Goal: Task Accomplishment & Management: Complete application form

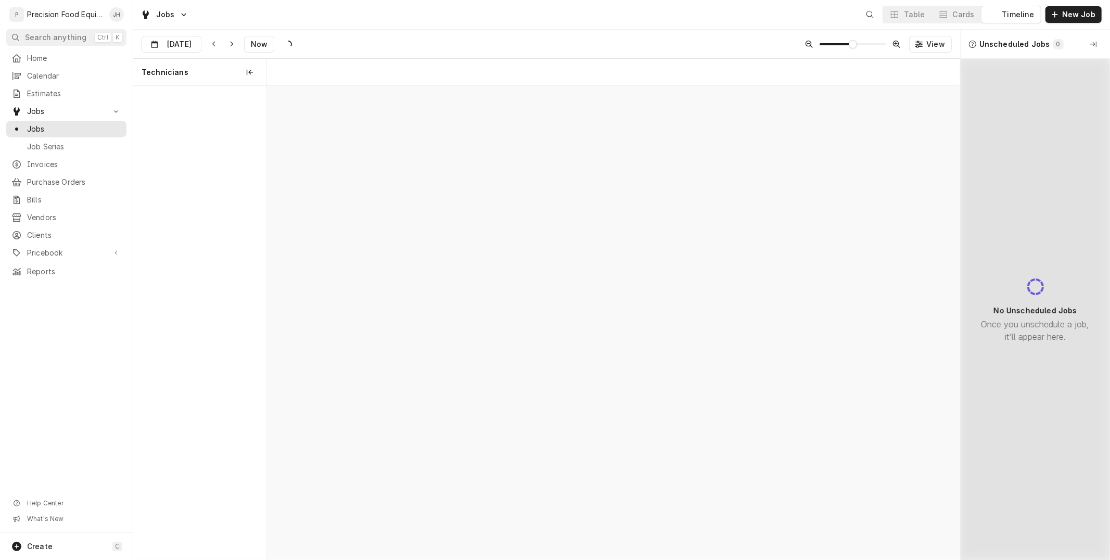
scroll to position [0, 13740]
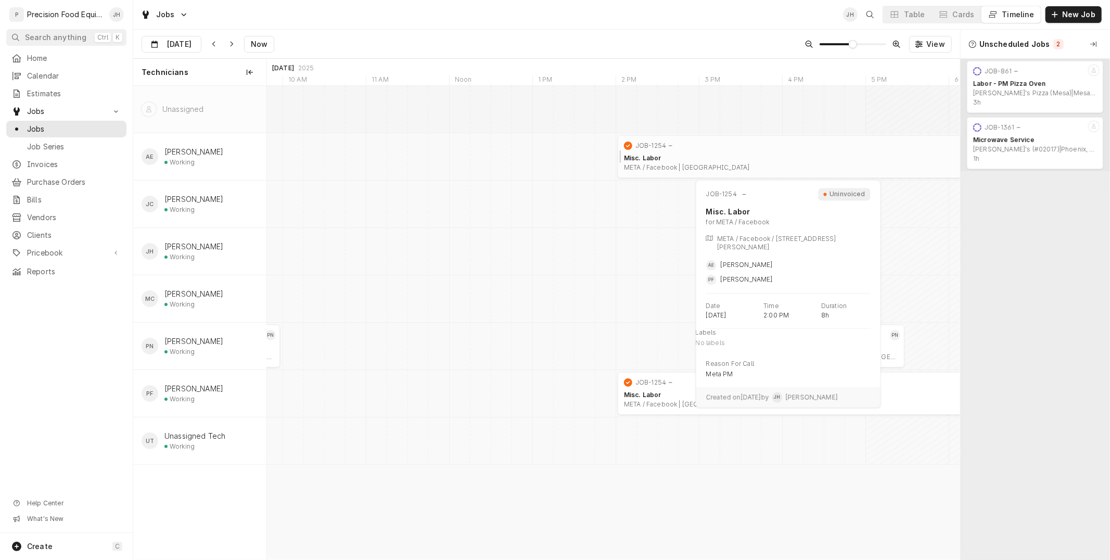
click at [653, 157] on div "Misc. Labor" at bounding box center [948, 158] width 649 height 8
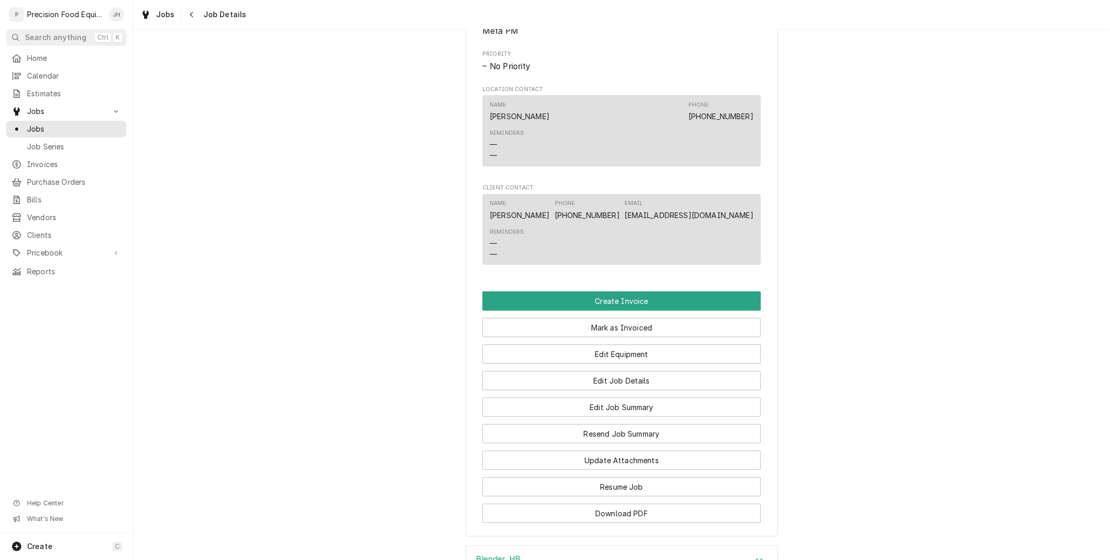
scroll to position [636, 0]
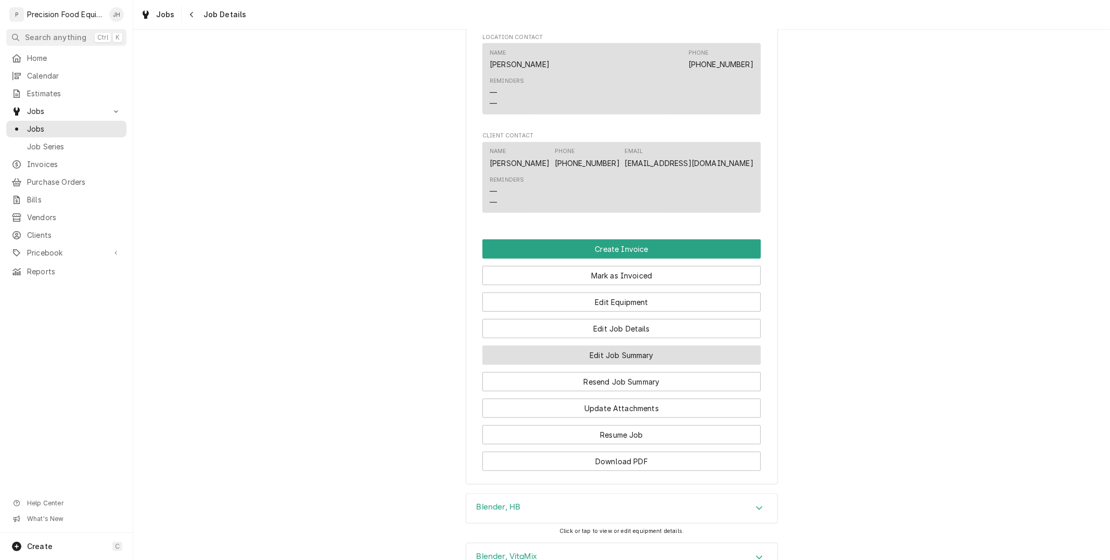
click at [636, 355] on button "Edit Job Summary" at bounding box center [621, 354] width 278 height 19
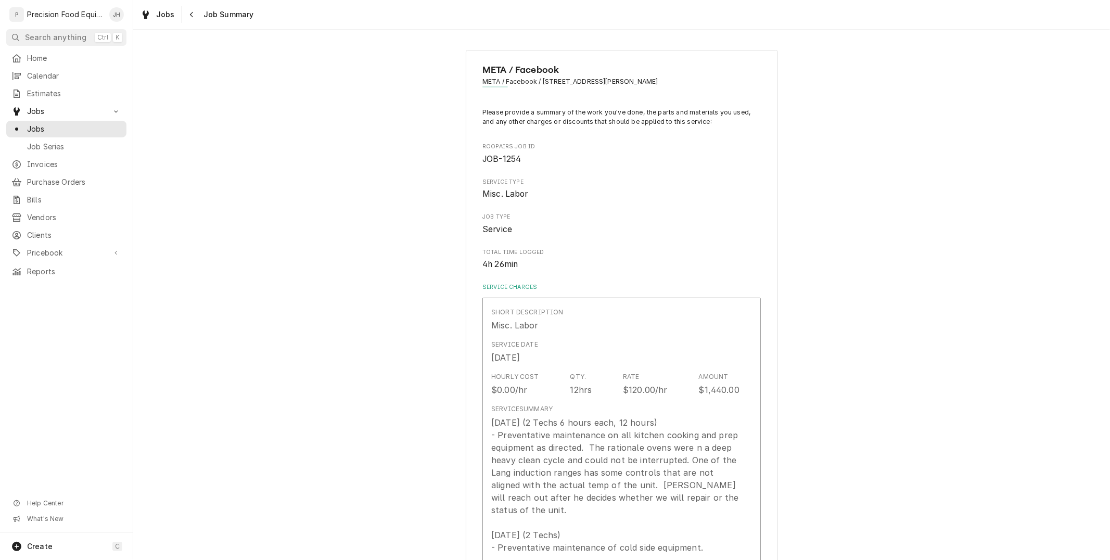
type textarea "x"
click at [194, 19] on div "Navigate back" at bounding box center [192, 14] width 10 height 10
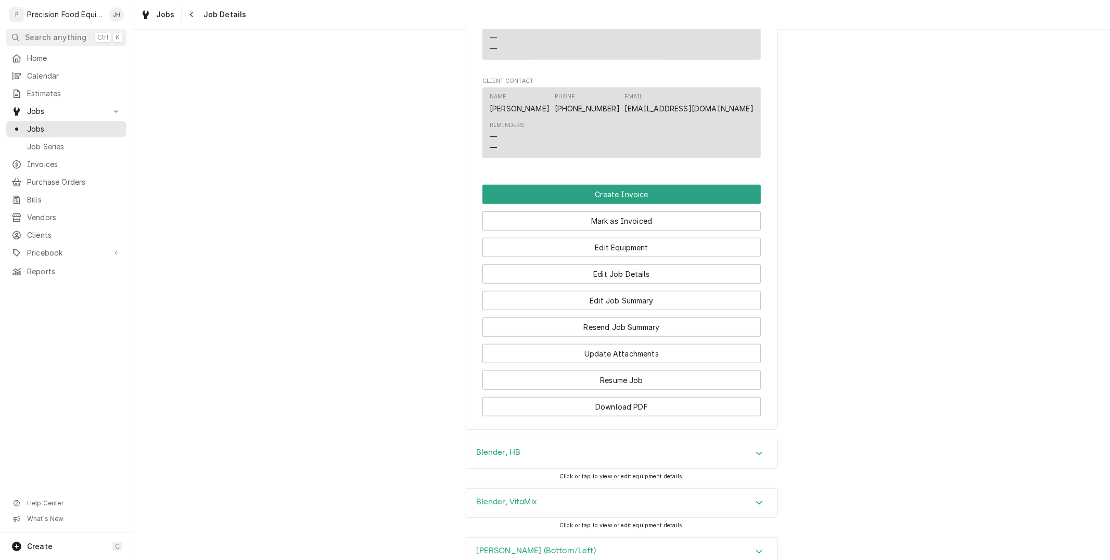
scroll to position [694, 0]
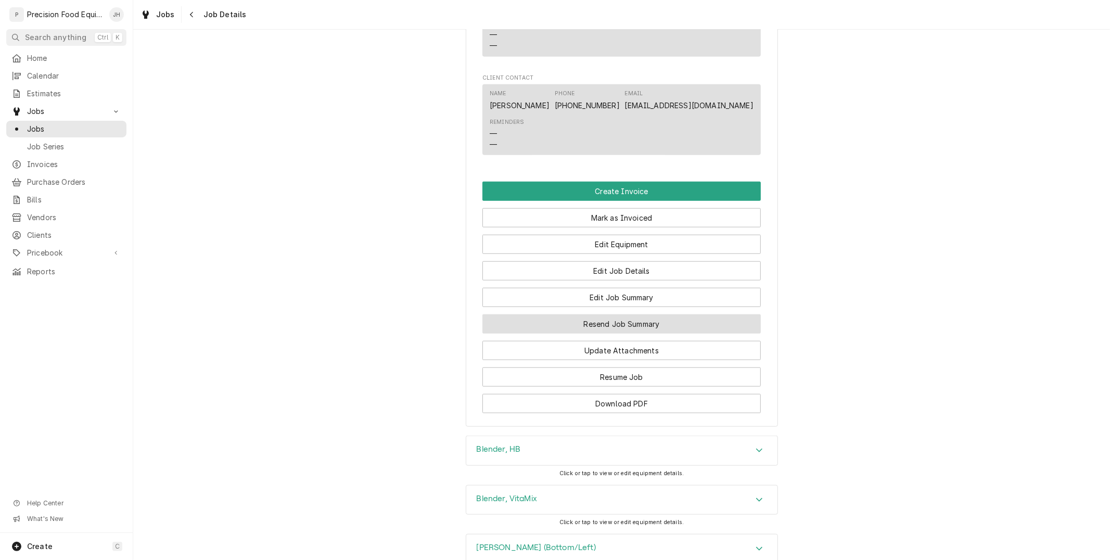
click at [657, 328] on button "Resend Job Summary" at bounding box center [621, 323] width 278 height 19
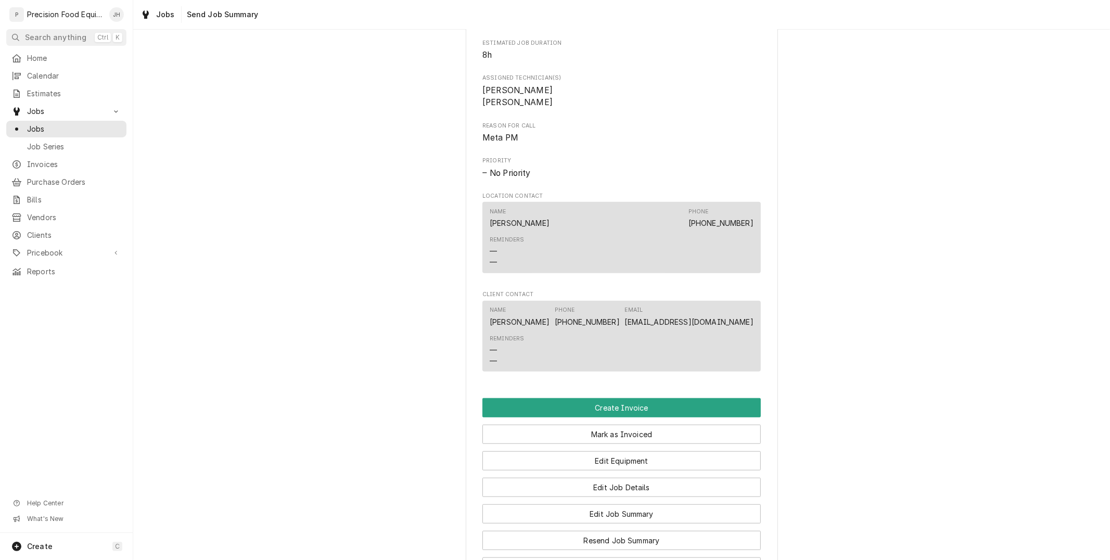
scroll to position [751, 0]
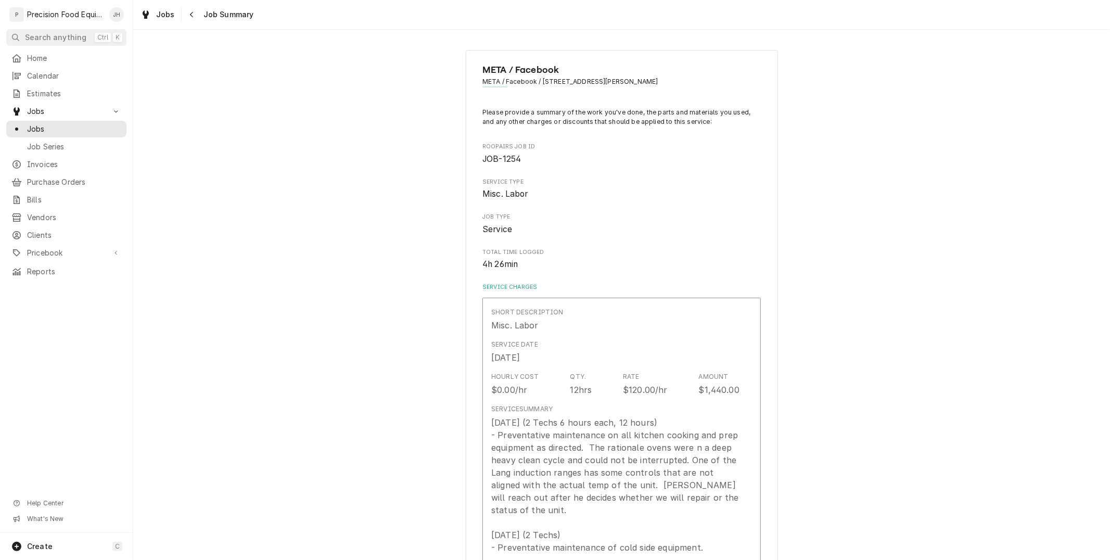
type textarea "x"
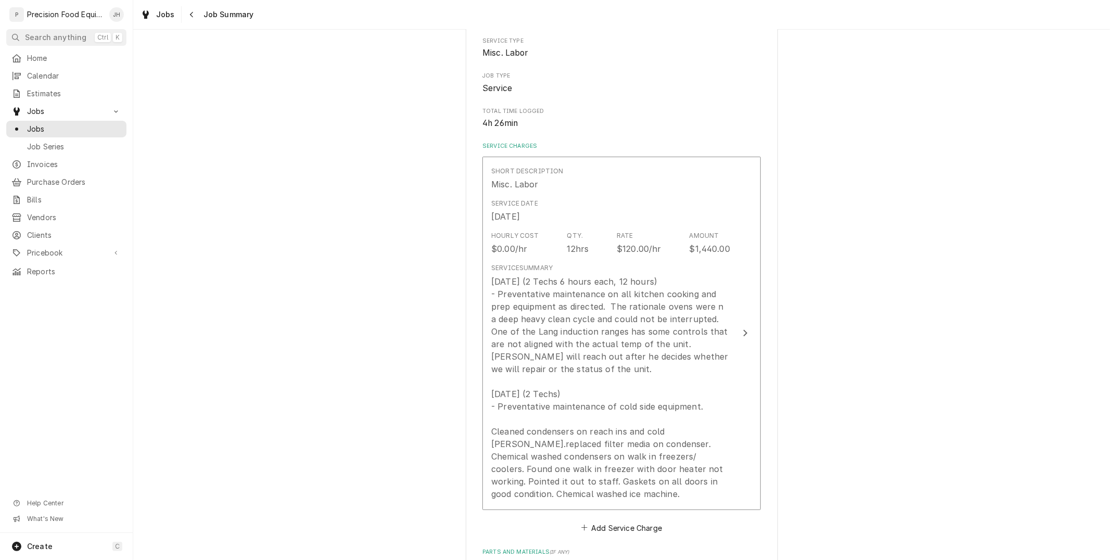
scroll to position [115, 0]
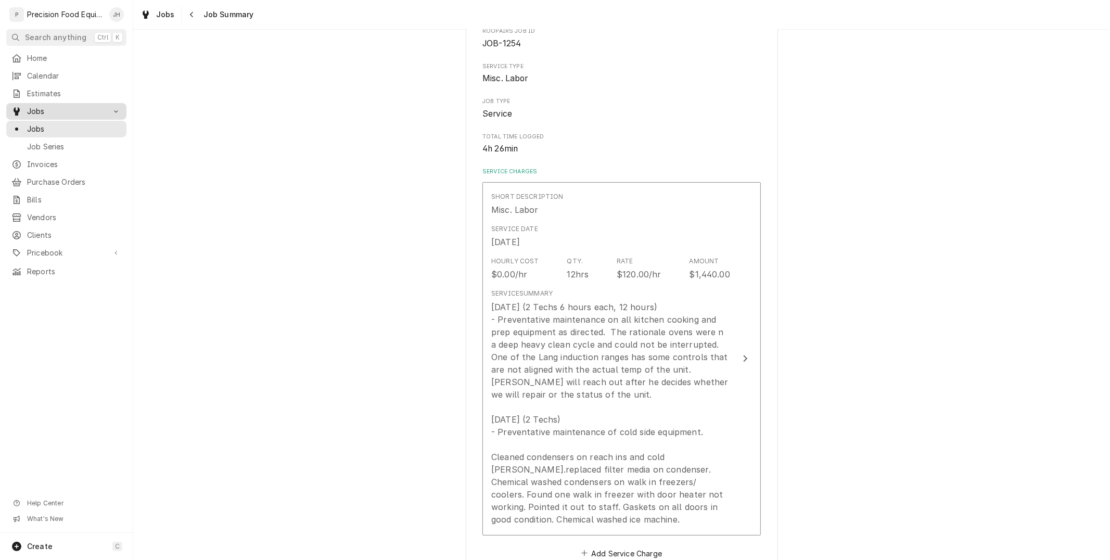
click at [24, 112] on div "Jobs" at bounding box center [58, 111] width 94 height 10
click at [48, 110] on span "Jobs" at bounding box center [66, 111] width 79 height 10
click at [44, 129] on span "Jobs" at bounding box center [74, 129] width 94 height 10
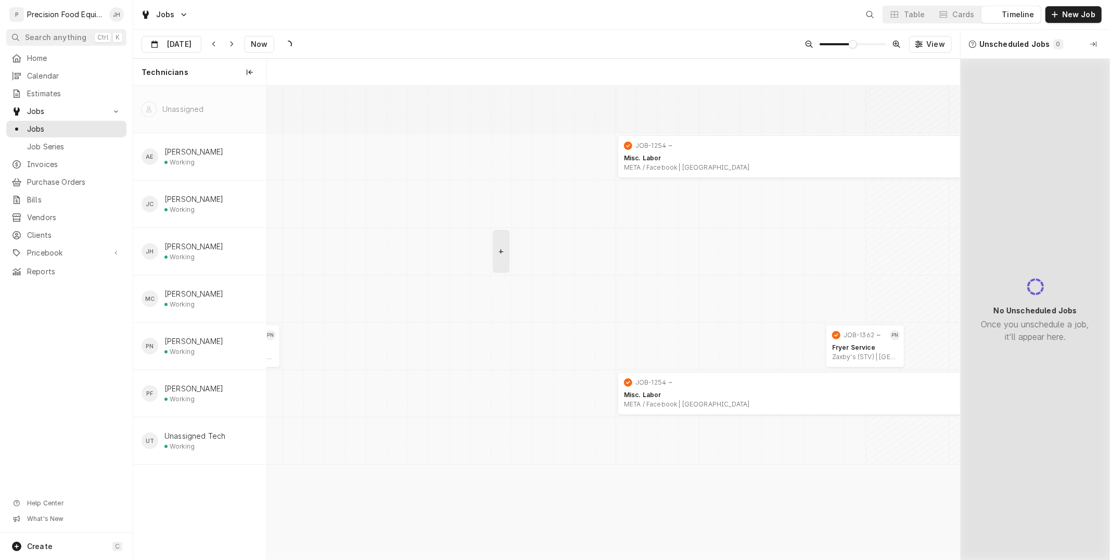
scroll to position [0, 13740]
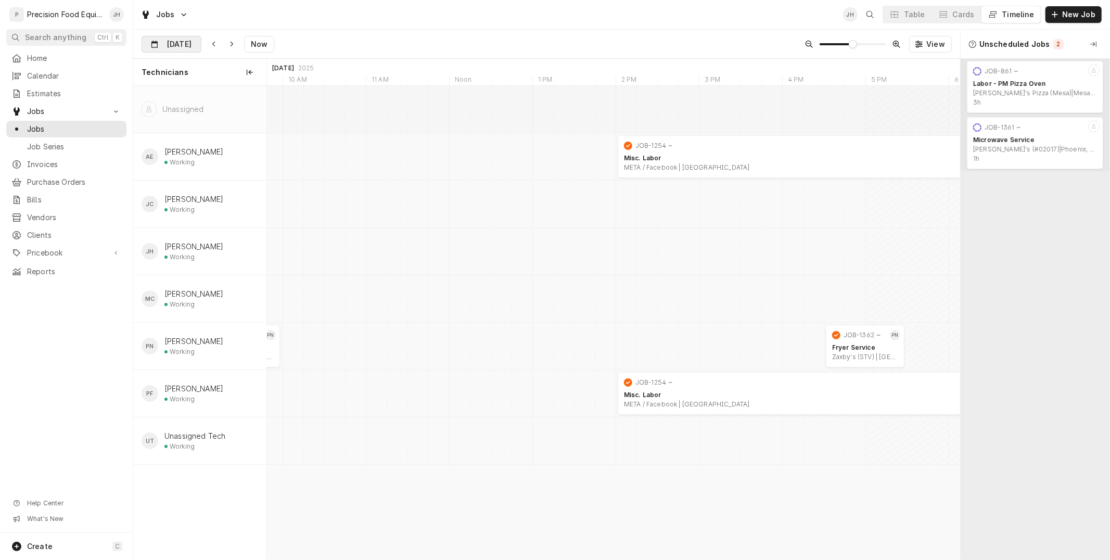
click at [170, 48] on input "Aug 13" at bounding box center [164, 46] width 44 height 20
click at [226, 153] on div "14" at bounding box center [227, 148] width 15 height 15
click at [185, 42] on input "Aug 14" at bounding box center [164, 46] width 44 height 20
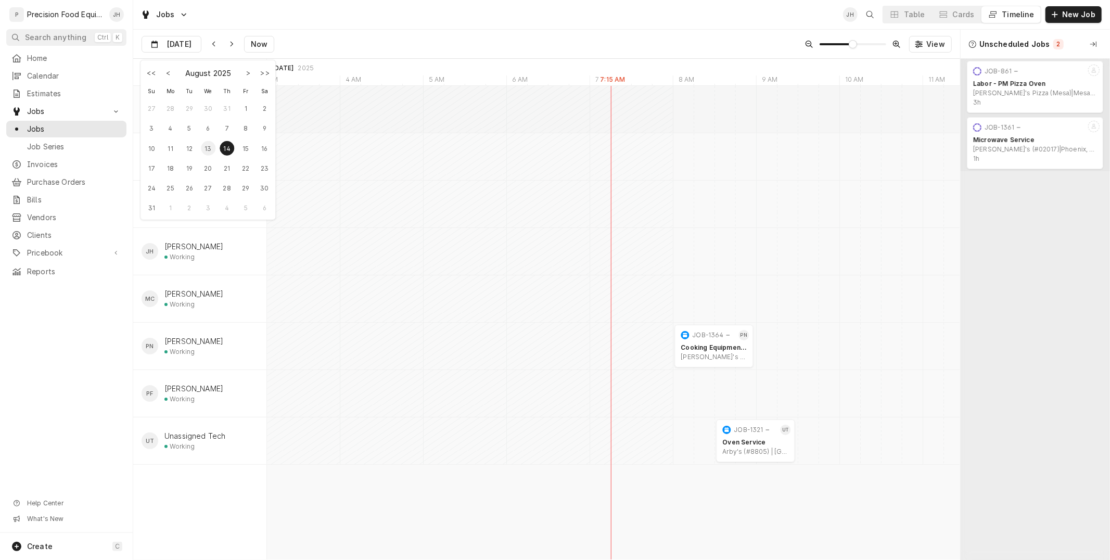
click at [209, 144] on div "13" at bounding box center [208, 148] width 15 height 15
type input "Aug 13"
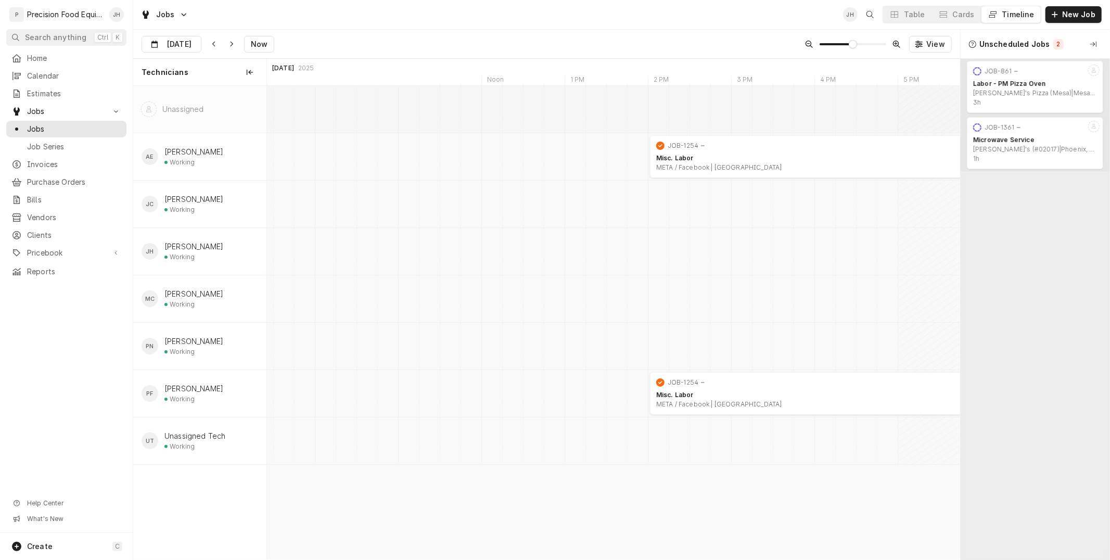
scroll to position [0, 0]
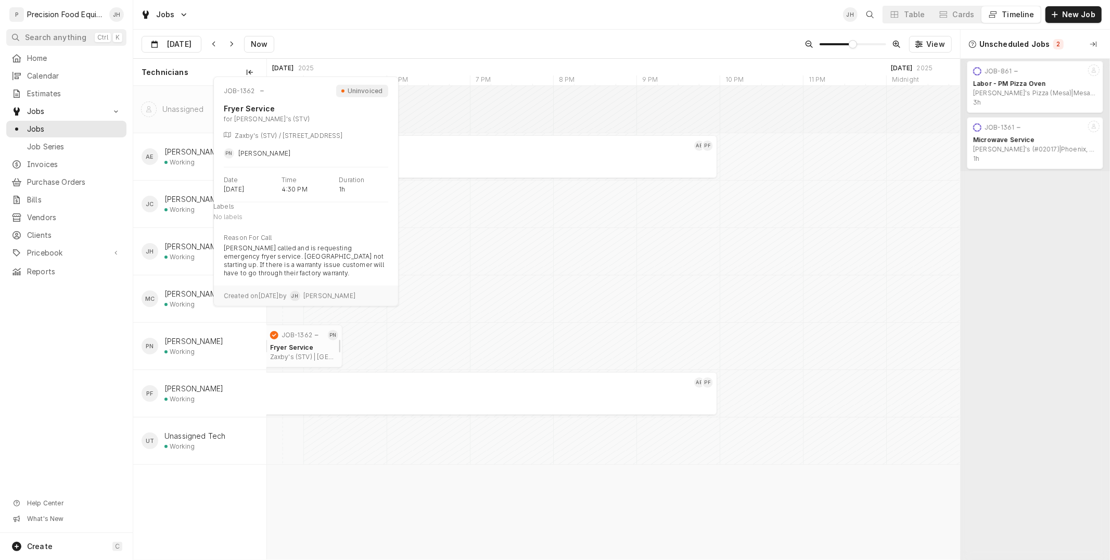
click at [292, 357] on div "Zaxby's (STV) | San Tan Valley, 85140" at bounding box center [303, 357] width 66 height 8
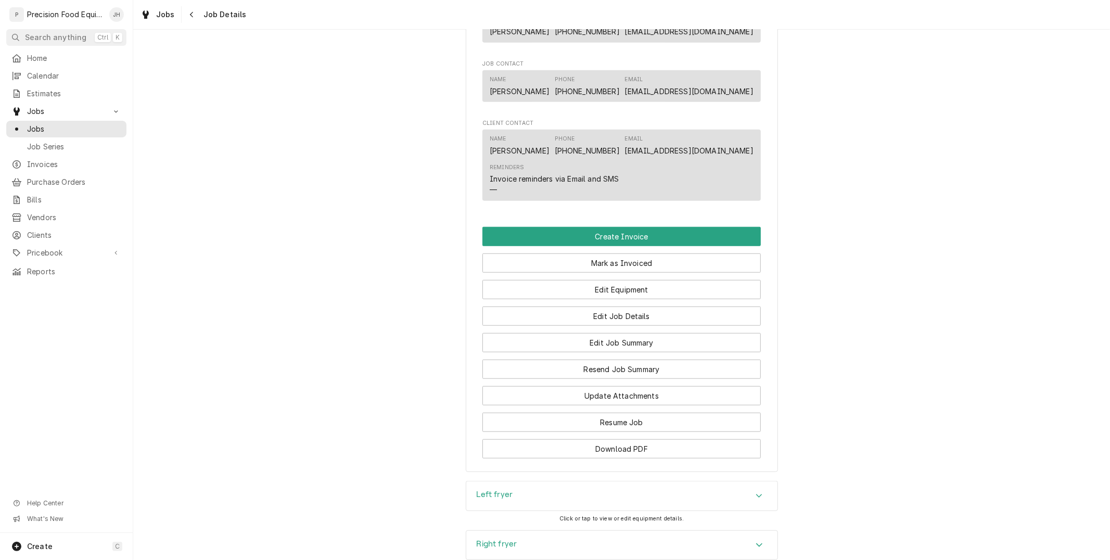
scroll to position [694, 0]
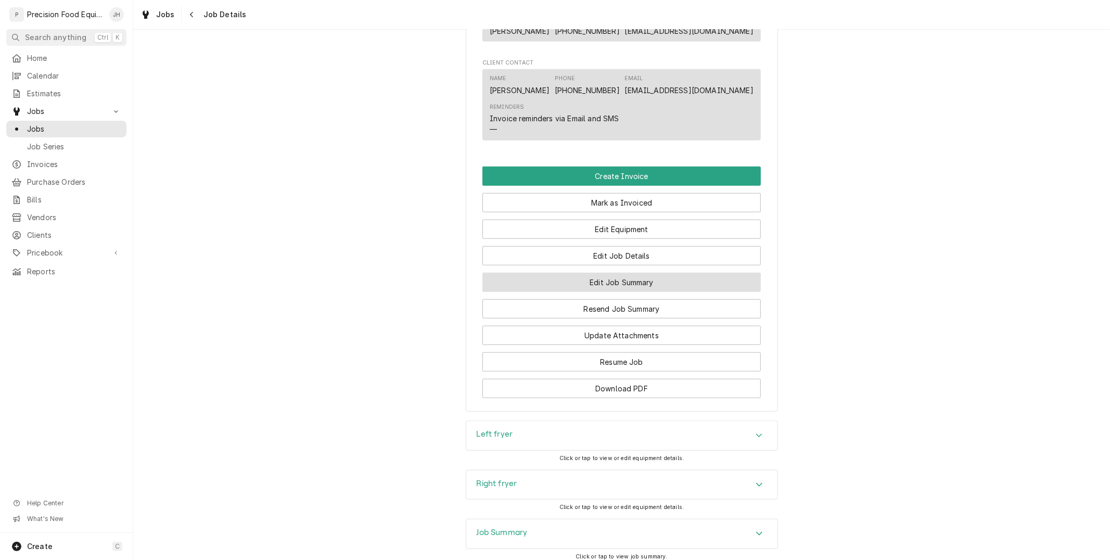
click at [612, 292] on button "Edit Job Summary" at bounding box center [621, 282] width 278 height 19
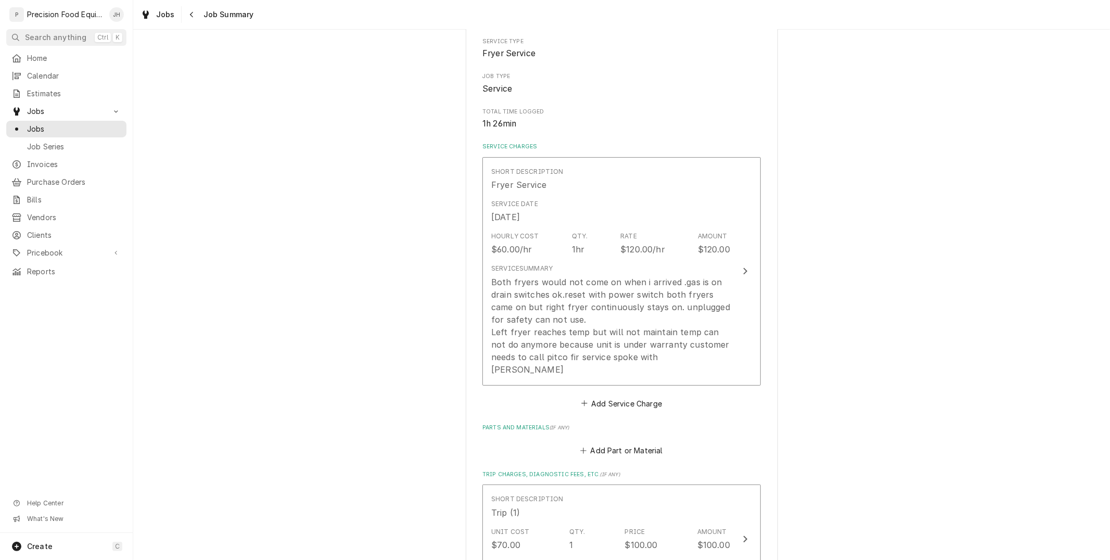
scroll to position [115, 0]
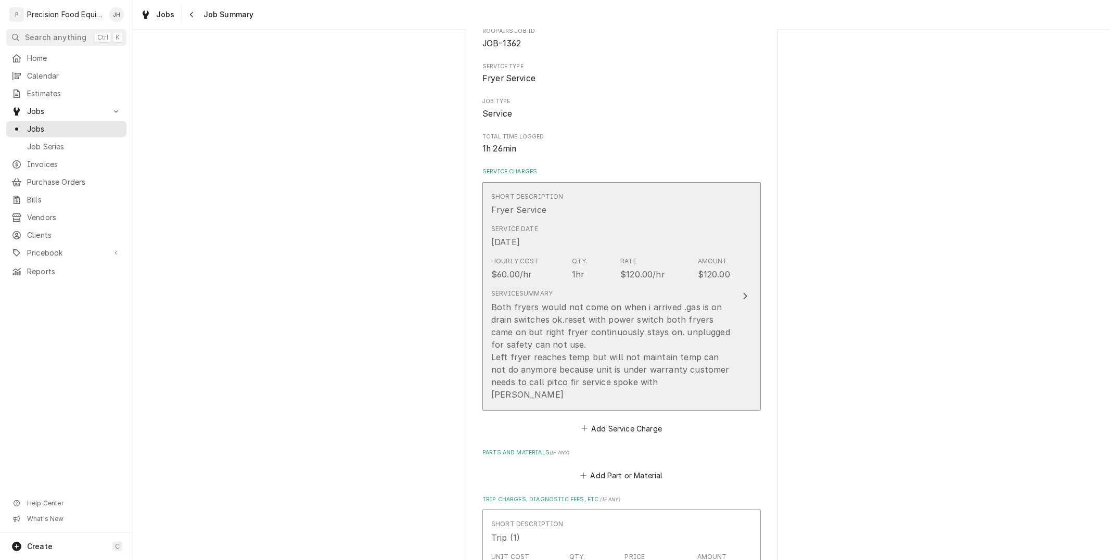
click at [610, 351] on div "Both fryers would not come on when i arrived .gas is on drain switches ok.reset…" at bounding box center [610, 351] width 239 height 100
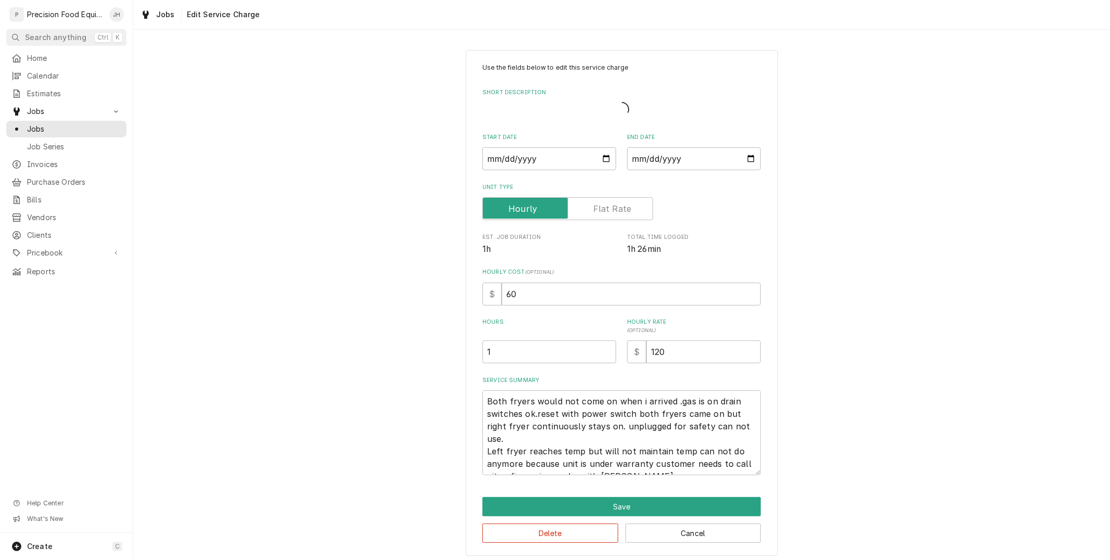
type textarea "x"
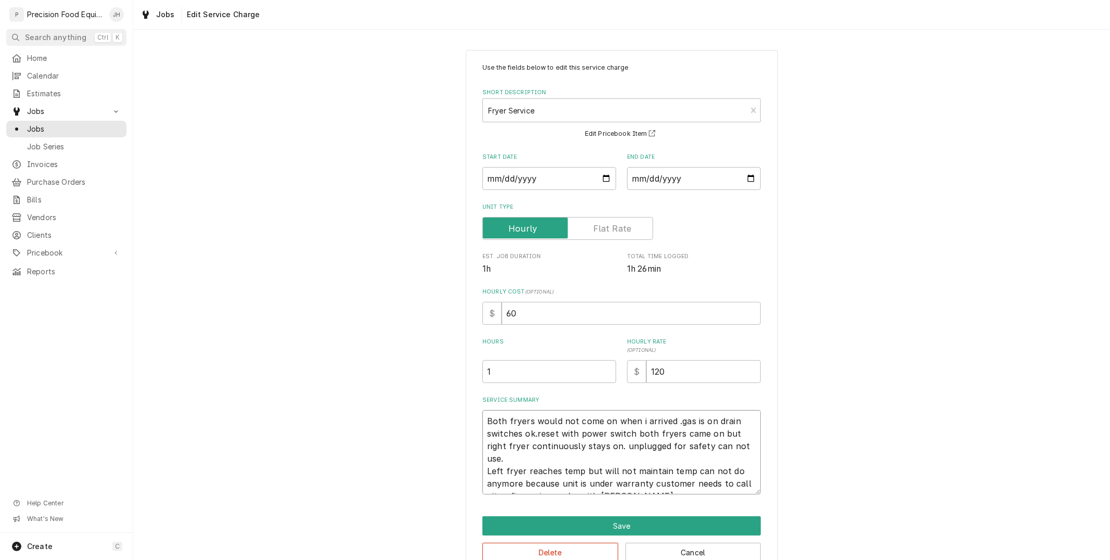
click at [635, 418] on textarea "Both fryers would not come on when i arrived .gas is on drain switches ok.reset…" at bounding box center [621, 452] width 278 height 84
type textarea "Both fryers would not come on when I arrived .gas is on drain switches ok.reset…"
click at [673, 423] on textarea "Both fryers would not come on when I arrived .gas is on drain switches ok.reset…" at bounding box center [621, 452] width 278 height 84
type textarea "x"
type textarea "Both fryers would not come on when I arrived . gas is on drain switches ok.rese…"
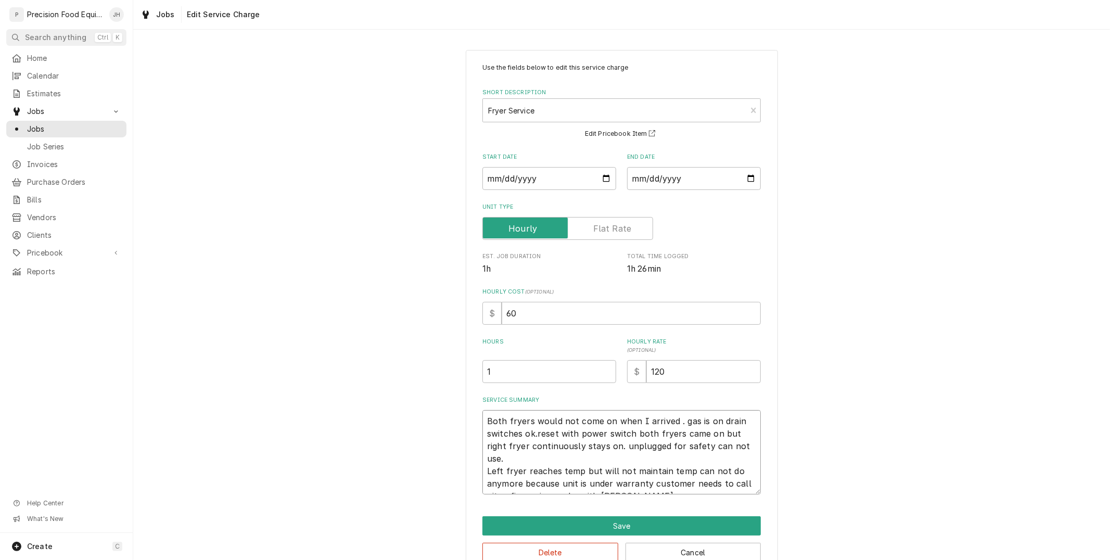
click at [677, 419] on textarea "Both fryers would not come on when I arrived . gas is on drain switches ok.rese…" at bounding box center [621, 452] width 278 height 84
type textarea "x"
type textarea "Both fryers would not come on when I arrived . as is on drain switches ok.reset…"
type textarea "x"
type textarea "Both fryers would not come on when I arrived . Gas is on drain switches ok.rese…"
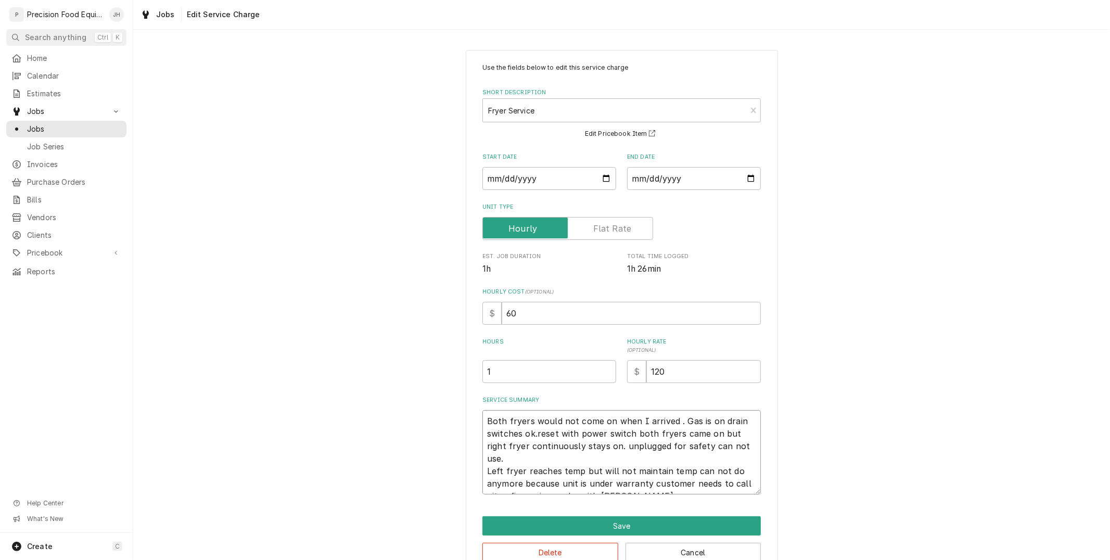
click at [528, 433] on textarea "Both fryers would not come on when I arrived . Gas is on drain switches ok.rese…" at bounding box center [621, 452] width 278 height 84
click at [532, 434] on textarea "Both fryers would not come on when I arrived . Gas is on drain switches ok.rese…" at bounding box center [621, 452] width 278 height 84
type textarea "x"
type textarea "Both fryers would not come on when I arrived . Gas is on drain switches ok.vres…"
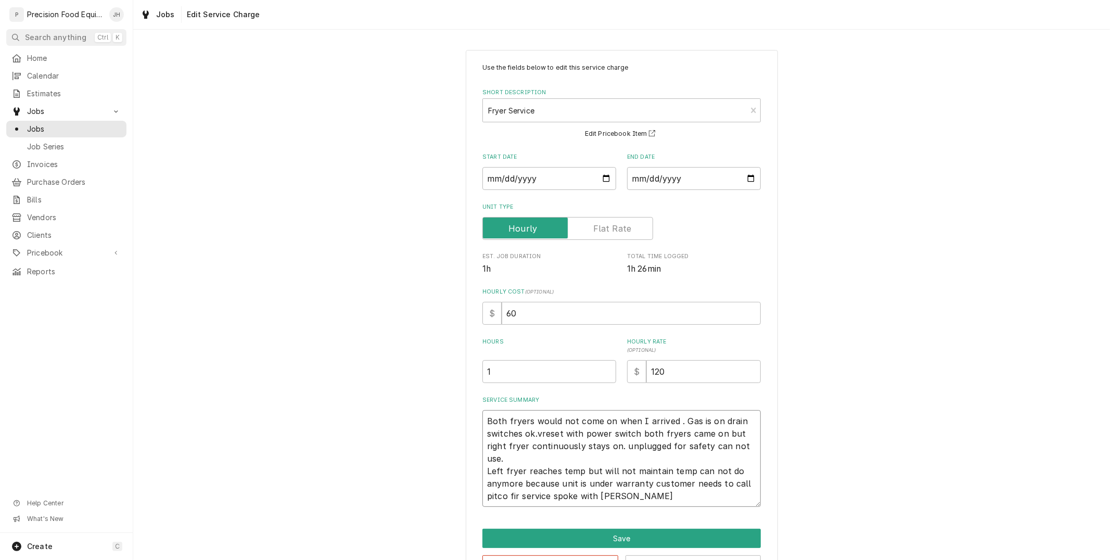
type textarea "x"
type textarea "Both fryers would not come on when I arrived . Gas is on drain switches ok.v\re…"
type textarea "x"
type textarea "Both fryers would not come on when I arrived . Gas is on drain switches ok.vres…"
type textarea "x"
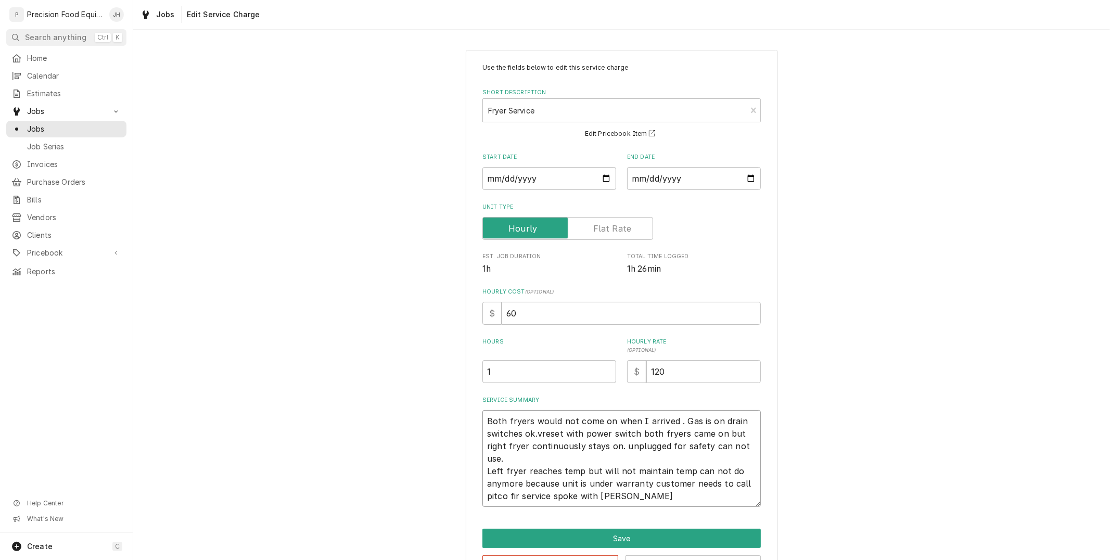
type textarea "Both fryers would not come on when I arrived . Gas is on drain switches ok.rese…"
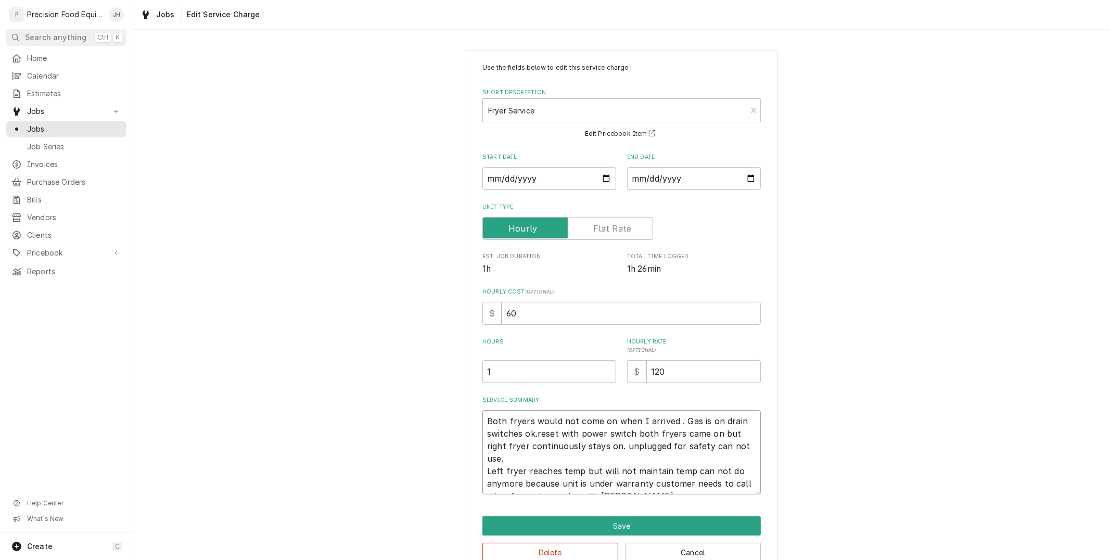
type textarea "x"
type textarea "Both fryers would not come on when I arrived . Gas is on drain switches ok. res…"
click at [537, 434] on textarea "Both fryers would not come on when I arrived . Gas is on drain switches ok. res…" at bounding box center [621, 452] width 278 height 84
type textarea "x"
type textarea "Both fryers would not come on when I arrived . Gas is on drain switches ok. ese…"
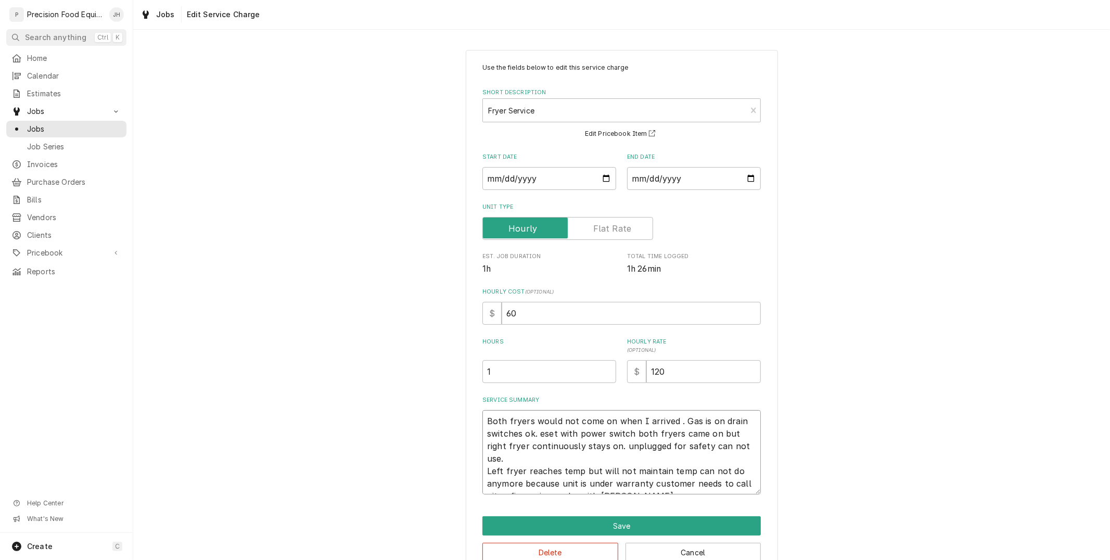
type textarea "x"
type textarea "Both fryers would not come on when I arrived . Gas is on drain switches ok. Res…"
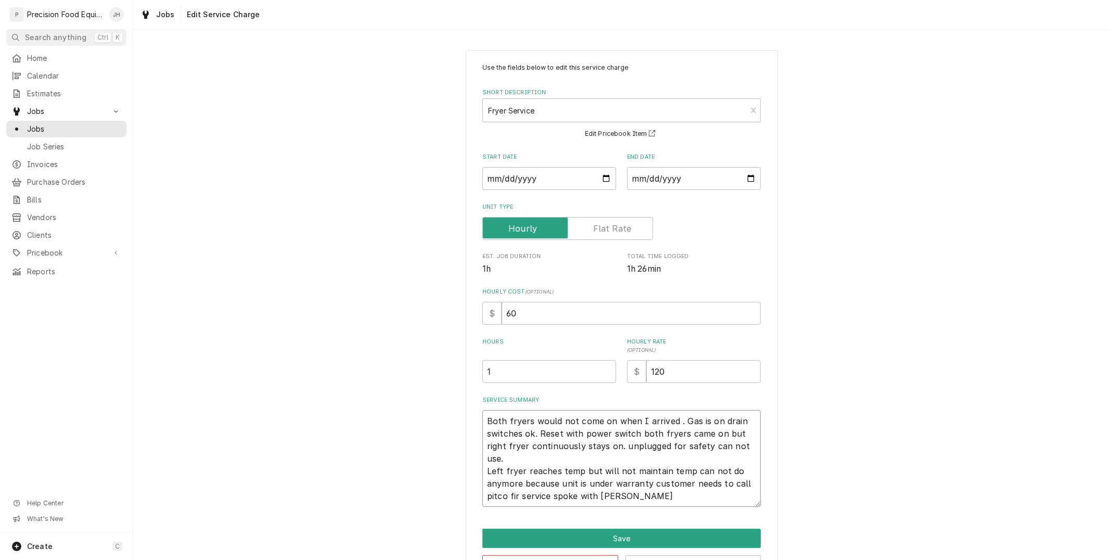
drag, startPoint x: 525, startPoint y: 434, endPoint x: 568, endPoint y: 455, distance: 47.2
click at [568, 455] on textarea "Both fryers would not come on when I arrived . Gas is on drain switches ok. Res…" at bounding box center [621, 458] width 278 height 97
click at [621, 447] on textarea "Both fryers would not come on when I arrived . Gas is on drain switches ok. Res…" at bounding box center [621, 458] width 278 height 97
type textarea "x"
type textarea "Both fryers would not come on when I arrived . Gas is on drain switches ok. Res…"
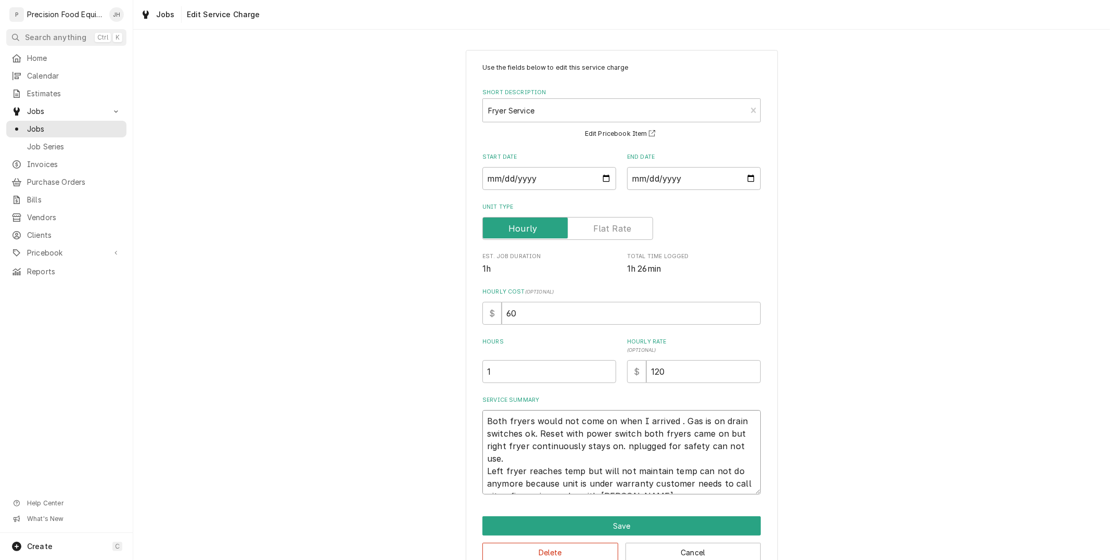
type textarea "x"
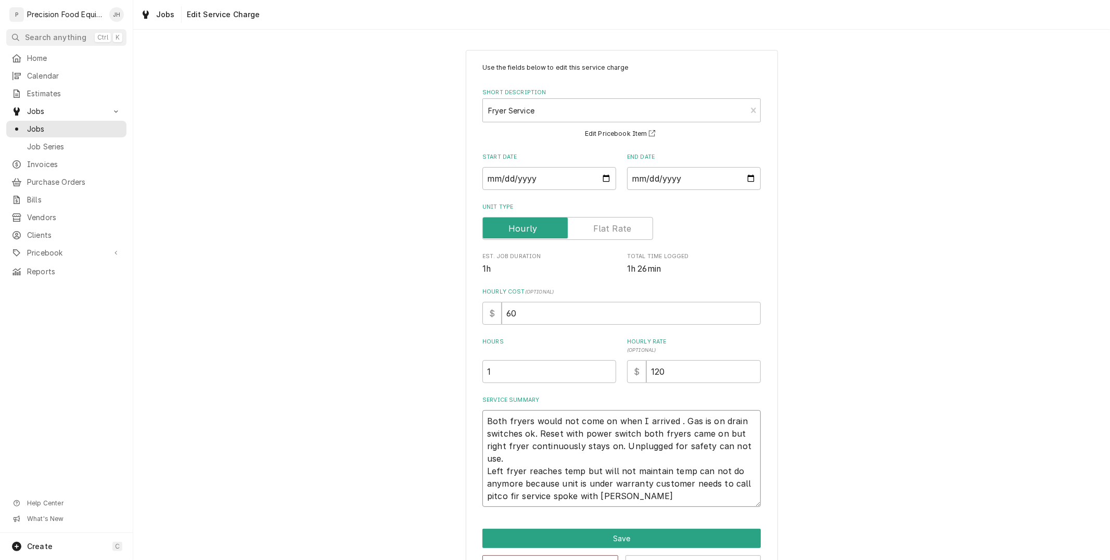
click at [504, 458] on textarea "Both fryers would not come on when I arrived . Gas is on drain switches ok. Res…" at bounding box center [621, 458] width 278 height 97
type textarea "Both fryers would not come on when I arrived . Gas is on drain switches ok. Res…"
drag, startPoint x: 489, startPoint y: 494, endPoint x: 731, endPoint y: 351, distance: 281.5
click at [731, 351] on label "Hourly Rate ( optional )" at bounding box center [694, 346] width 134 height 17
click at [731, 360] on input "120" at bounding box center [703, 371] width 114 height 23
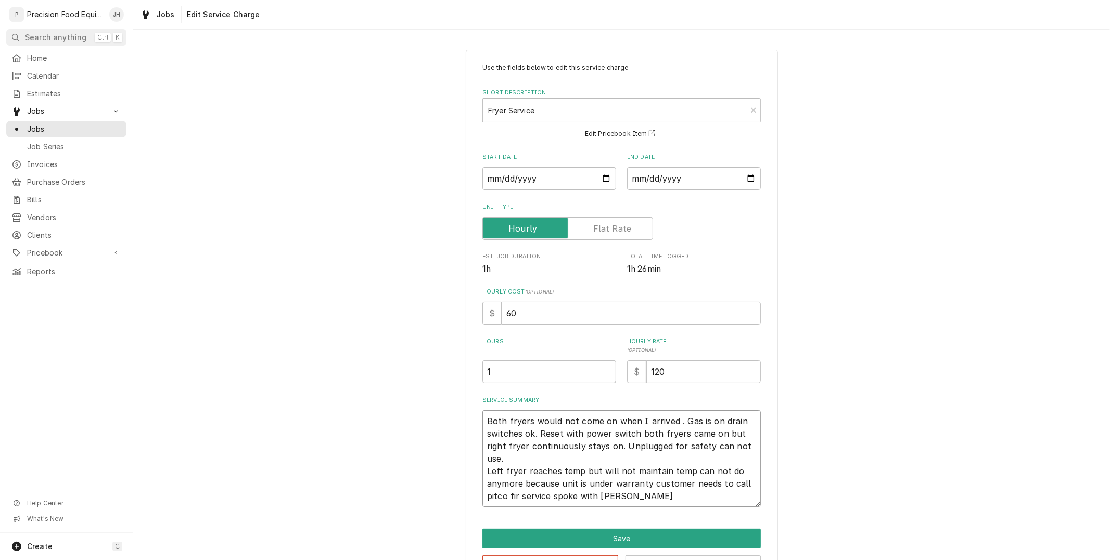
drag, startPoint x: 491, startPoint y: 496, endPoint x: 661, endPoint y: 496, distance: 170.1
click at [661, 496] on textarea "Both fryers would not come on when I arrived . Gas is on drain switches ok. Res…" at bounding box center [621, 458] width 278 height 97
click at [487, 494] on textarea "Both fryers would not come on when I arrived . Gas is on drain switches ok. Res…" at bounding box center [621, 458] width 278 height 97
type textarea "x"
type textarea "Both fryers would not come on when I arrived . Gas is on drain switches ok. Res…"
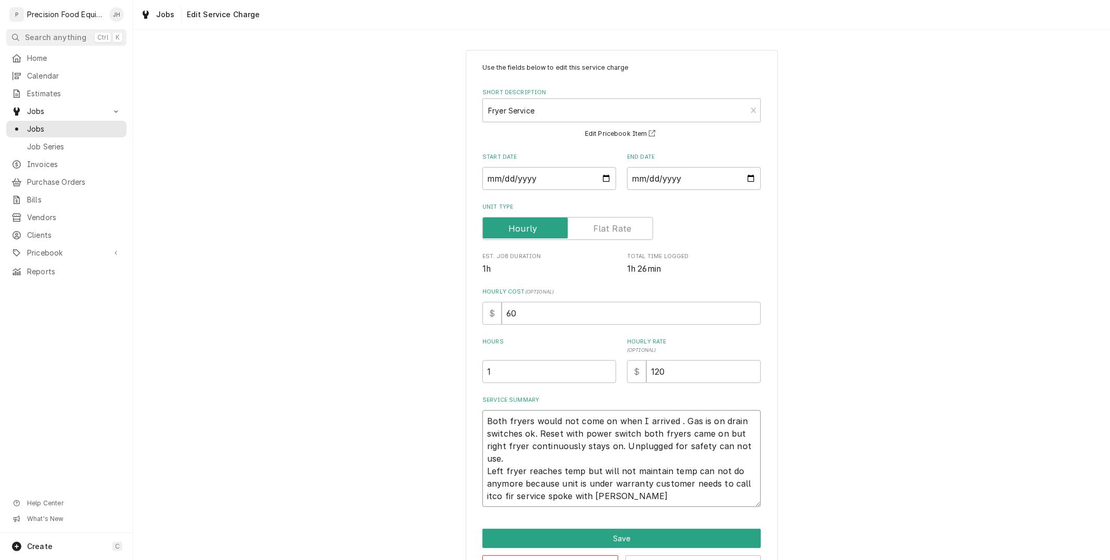
type textarea "x"
click at [644, 492] on textarea "Both fryers would not come on when I arrived . Gas is on drain switches ok. Res…" at bounding box center [621, 458] width 278 height 97
click at [513, 492] on textarea "Both fryers would not come on when I arrived . Gas is on drain switches ok. Res…" at bounding box center [621, 458] width 278 height 97
type textarea "Both fryers would not come on when I arrived . Gas is on drain switches ok. Res…"
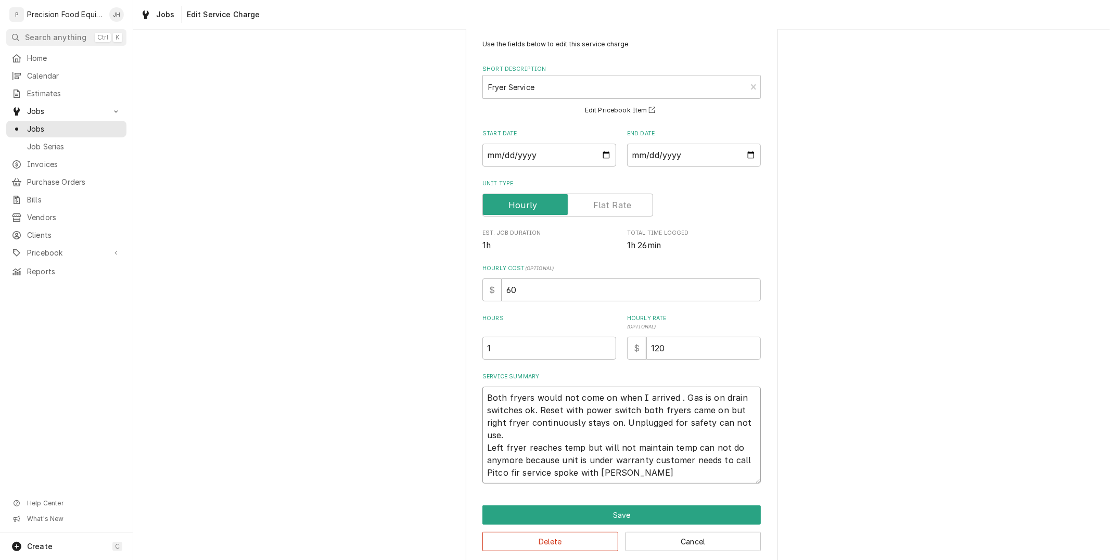
scroll to position [37, 0]
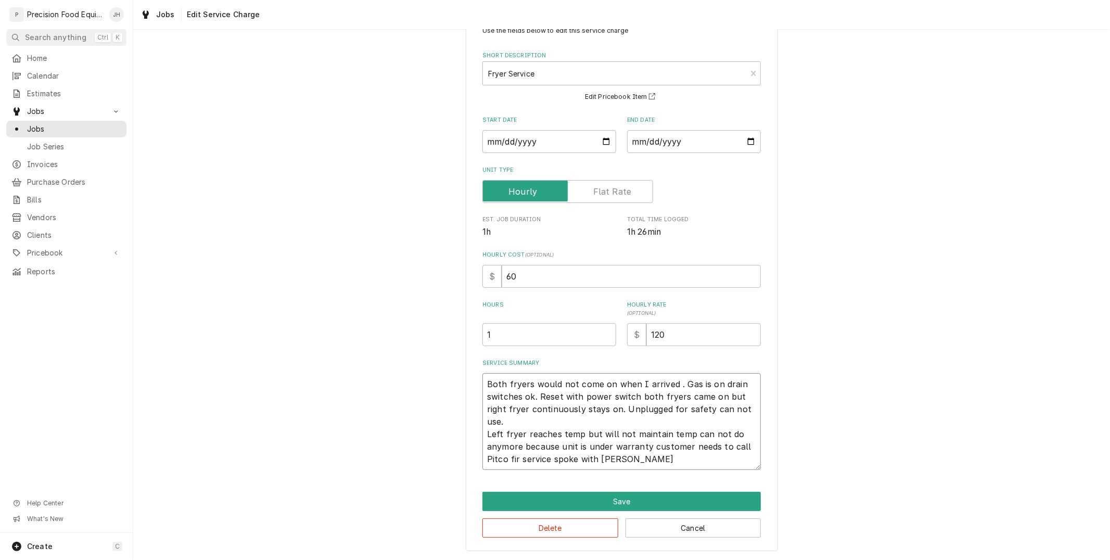
click at [620, 459] on textarea "Both fryers would not come on when I arrived . Gas is on drain switches ok. Res…" at bounding box center [621, 421] width 278 height 97
click at [510, 460] on textarea "Both fryers would not come on when I arrived . Gas is on drain switches ok. Res…" at bounding box center [621, 421] width 278 height 97
click at [513, 460] on textarea "Both fryers would not come on when I arrived . Gas is on drain switches ok. Res…" at bounding box center [621, 421] width 278 height 97
type textarea "x"
type textarea "Both fryers would not come on when I arrived . Gas is on drain switches ok. Res…"
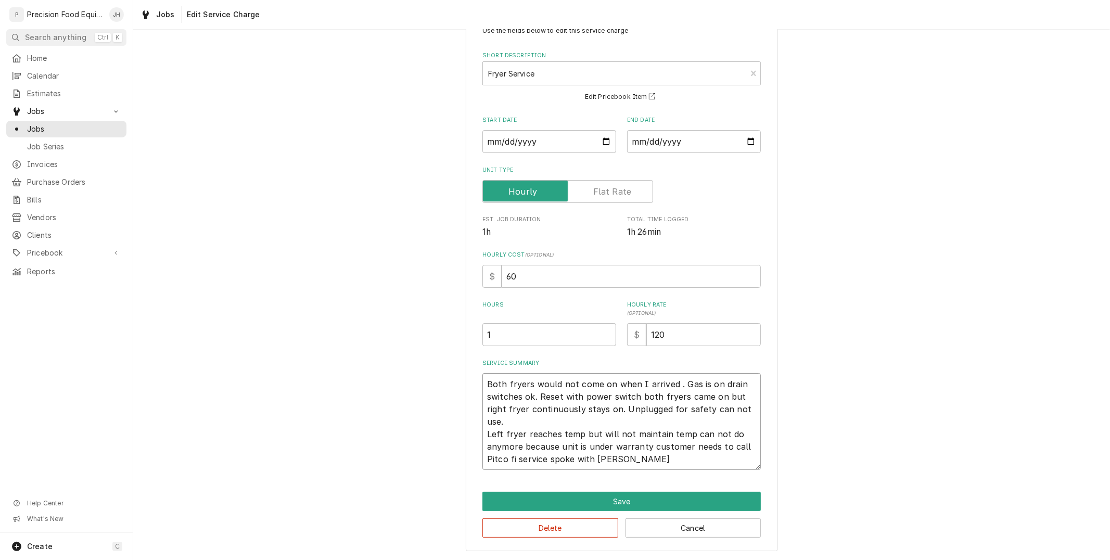
type textarea "x"
type textarea "Both fryers would not come on when I arrived . Gas is on drain switches ok. Res…"
type textarea "x"
type textarea "Both fryers would not come on when I arrived . Gas is on drain switches ok. Res…"
type textarea "x"
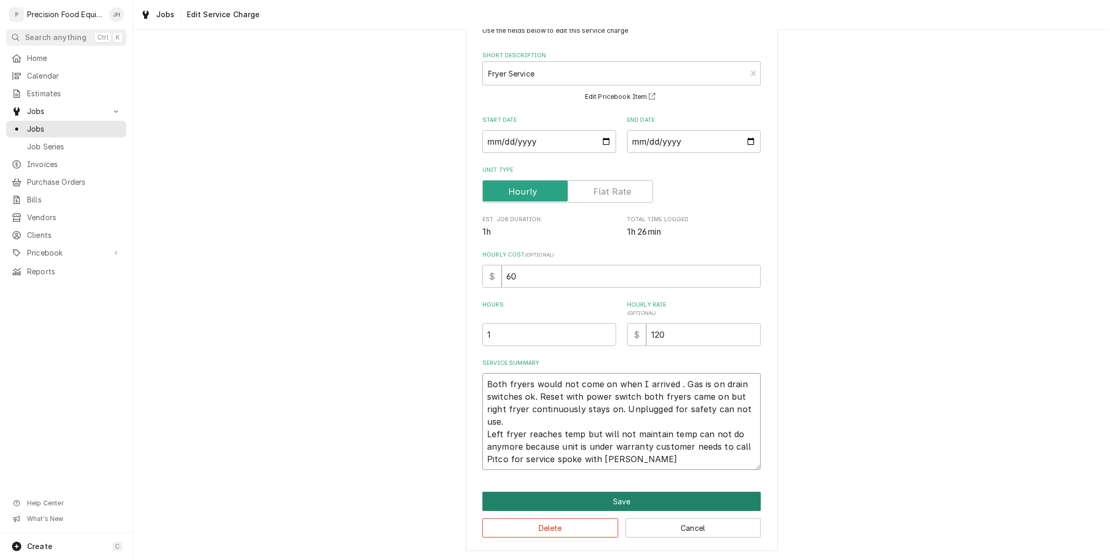
type textarea "Both fryers would not come on when I arrived . Gas is on drain switches ok. Res…"
click at [595, 503] on button "Save" at bounding box center [621, 501] width 278 height 19
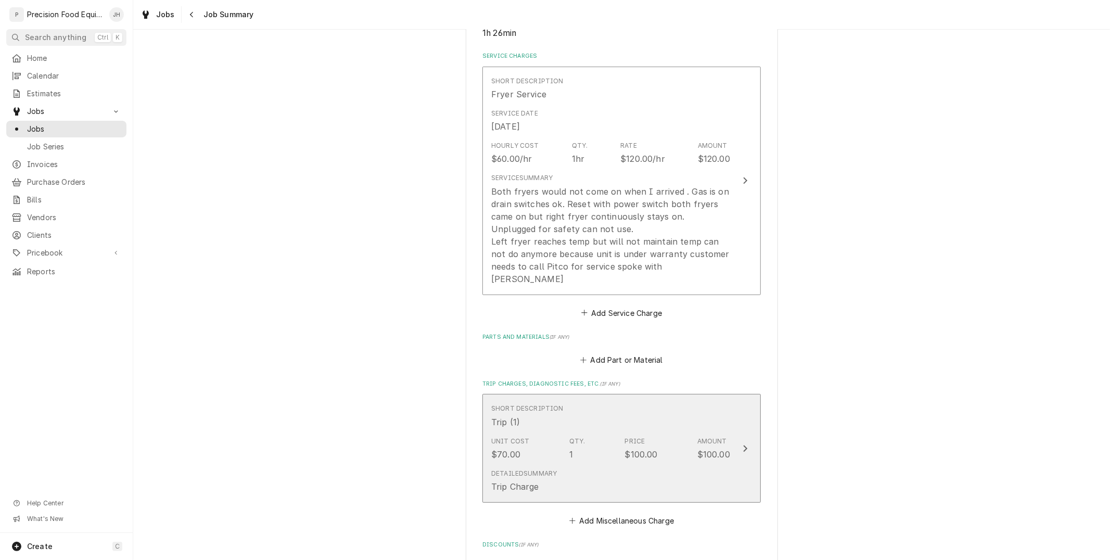
scroll to position [173, 0]
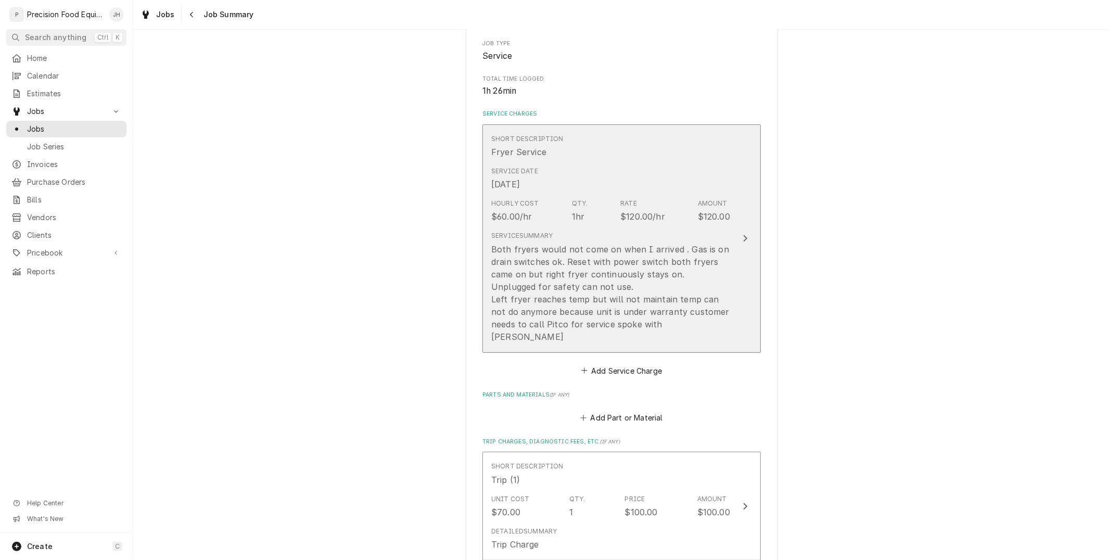
click at [557, 250] on div "Both fryers would not come on when I arrived . Gas is on drain switches ok. Res…" at bounding box center [610, 293] width 239 height 100
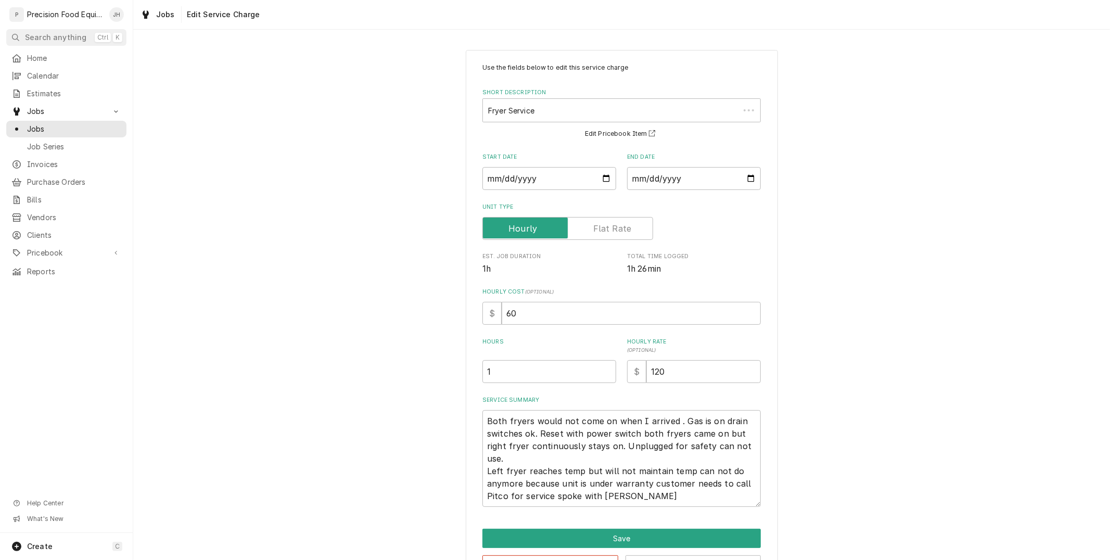
scroll to position [37, 0]
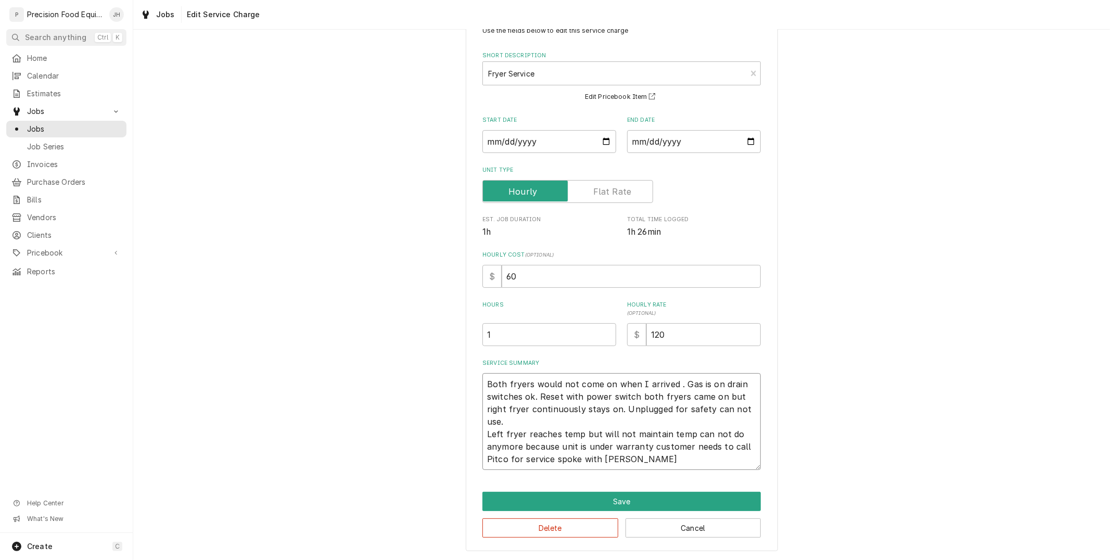
click at [580, 445] on textarea "Both fryers would not come on when I arrived . Gas is on drain switches ok. Res…" at bounding box center [621, 421] width 278 height 97
click at [621, 458] on textarea "Both fryers would not come on when I arrived . Gas is on drain switches ok. Res…" at bounding box center [621, 421] width 278 height 97
click at [590, 496] on button "Save" at bounding box center [621, 501] width 278 height 19
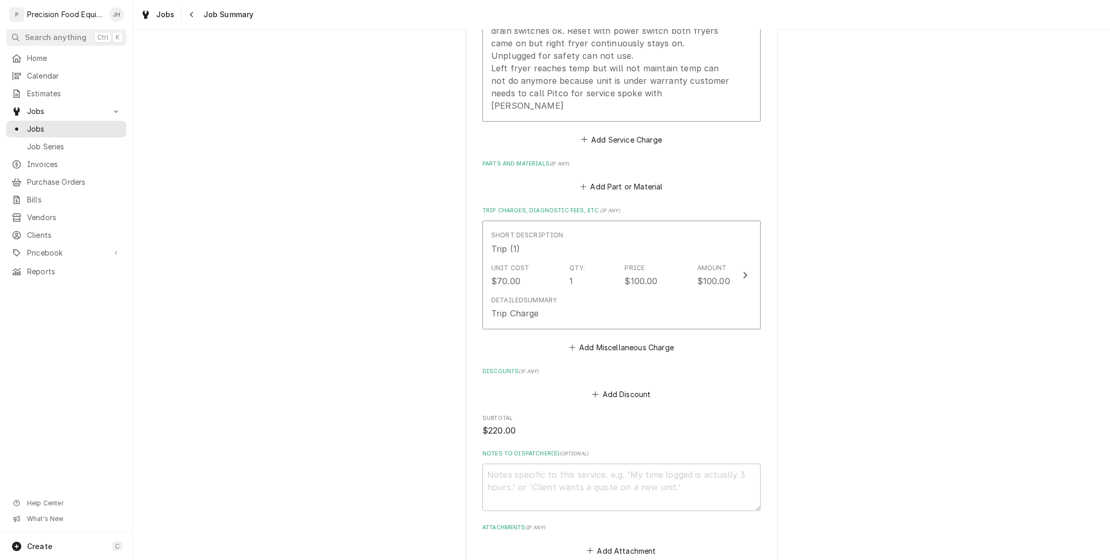
scroll to position [600, 0]
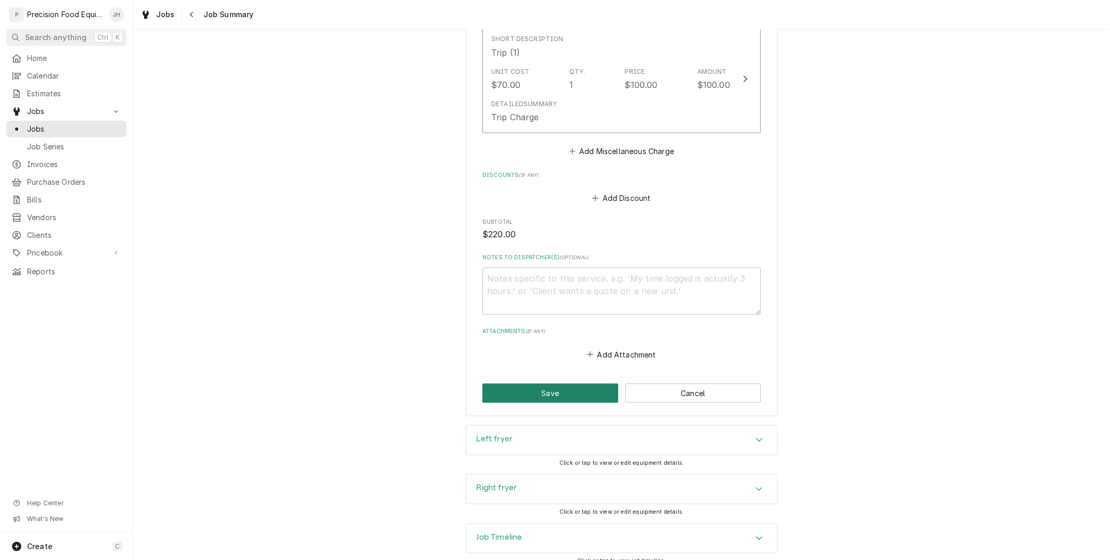
click at [559, 383] on button "Save" at bounding box center [550, 392] width 136 height 19
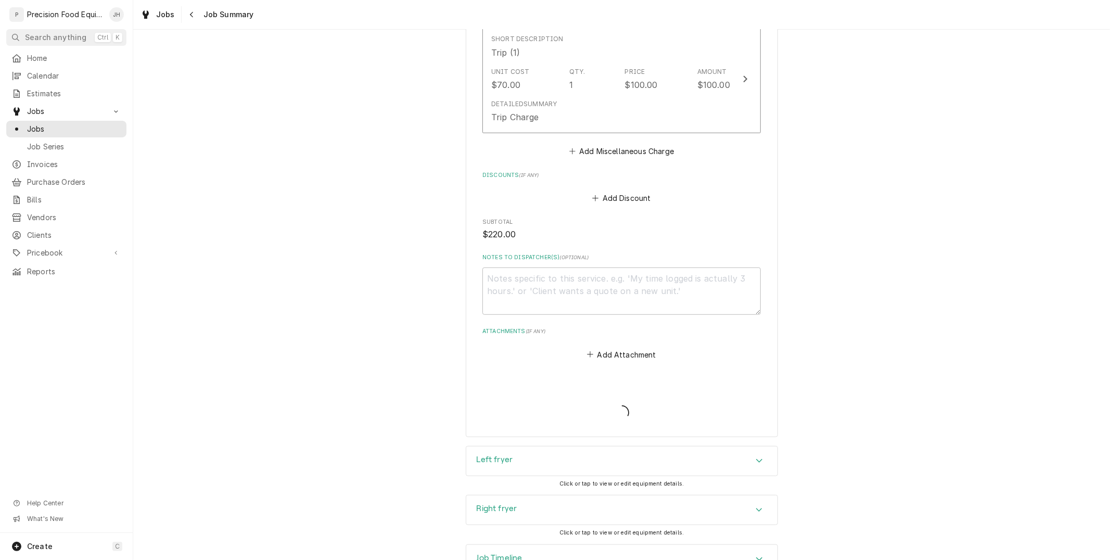
type textarea "x"
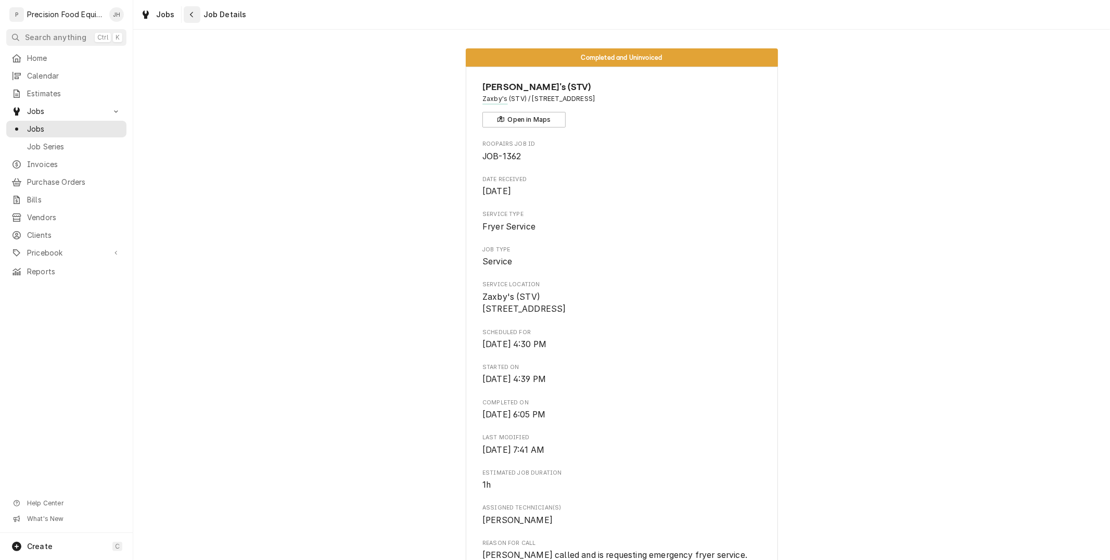
click at [191, 21] on button "Navigate back" at bounding box center [192, 14] width 17 height 17
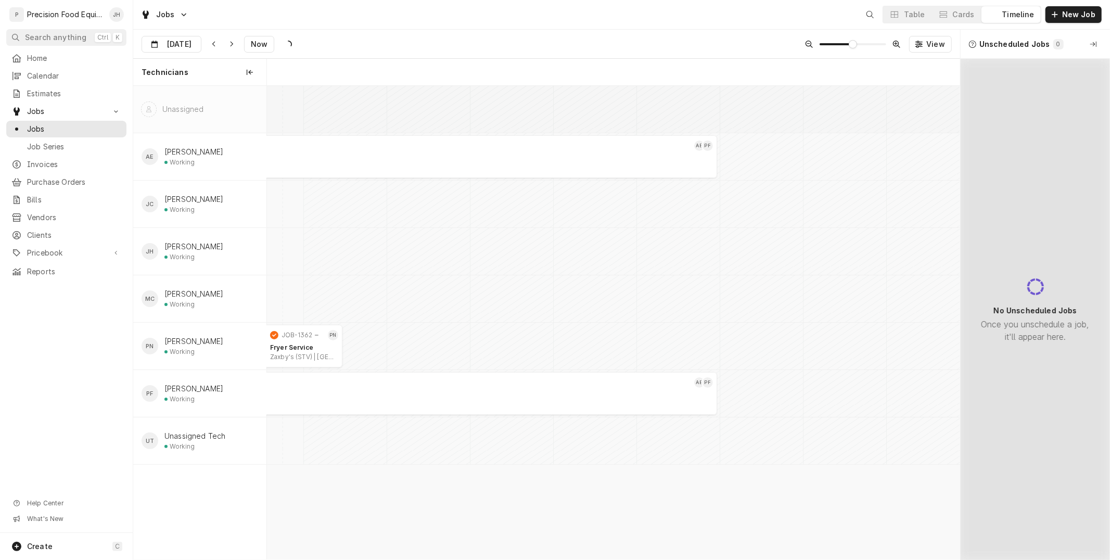
scroll to position [0, 13740]
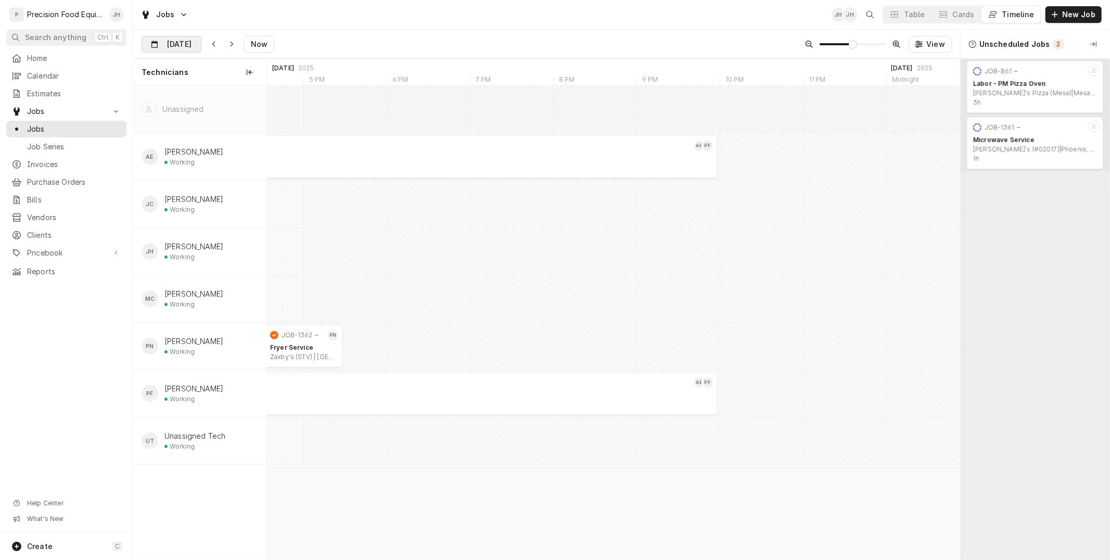
click at [157, 44] on input "Aug 13" at bounding box center [164, 46] width 44 height 20
click at [229, 149] on div "14" at bounding box center [227, 148] width 15 height 15
type input "Aug 14"
click at [966, 18] on div "Cards" at bounding box center [964, 14] width 22 height 10
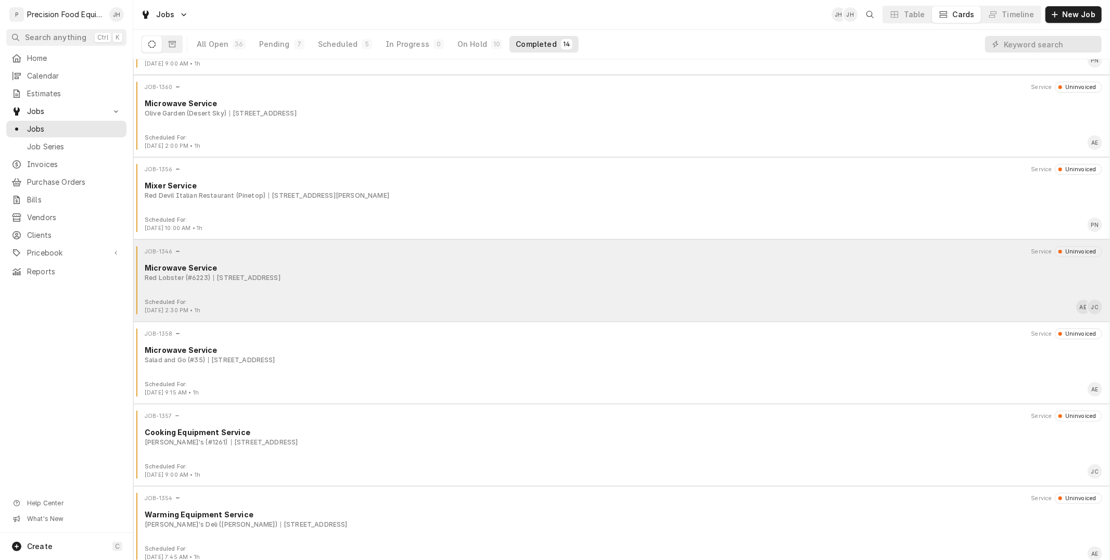
scroll to position [0, 0]
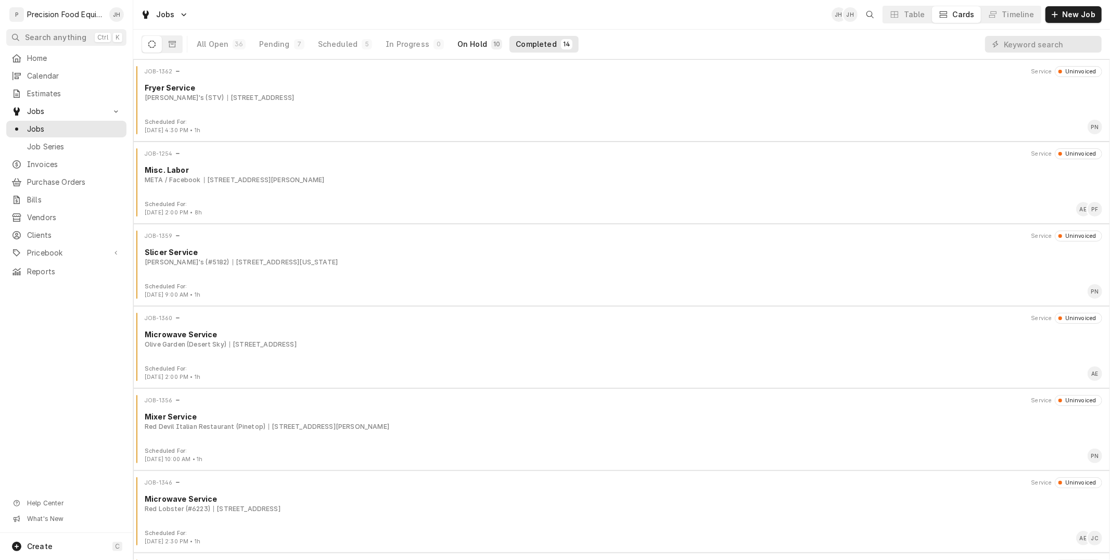
click at [457, 42] on div "On Hold" at bounding box center [472, 44] width 30 height 10
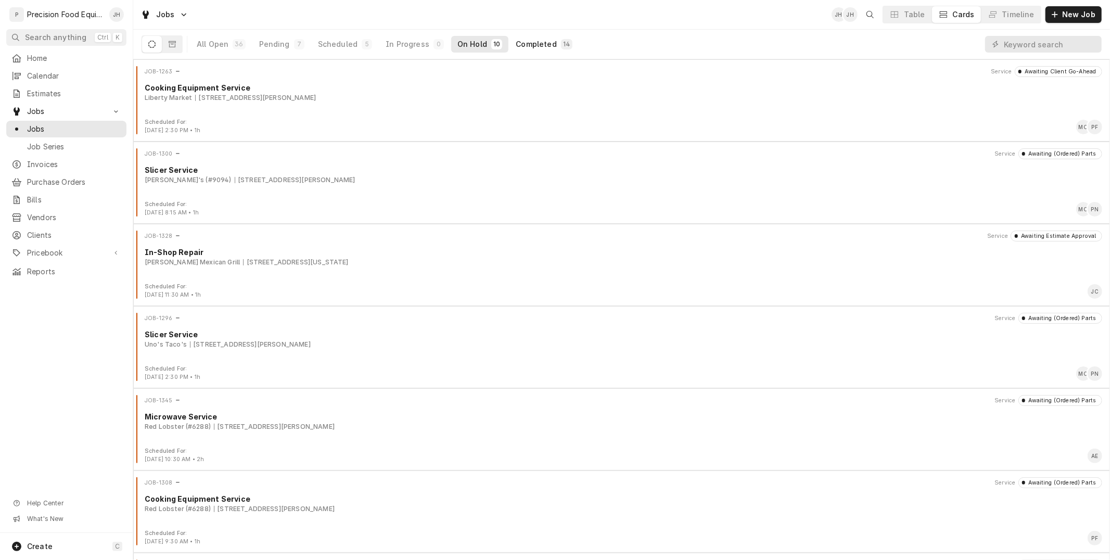
click at [519, 47] on div "Completed" at bounding box center [536, 44] width 41 height 10
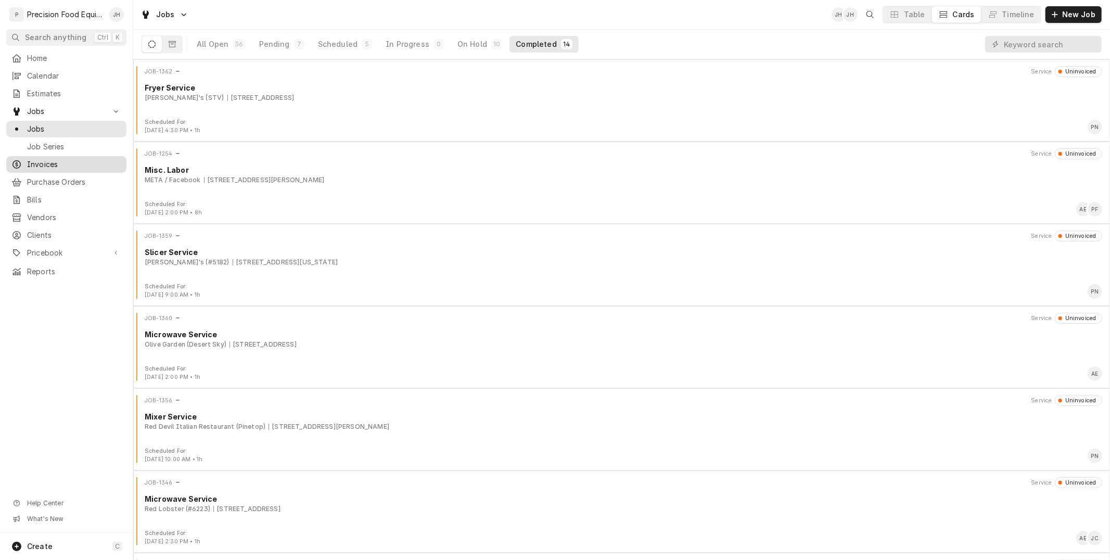
click at [78, 165] on span "Invoices" at bounding box center [74, 164] width 94 height 10
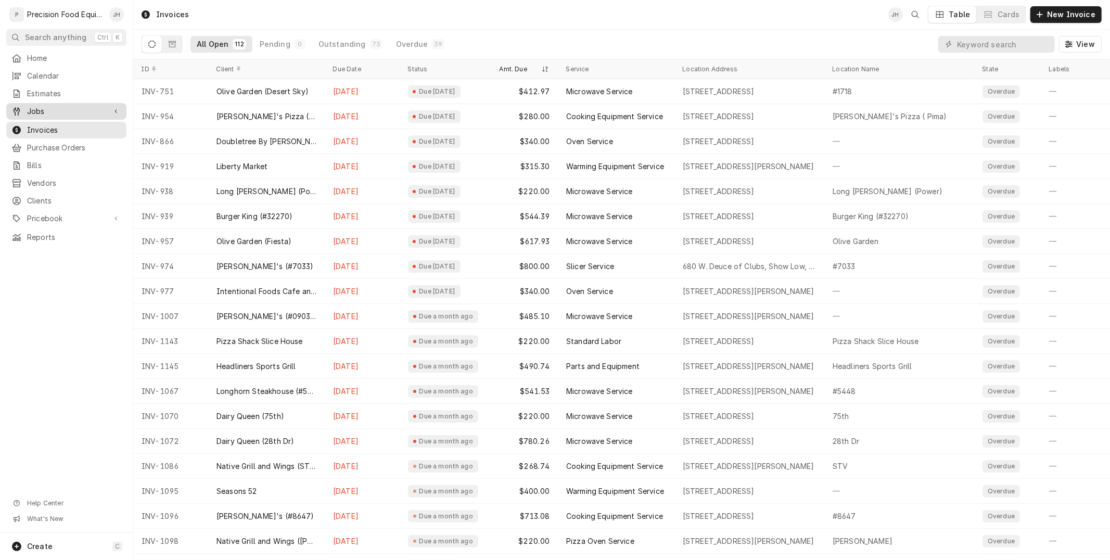
click at [42, 113] on span "Jobs" at bounding box center [66, 111] width 79 height 10
click at [41, 124] on span "Jobs" at bounding box center [74, 129] width 94 height 10
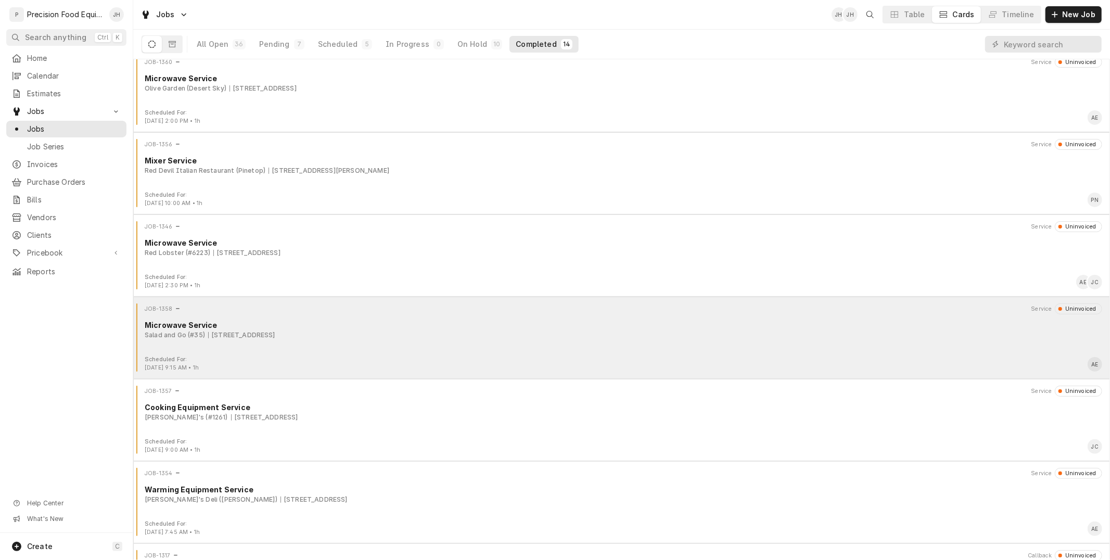
scroll to position [289, 0]
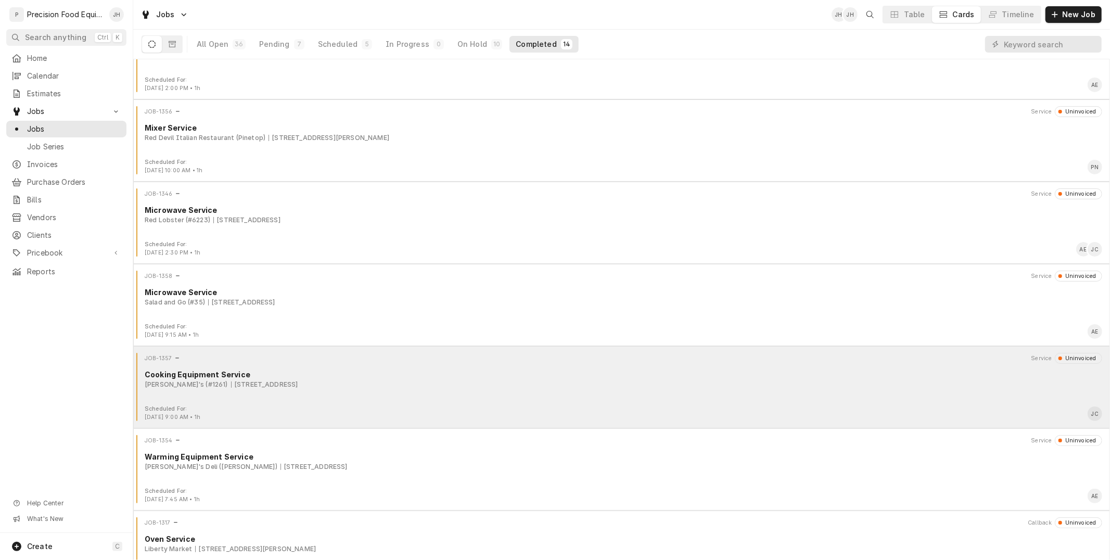
click at [267, 401] on div "JOB-1357 Service Uninvoiced Cooking Equipment Service Arby's (#1261) [STREET_AD…" at bounding box center [621, 379] width 968 height 52
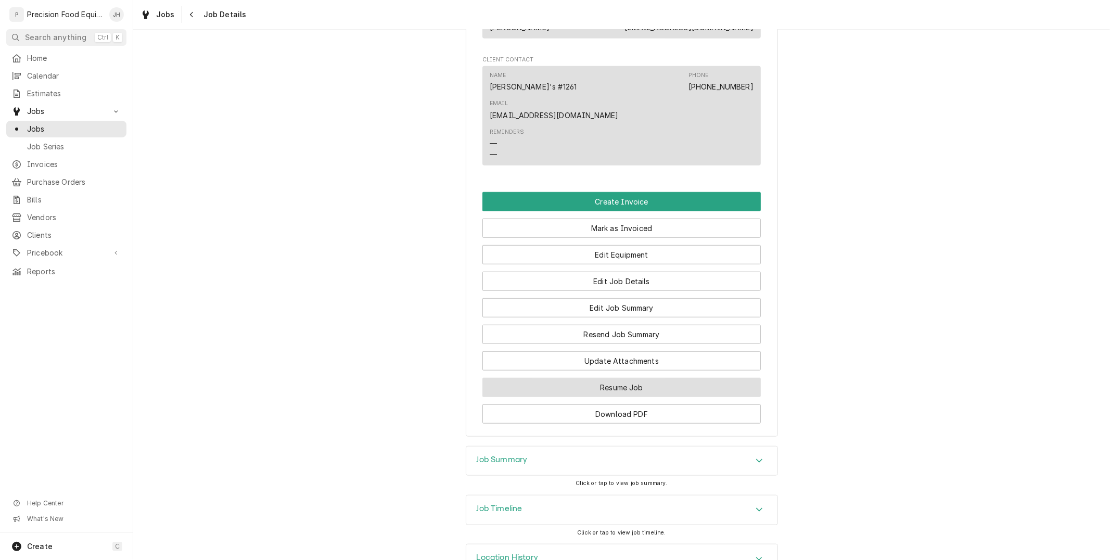
scroll to position [687, 0]
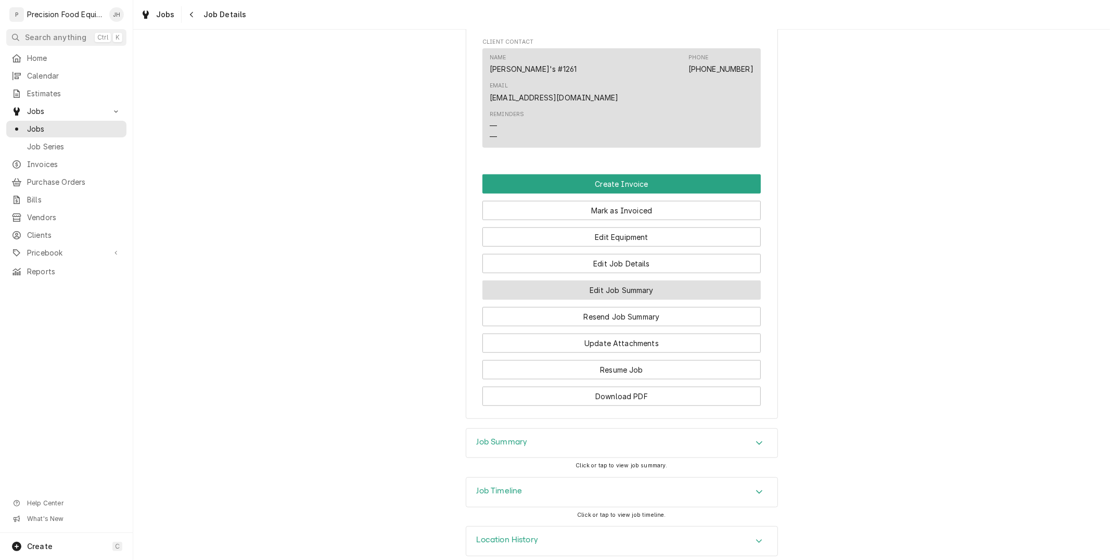
click at [580, 280] on button "Edit Job Summary" at bounding box center [621, 289] width 278 height 19
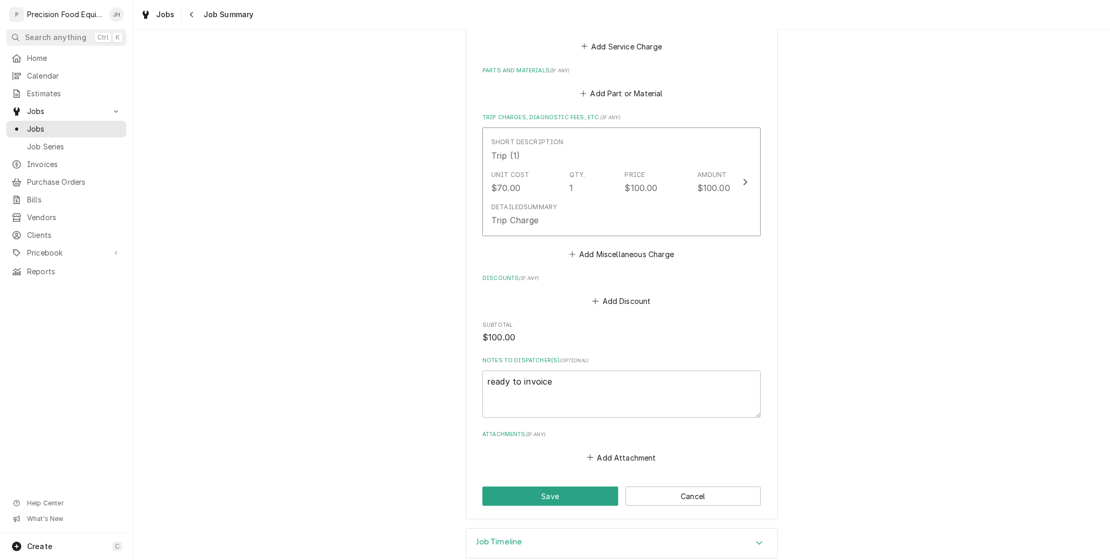
scroll to position [452, 0]
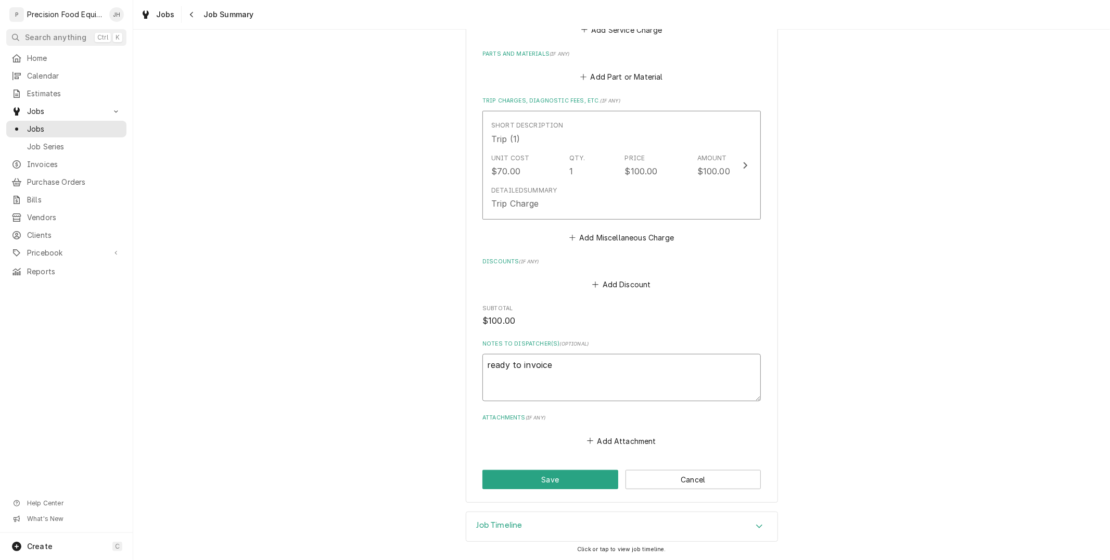
drag, startPoint x: 563, startPoint y: 362, endPoint x: 471, endPoint y: 373, distance: 92.8
click at [466, 369] on div "Arby's (#1261) #1261 / 6740 E Main St, Mesa, AZ 85205 Please provide a summary …" at bounding box center [622, 50] width 312 height 904
type textarea "x"
click at [534, 485] on button "Save" at bounding box center [550, 479] width 136 height 19
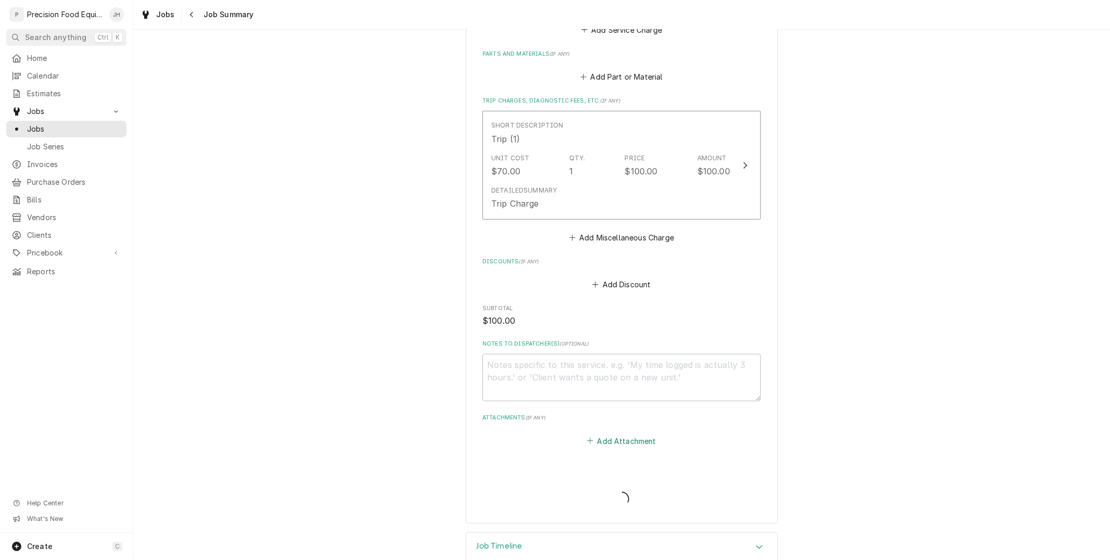
type textarea "x"
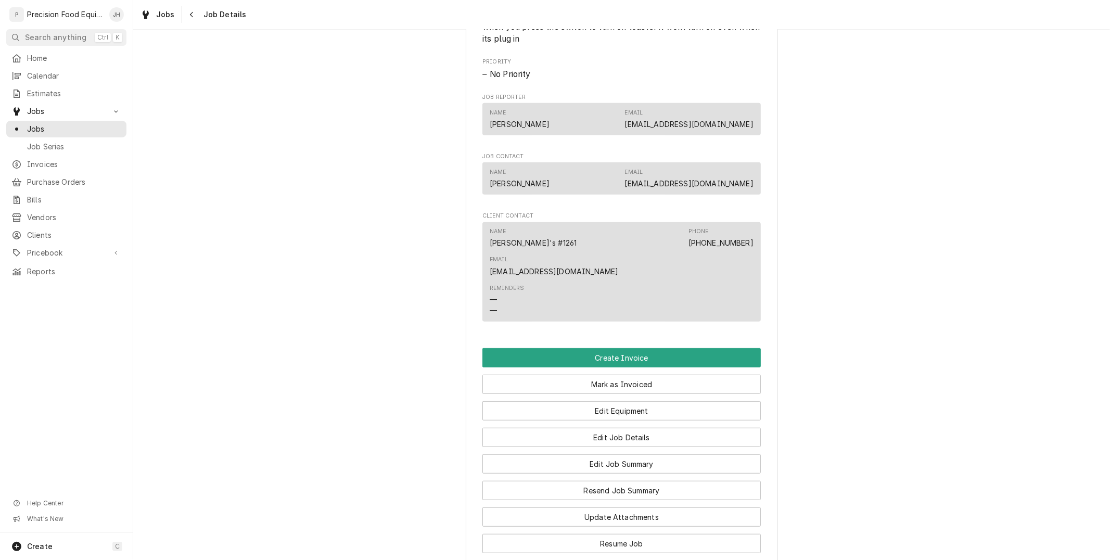
scroll to position [520, 0]
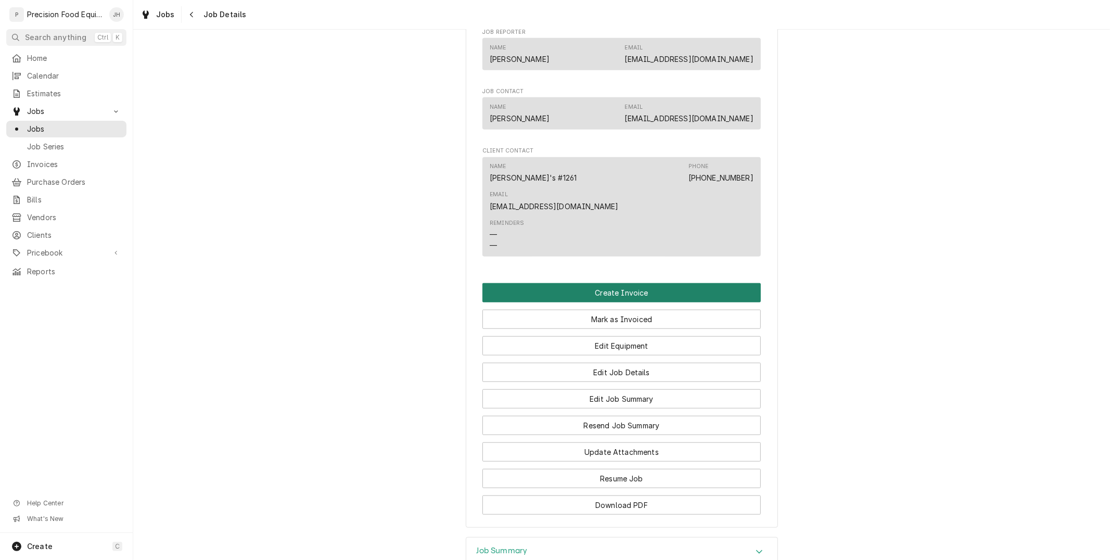
click at [598, 283] on button "Create Invoice" at bounding box center [621, 292] width 278 height 19
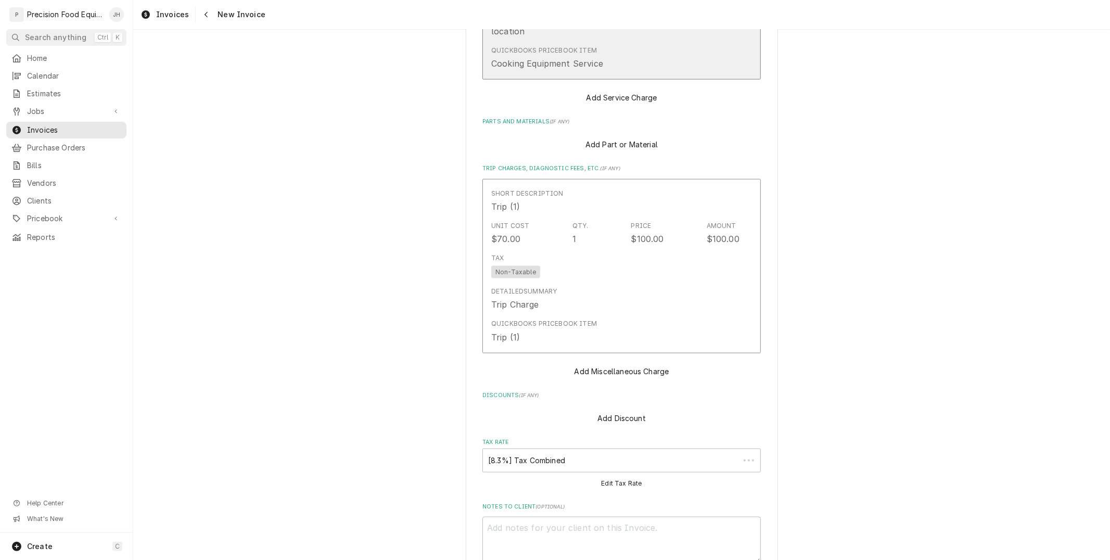
scroll to position [1310, 0]
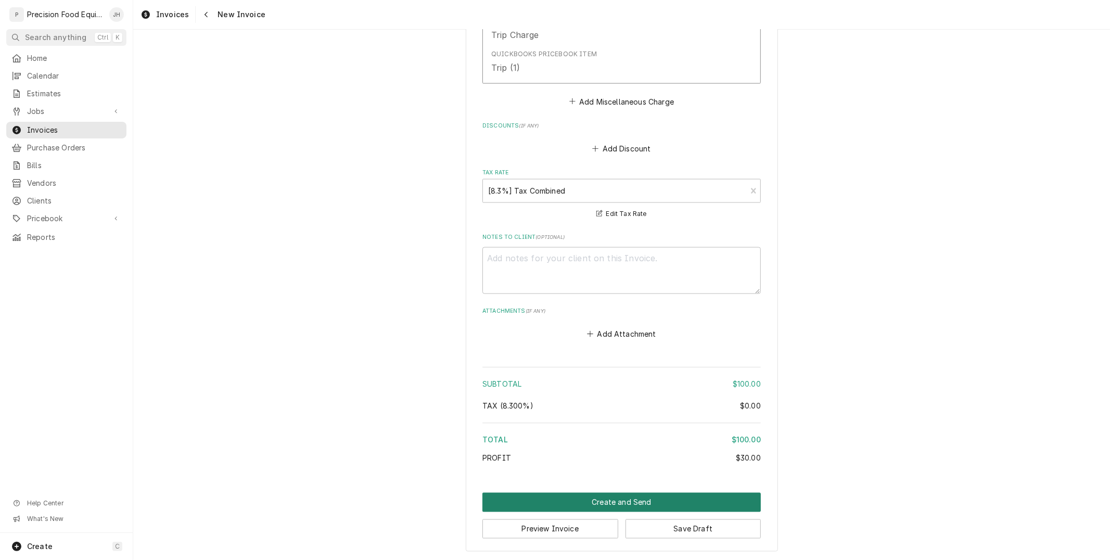
click at [598, 500] on button "Create and Send" at bounding box center [621, 502] width 278 height 19
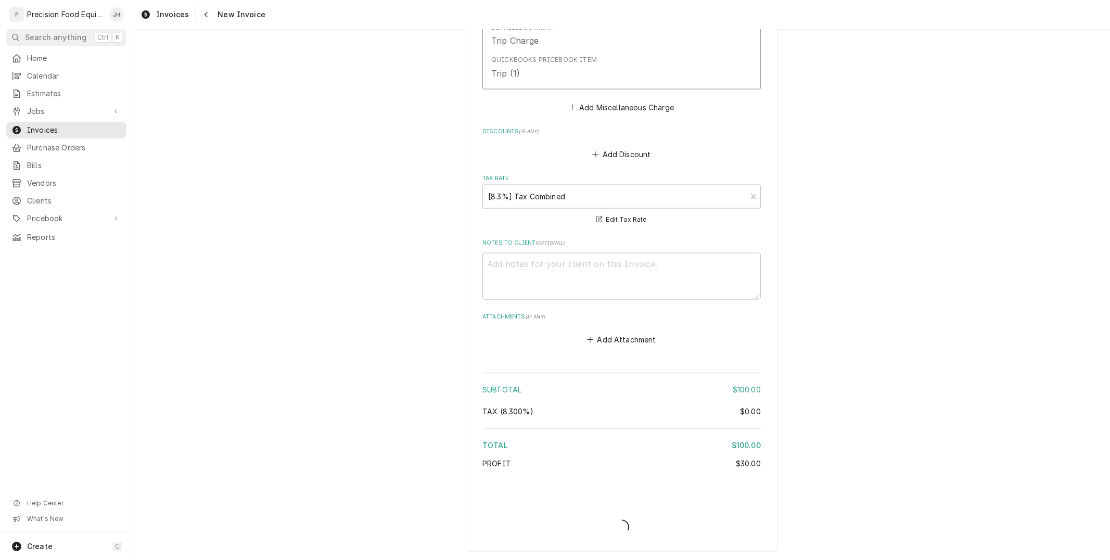
type textarea "x"
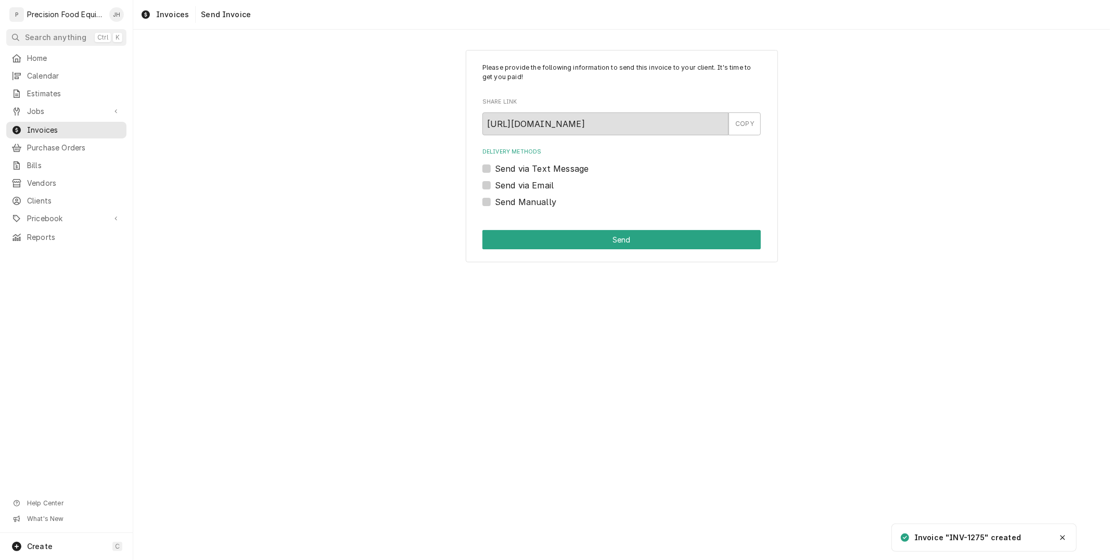
click at [495, 197] on label "Send Manually" at bounding box center [525, 202] width 61 height 12
click at [495, 197] on input "Send Manually" at bounding box center [634, 207] width 278 height 23
checkbox input "true"
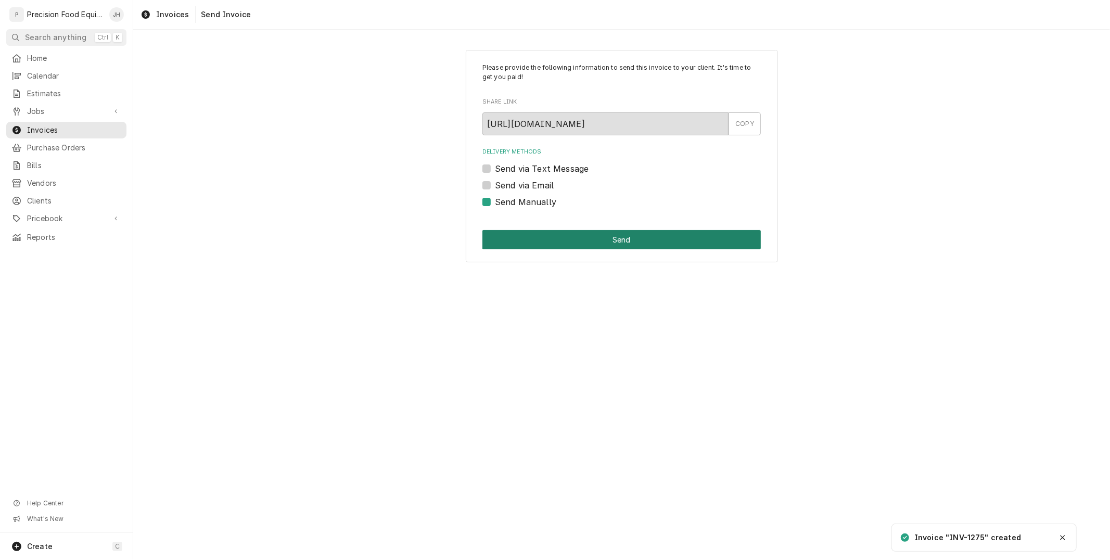
click at [547, 238] on button "Send" at bounding box center [621, 239] width 278 height 19
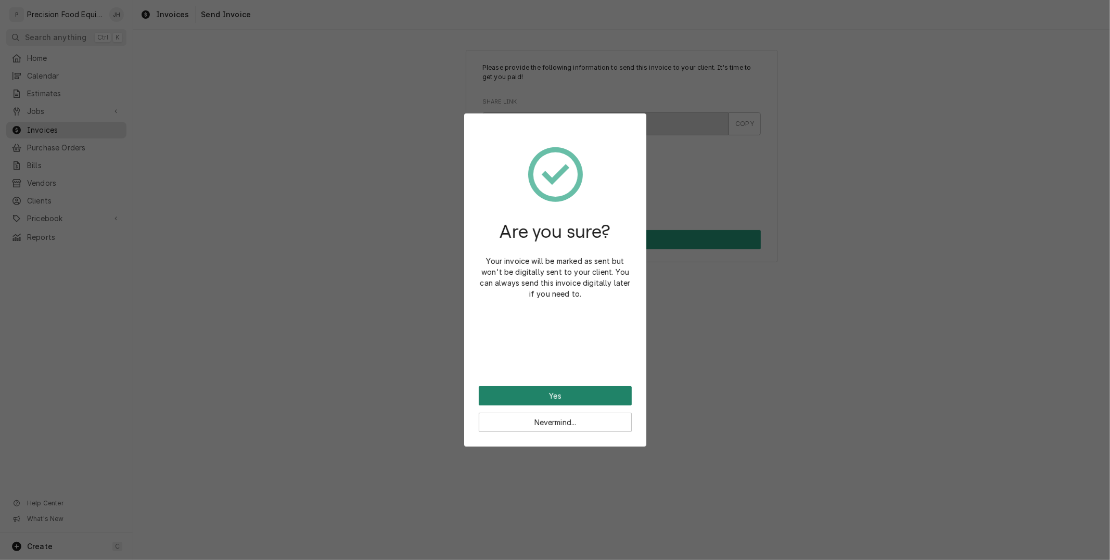
click at [590, 394] on button "Yes" at bounding box center [555, 395] width 153 height 19
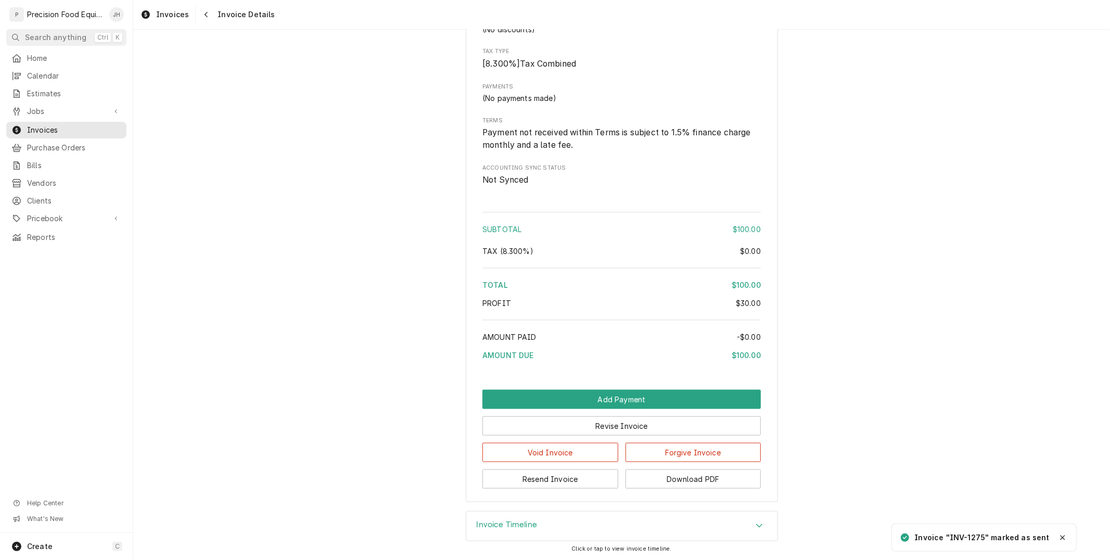
scroll to position [965, 0]
click at [652, 481] on button "Download PDF" at bounding box center [693, 478] width 136 height 19
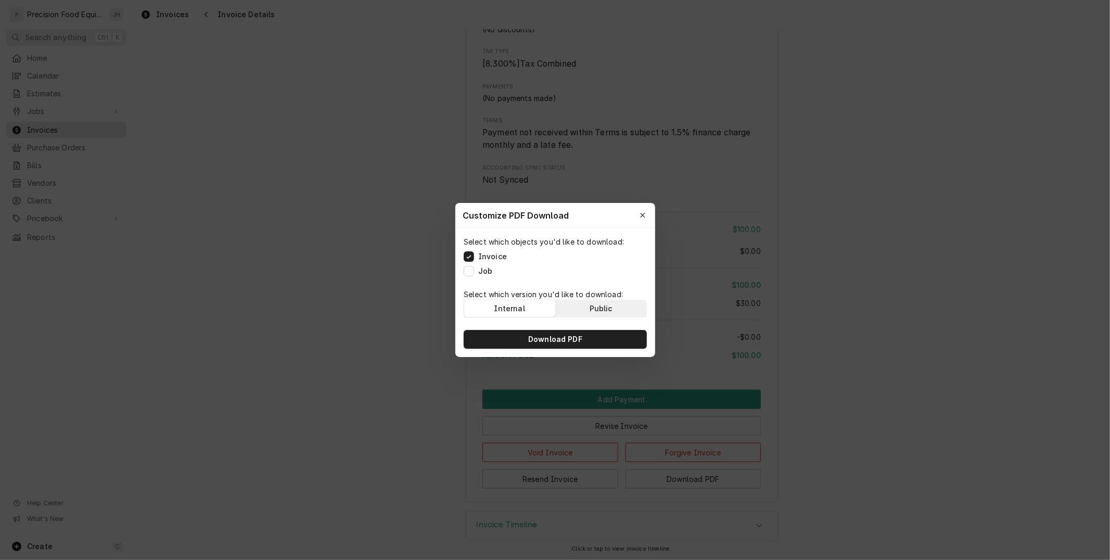
click at [584, 313] on button "Public" at bounding box center [600, 308] width 91 height 17
click at [570, 342] on span "Download PDF" at bounding box center [555, 339] width 58 height 10
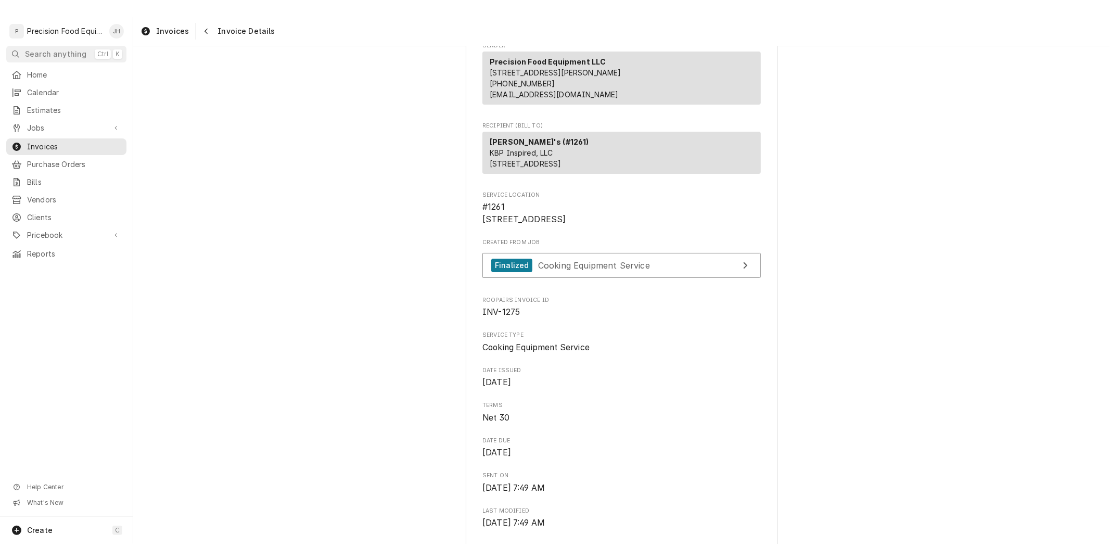
scroll to position [0, 0]
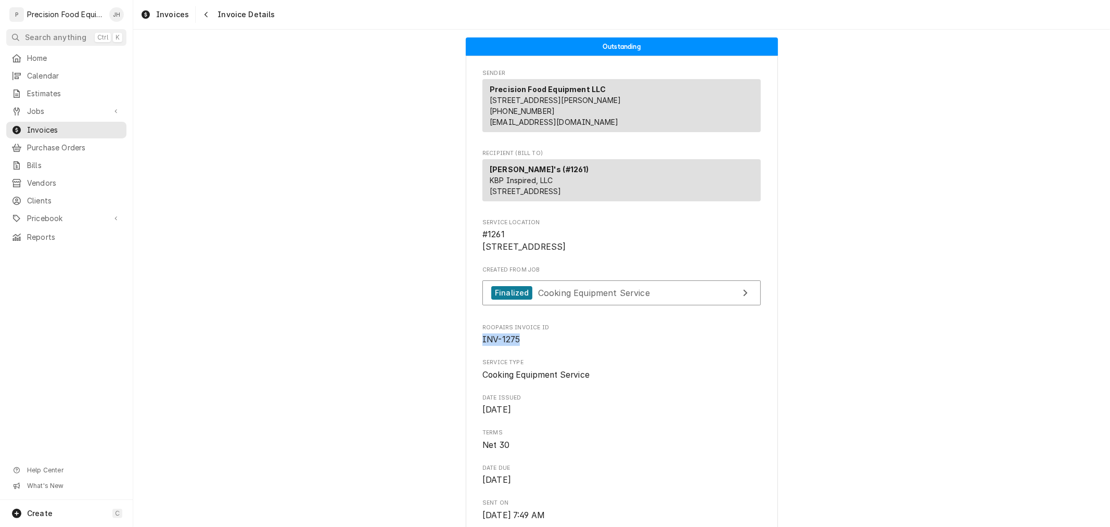
drag, startPoint x: 513, startPoint y: 374, endPoint x: 467, endPoint y: 376, distance: 46.9
copy span "INV-1275"
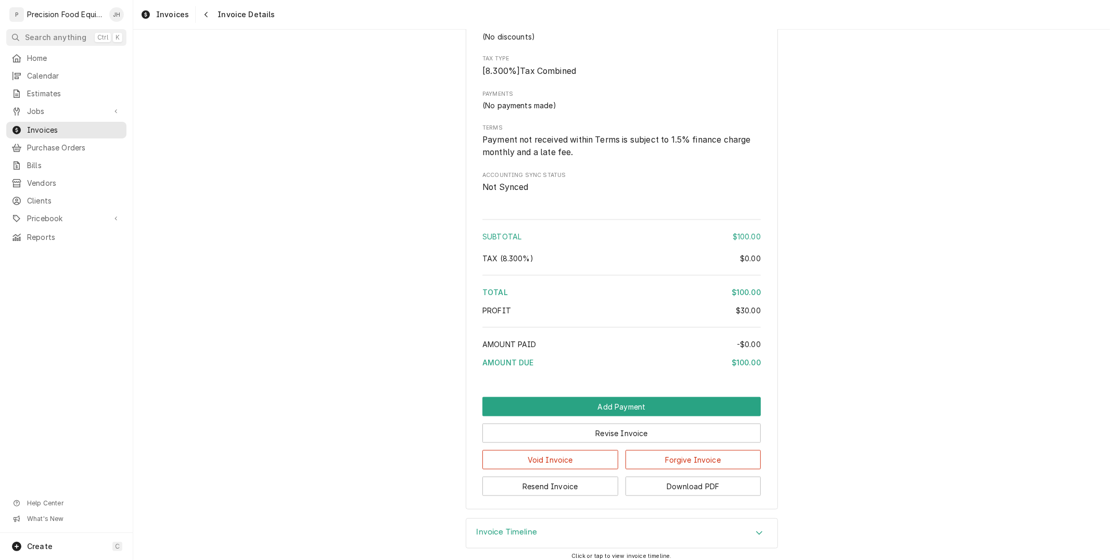
scroll to position [965, 0]
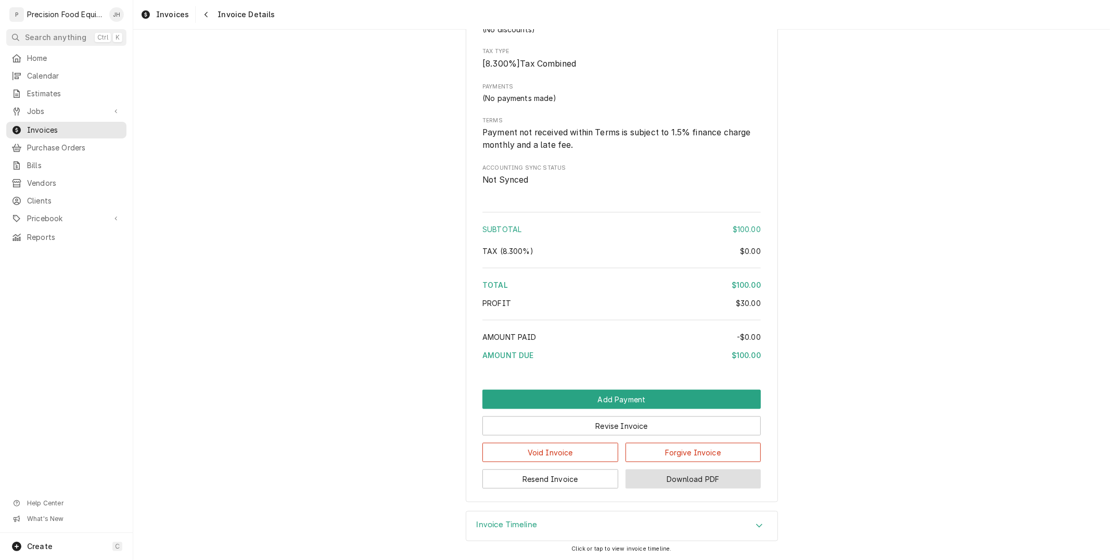
click at [717, 479] on button "Download PDF" at bounding box center [693, 478] width 136 height 19
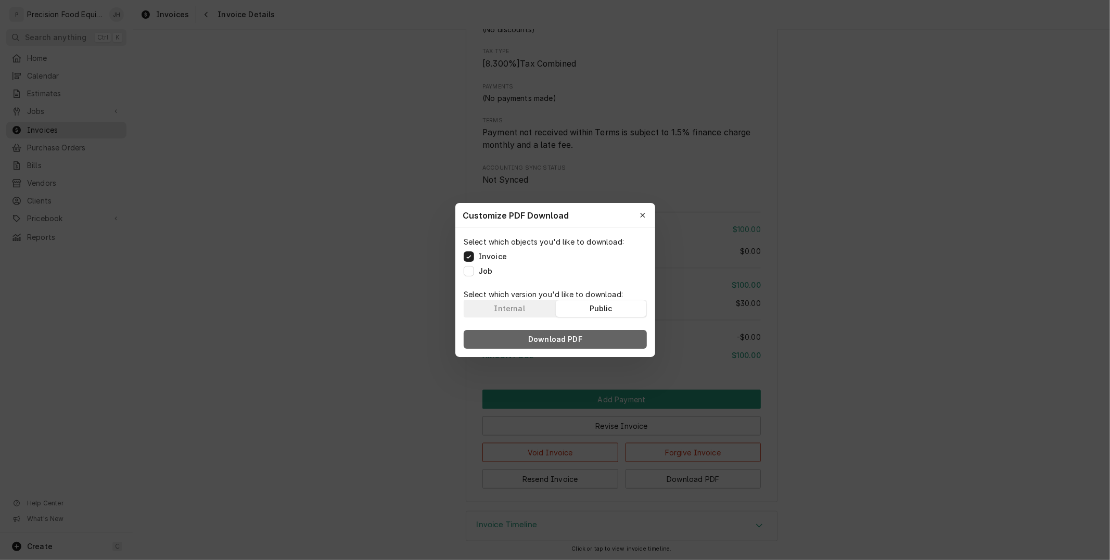
click at [563, 338] on span "Download PDF" at bounding box center [555, 339] width 58 height 10
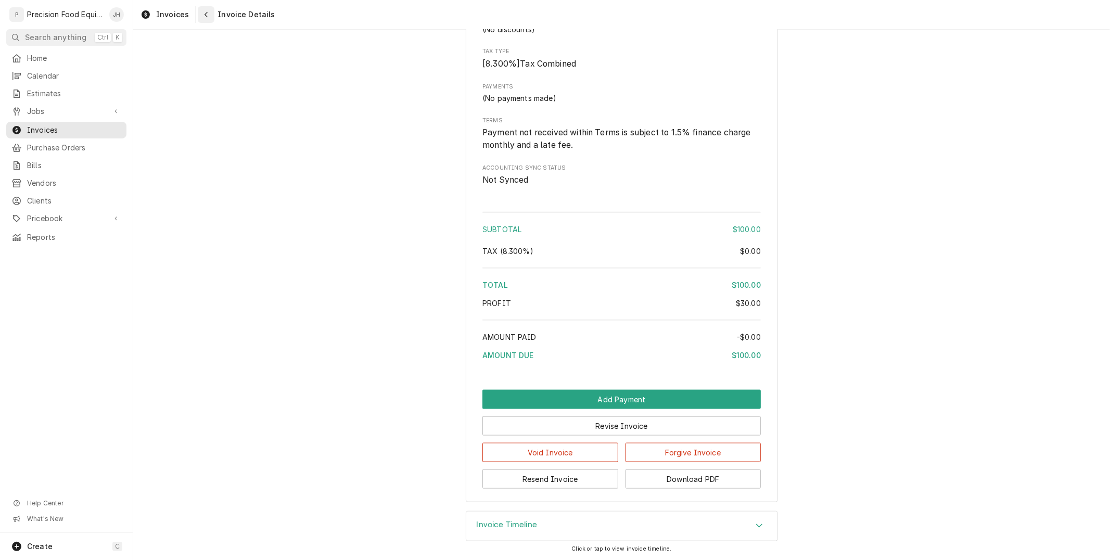
click at [208, 11] on div "Navigate back" at bounding box center [206, 14] width 10 height 10
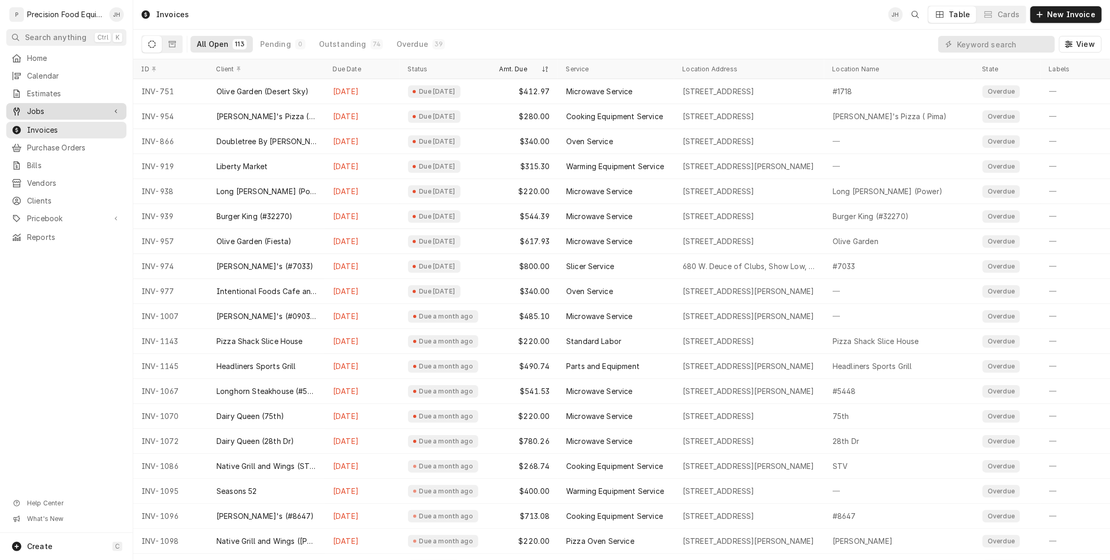
click at [59, 115] on span "Jobs" at bounding box center [66, 111] width 79 height 10
click at [44, 106] on span "Jobs" at bounding box center [66, 111] width 79 height 10
click at [59, 117] on div "Jobs" at bounding box center [66, 111] width 116 height 12
click at [52, 126] on span "Jobs" at bounding box center [74, 129] width 94 height 10
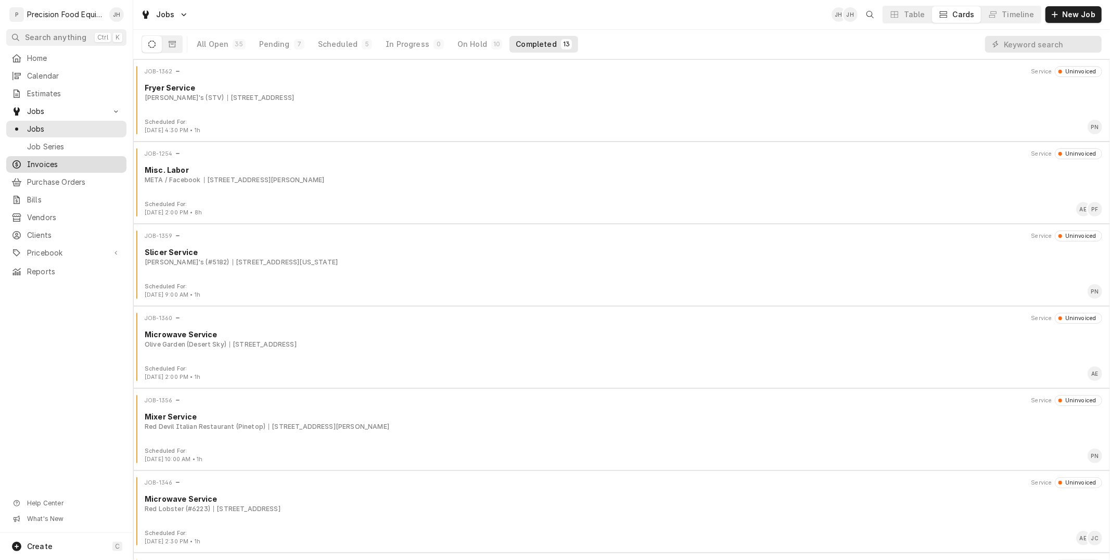
click at [63, 161] on span "Invoices" at bounding box center [74, 164] width 94 height 10
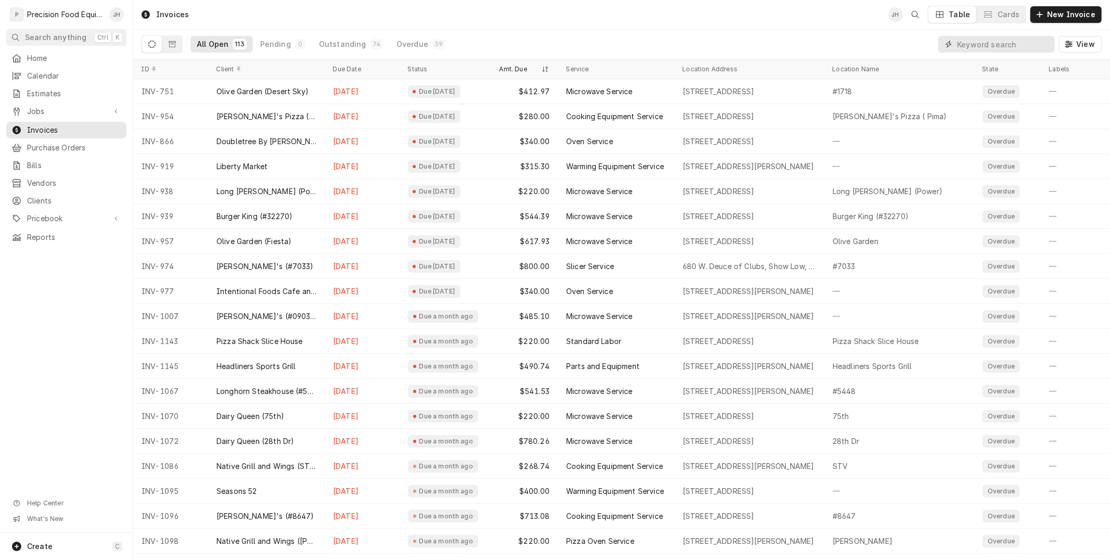
click at [977, 47] on input "Dynamic Content Wrapper" at bounding box center [1003, 44] width 93 height 17
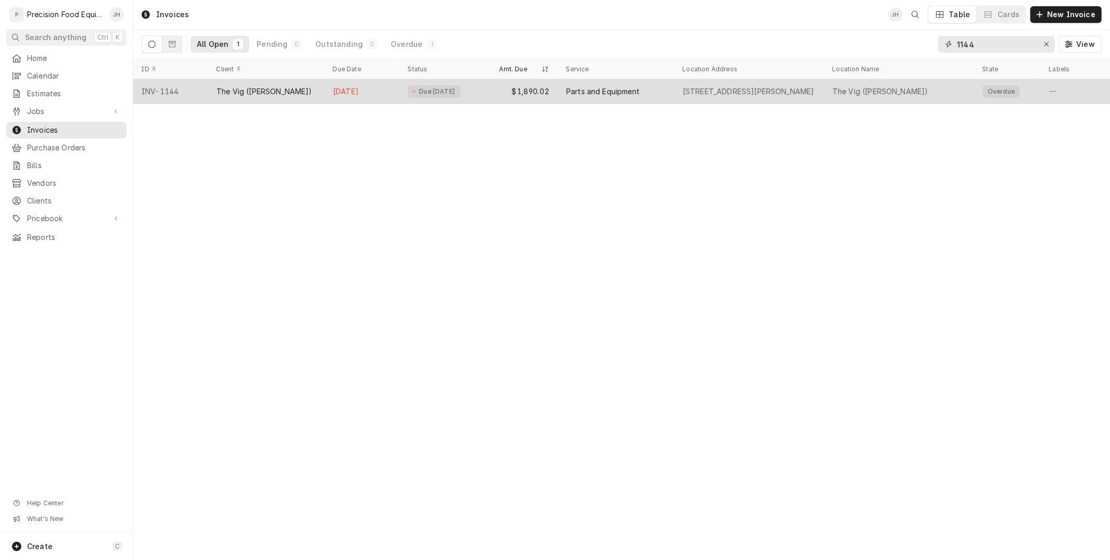
type input "1144"
click at [368, 86] on div "[DATE]" at bounding box center [362, 91] width 75 height 25
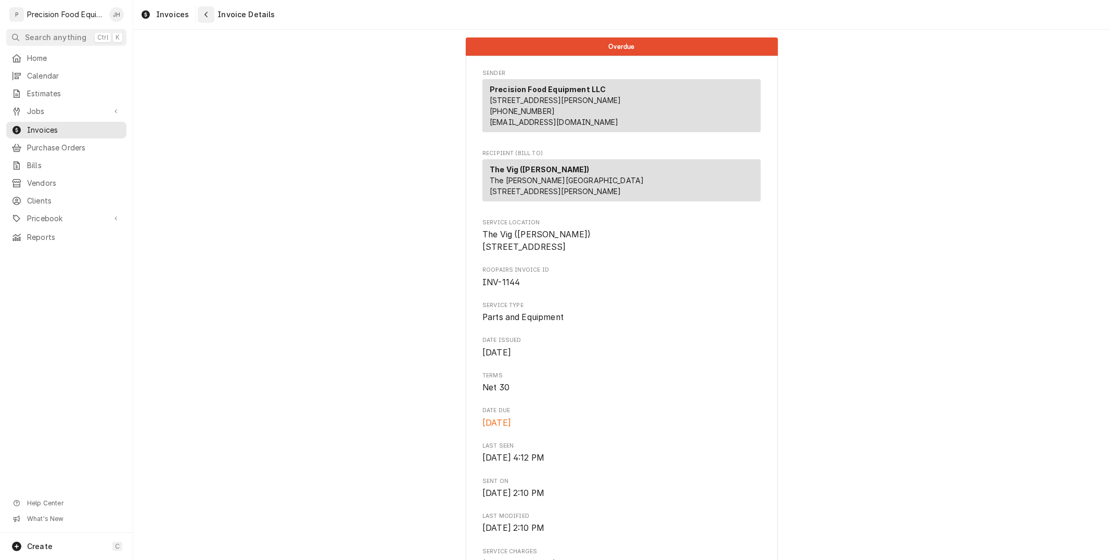
click at [207, 19] on div "Navigate back" at bounding box center [206, 14] width 10 height 10
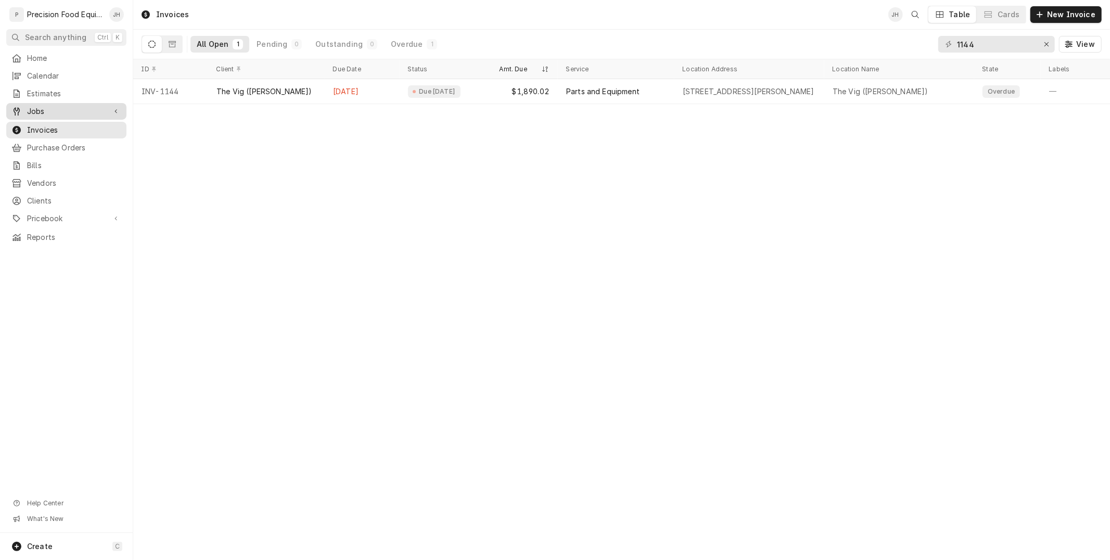
click at [46, 111] on span "Jobs" at bounding box center [66, 111] width 79 height 10
click at [48, 123] on div "Jobs" at bounding box center [66, 129] width 116 height 12
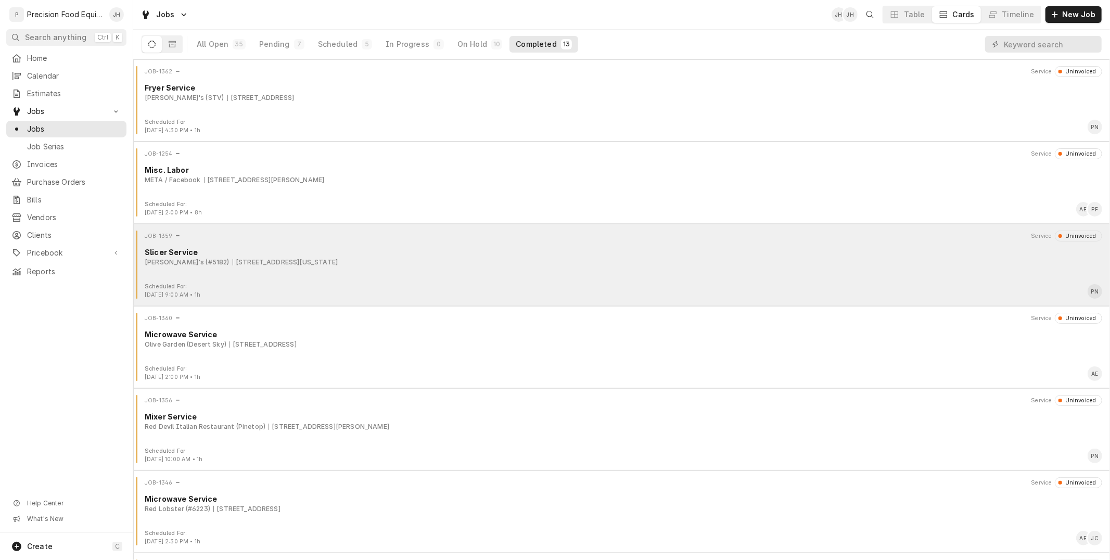
click at [249, 262] on div "2110 N. Arizona Ave, Chandler, AZ 85224" at bounding box center [285, 262] width 105 height 9
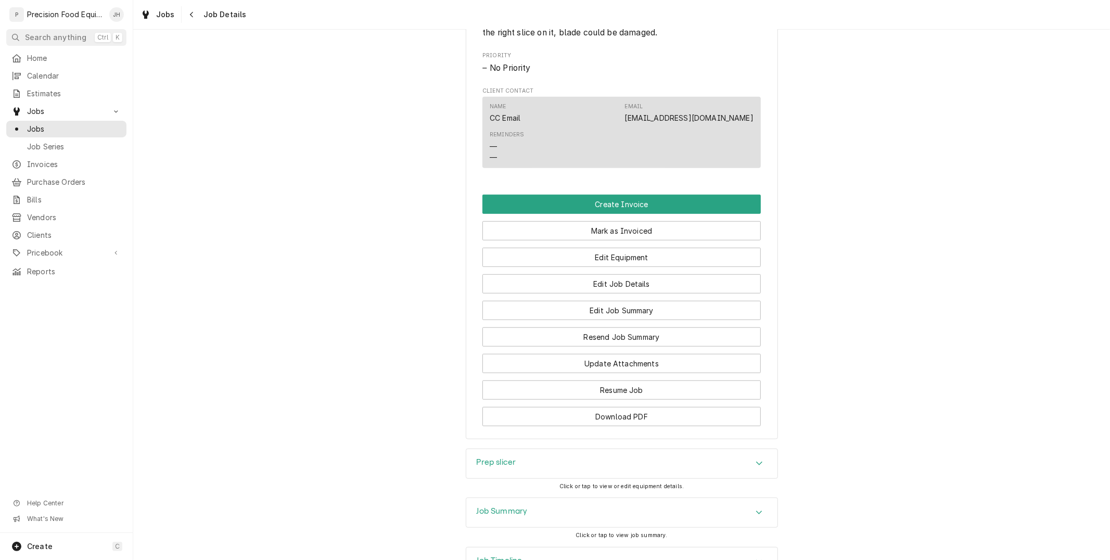
scroll to position [520, 0]
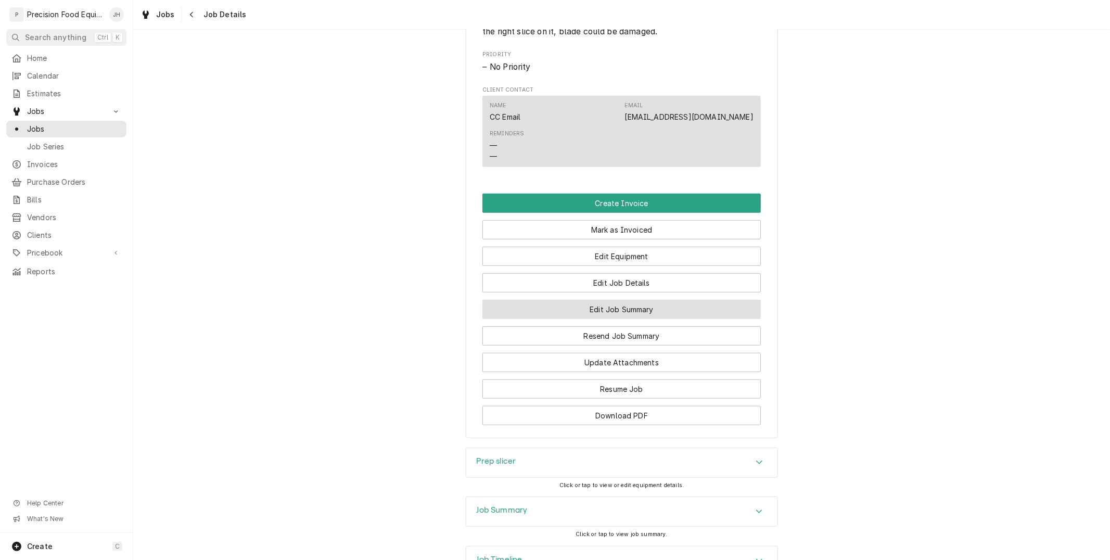
click at [596, 317] on button "Edit Job Summary" at bounding box center [621, 309] width 278 height 19
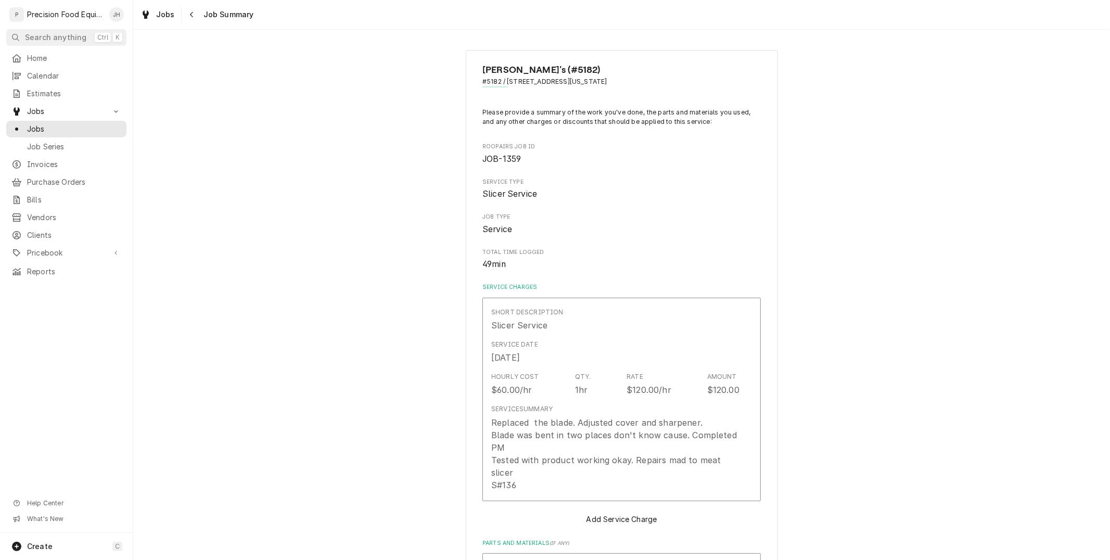
type textarea "x"
click at [190, 16] on icon "Navigate back" at bounding box center [191, 14] width 5 height 7
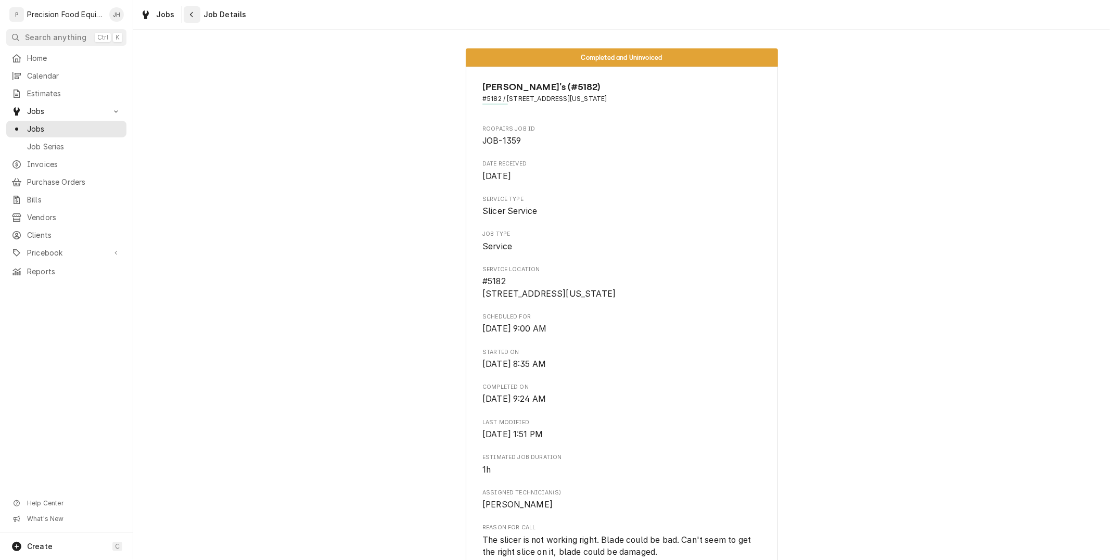
click at [190, 6] on button "Navigate back" at bounding box center [192, 14] width 17 height 17
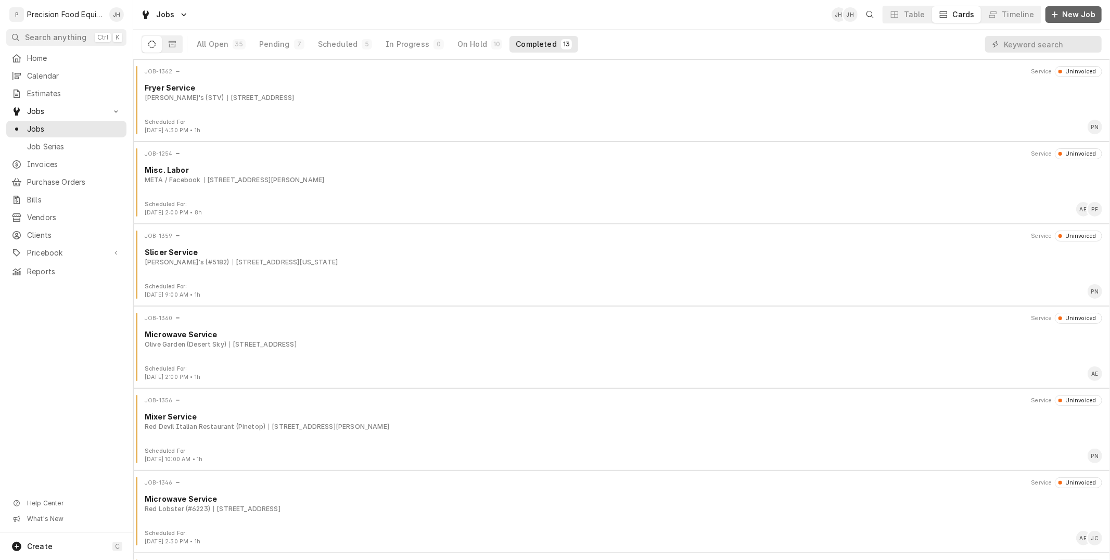
click at [1058, 21] on button "New Job" at bounding box center [1073, 14] width 56 height 17
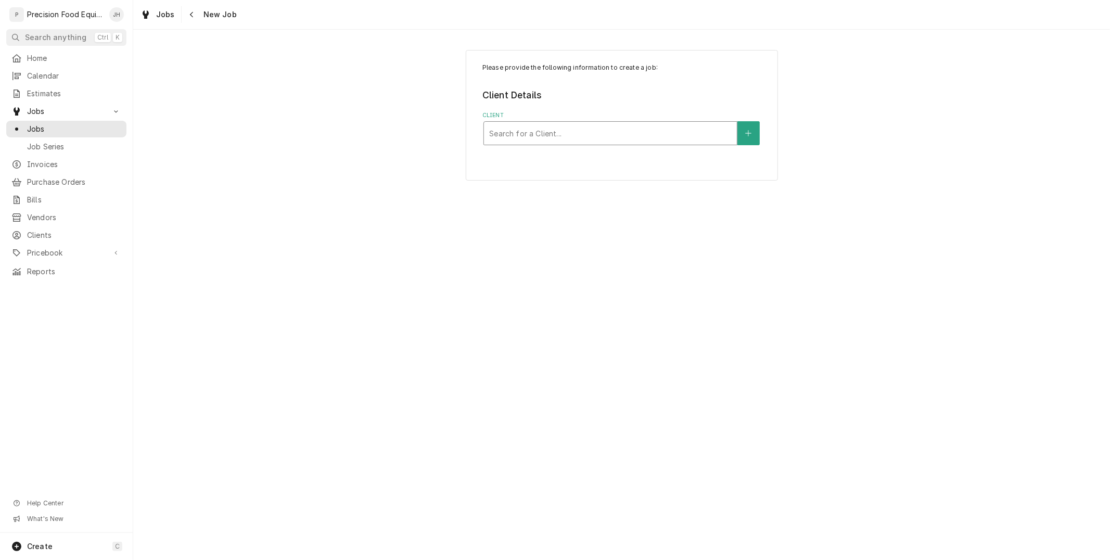
click at [562, 134] on div "Client" at bounding box center [610, 133] width 242 height 19
type input "7116"
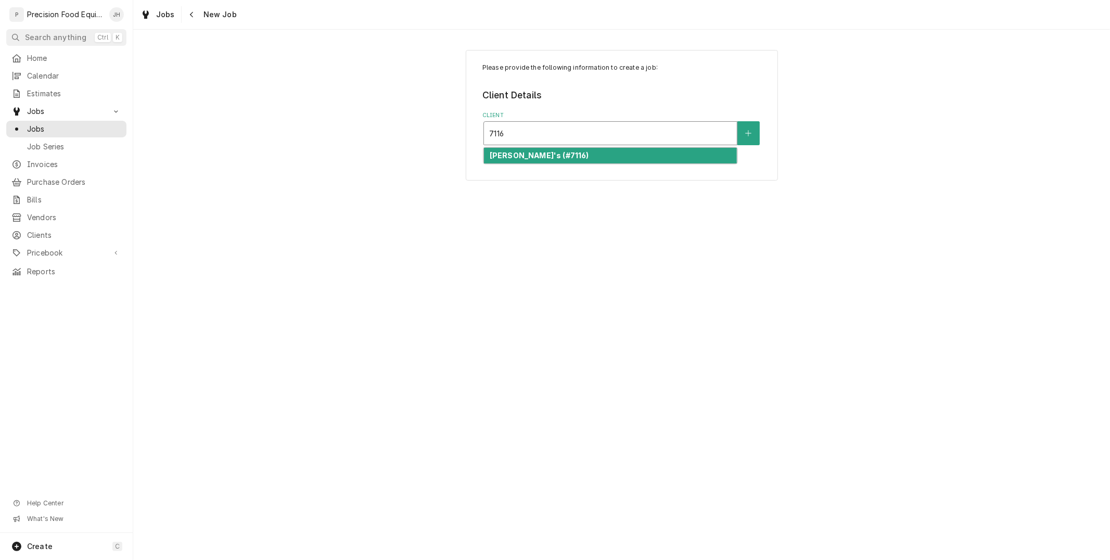
click at [560, 159] on div "[PERSON_NAME]'s (#7116)" at bounding box center [610, 156] width 253 height 16
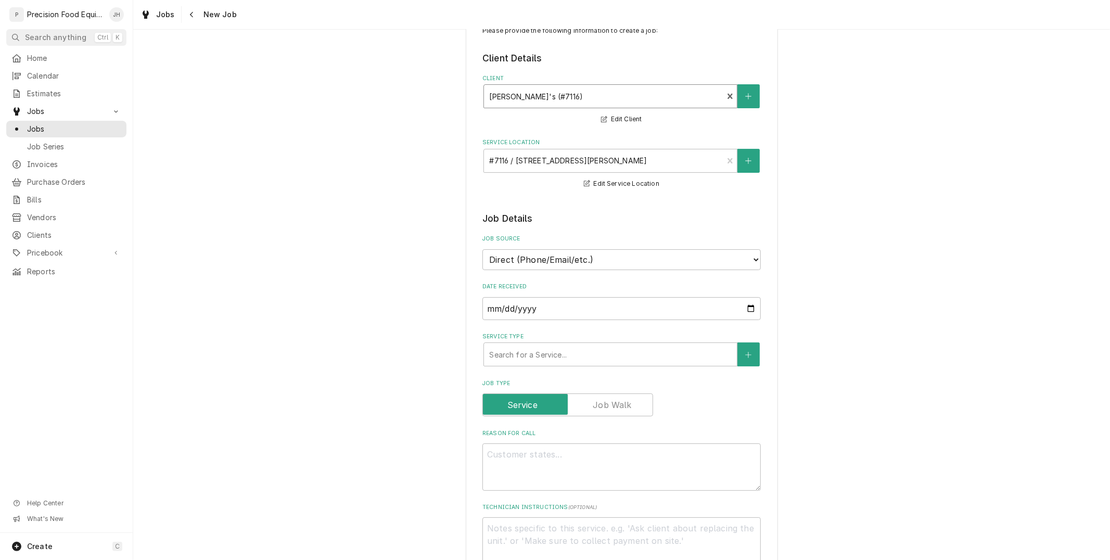
scroll to position [115, 0]
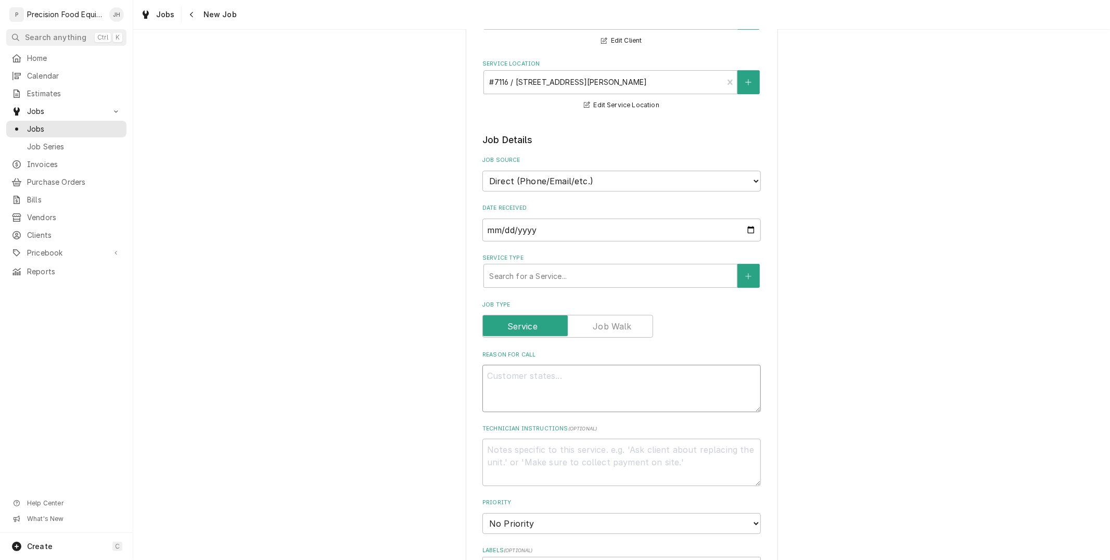
click at [602, 385] on textarea "Reason For Call" at bounding box center [621, 388] width 278 height 47
paste textarea "SG13A-22"
type textarea "x"
type textarea "SG13A-22 in"
type textarea "x"
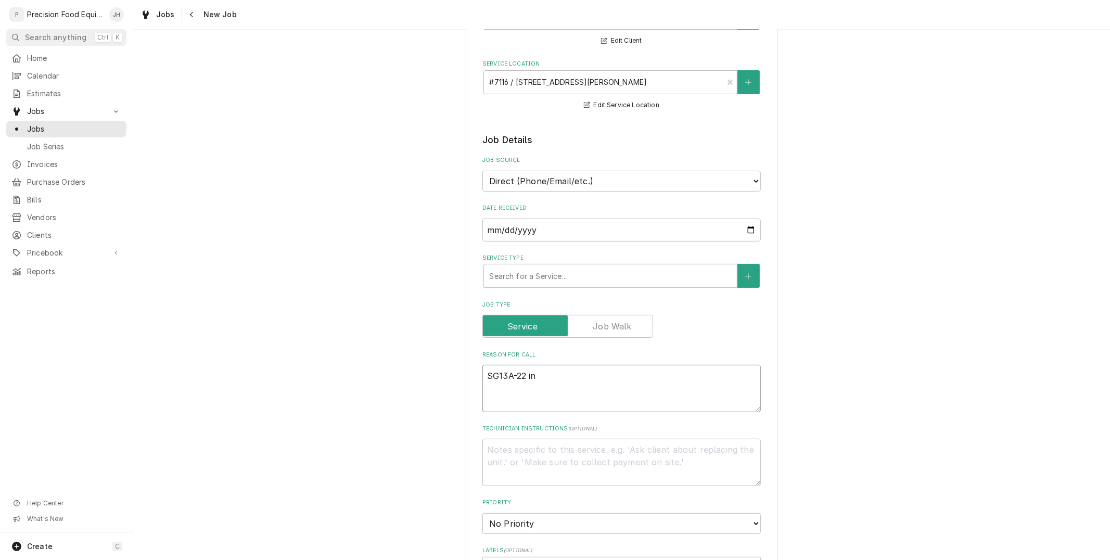
type textarea "SG13A-22 ins"
type textarea "x"
type textarea "SG13A-22 inst"
type textarea "x"
type textarea "SG13A-22 insta"
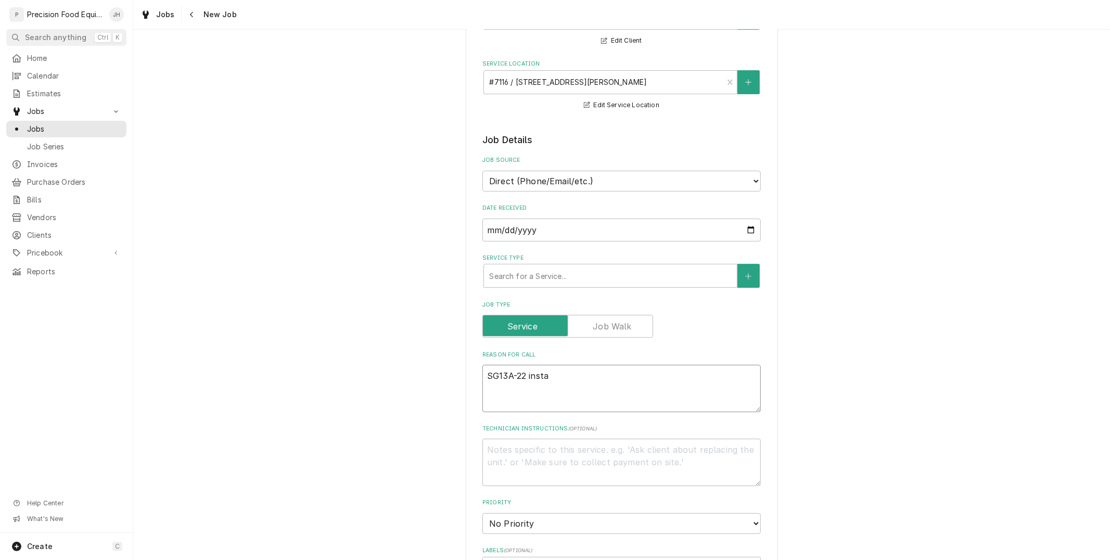
type textarea "x"
type textarea "SG13A-22 instal"
type textarea "x"
type textarea "SG13A-22 install"
type textarea "x"
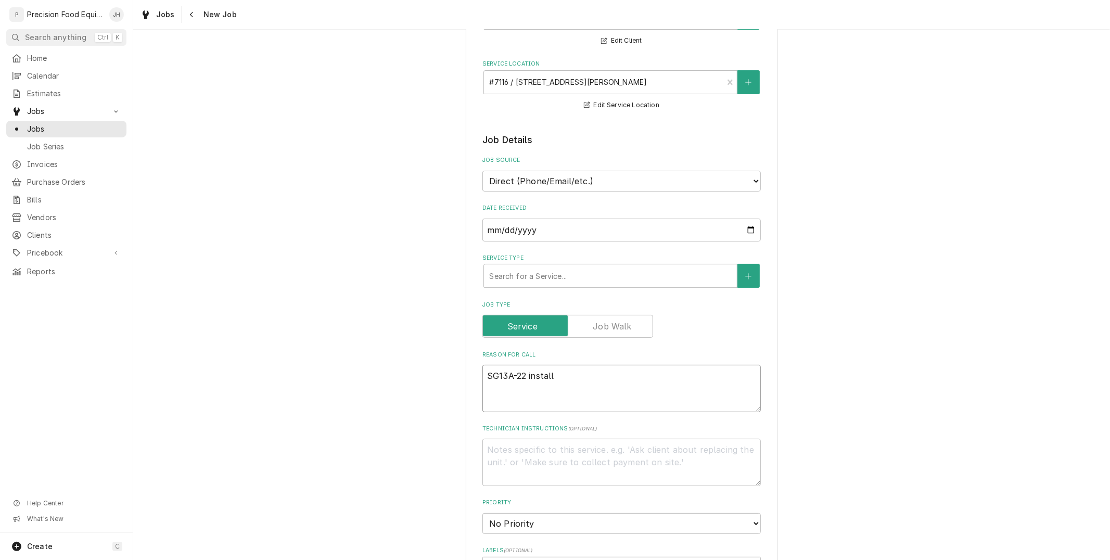
type textarea "SG13A-22 install"
type textarea "x"
type textarea "SG13A-22 install ne"
type textarea "x"
type textarea "SG13A-22 install new"
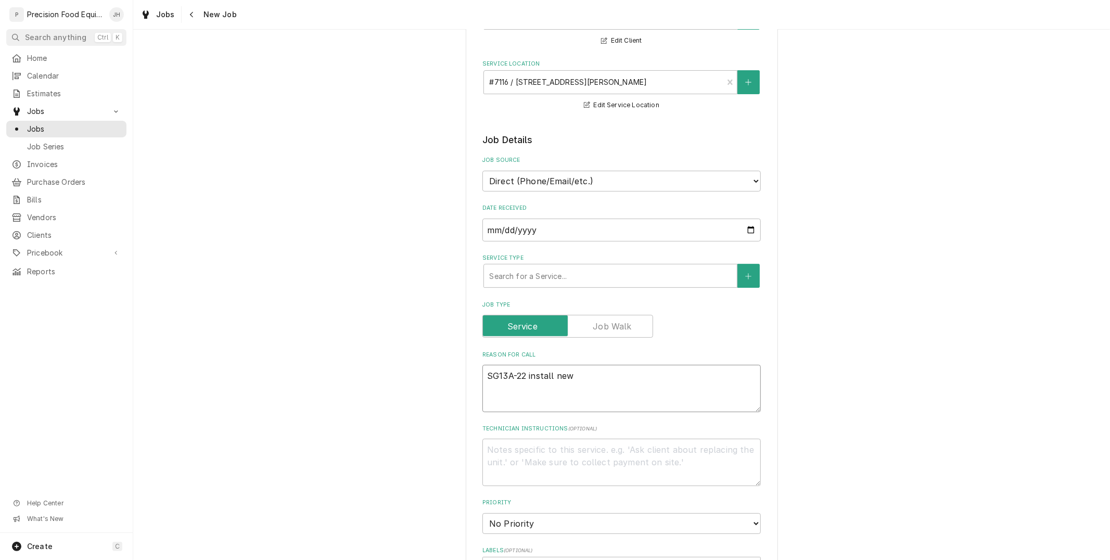
type textarea "x"
type textarea "SG13A-22 install new"
type textarea "x"
type textarea "SG13A-22 install new s"
type textarea "x"
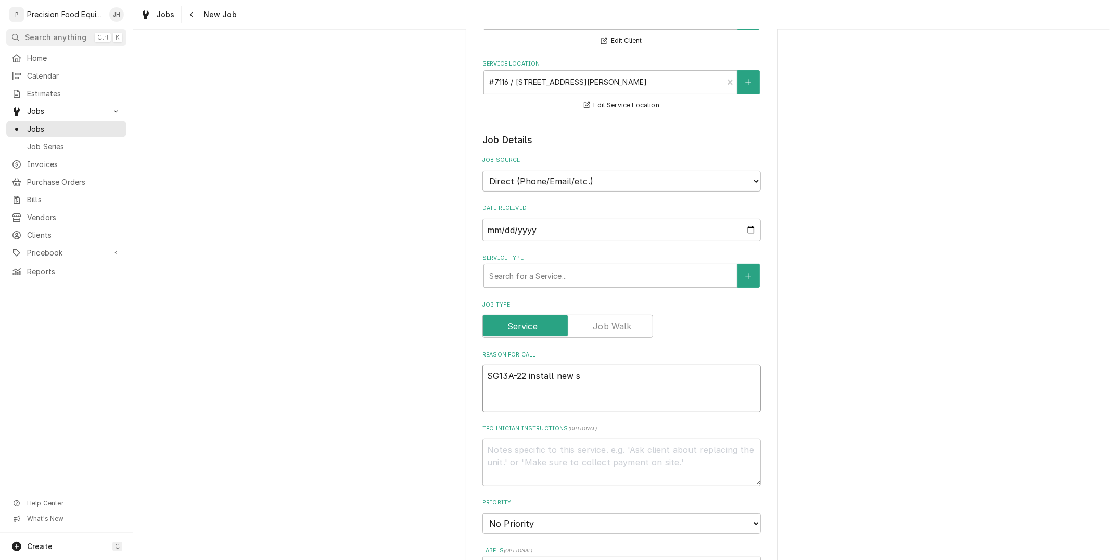
type textarea "SG13A-22 install new sl"
type textarea "x"
type textarea "SG13A-22 install new sli"
type textarea "x"
type textarea "SG13A-22 install new sliv"
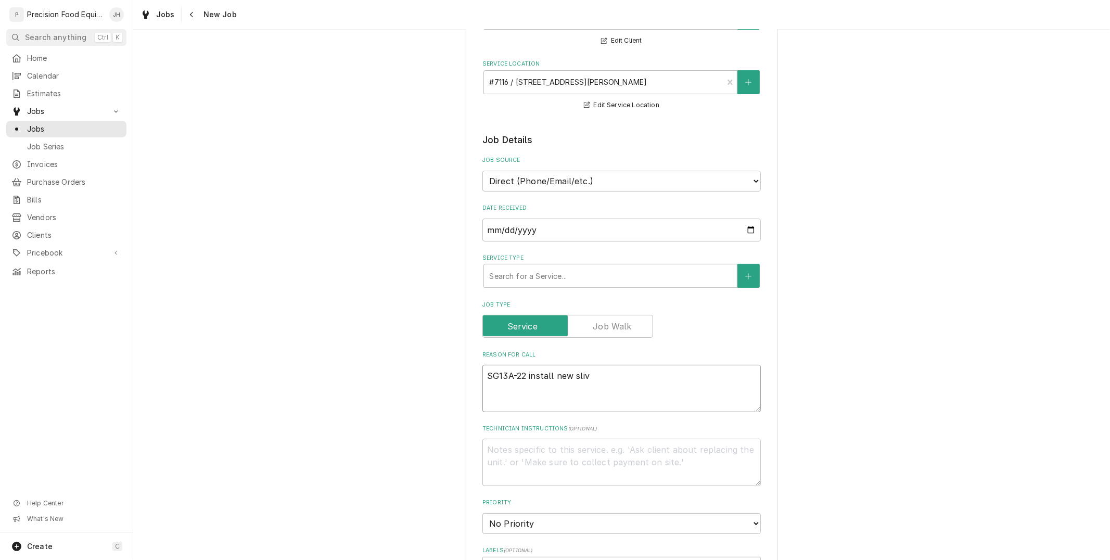
type textarea "x"
type textarea "SG13A-22 install new slive"
type textarea "x"
type textarea "SG13A-22 install new sliver"
type textarea "x"
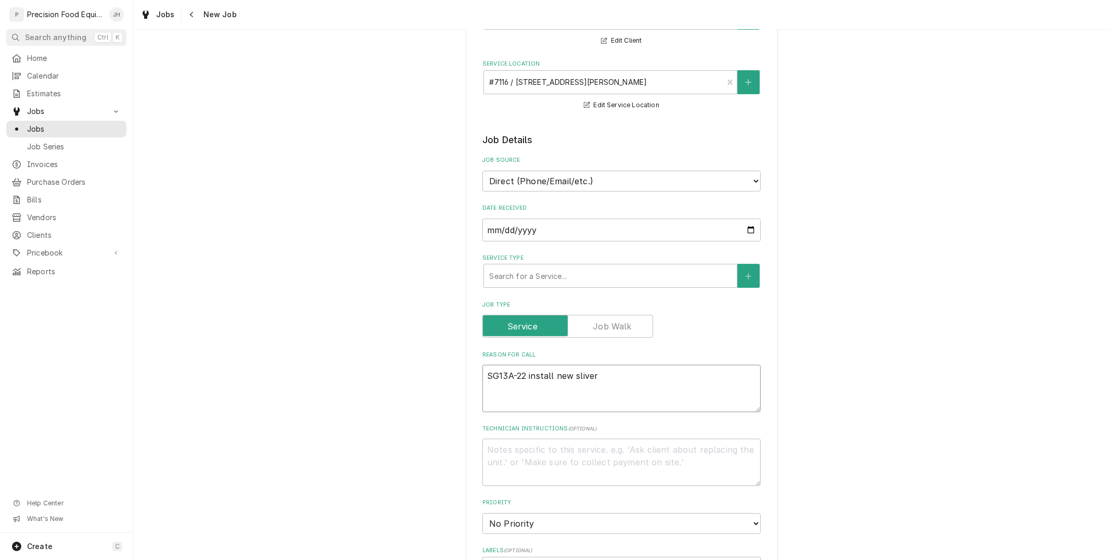
type textarea "SG13A-22 install new slive"
type textarea "x"
type textarea "SG13A-22 install new sliv"
type textarea "x"
type textarea "SG13A-22 install new sli"
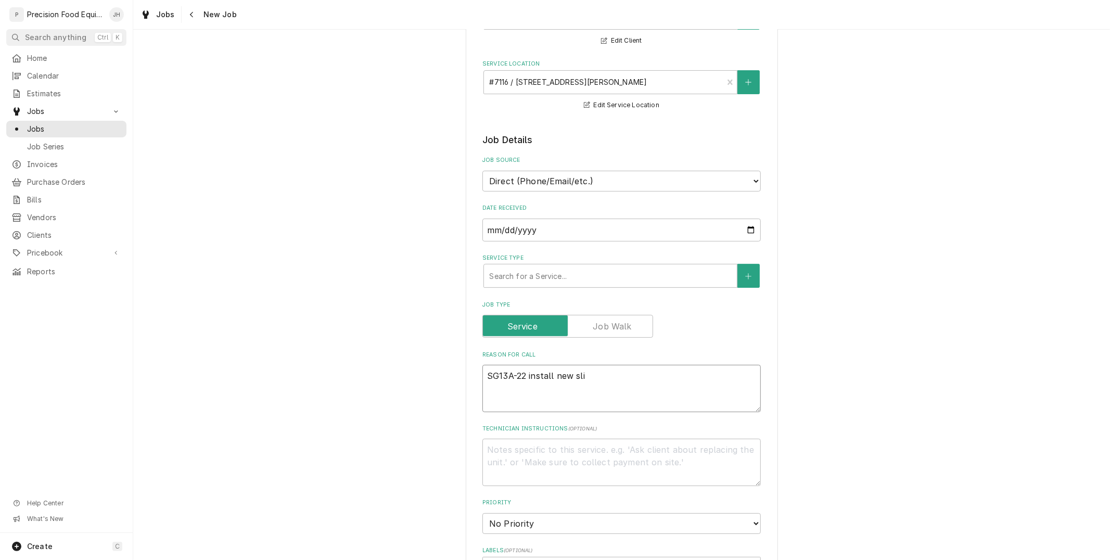
type textarea "x"
type textarea "SG13A-22 install new slic"
type textarea "x"
type textarea "SG13A-22 install new slice"
type textarea "x"
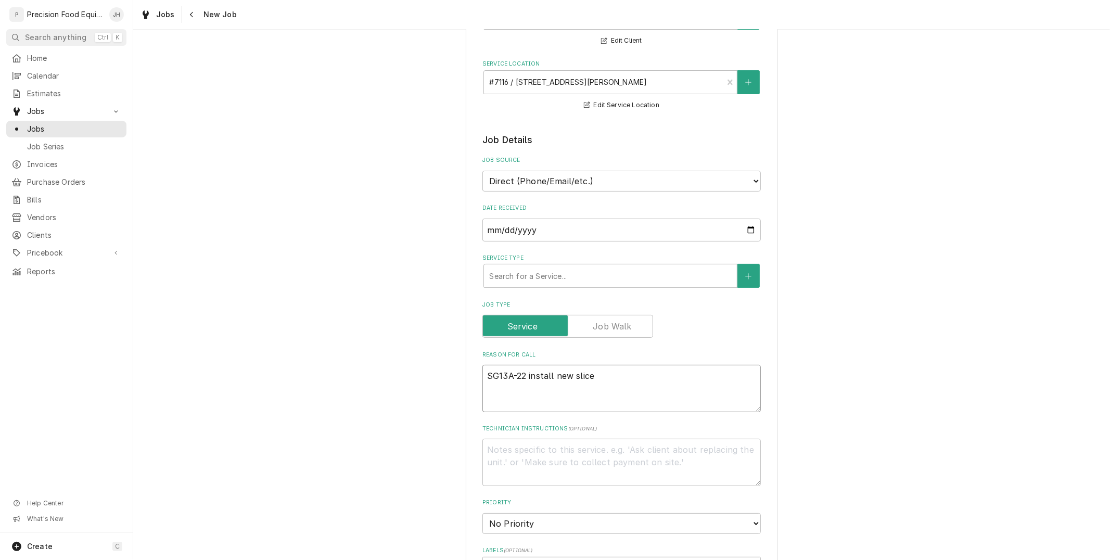
type textarea "SG13A-22 install new slicer"
type textarea "x"
type textarea "SG13A-22 install new slicer"
type textarea "x"
type textarea "SG13A-22 install new slicer"
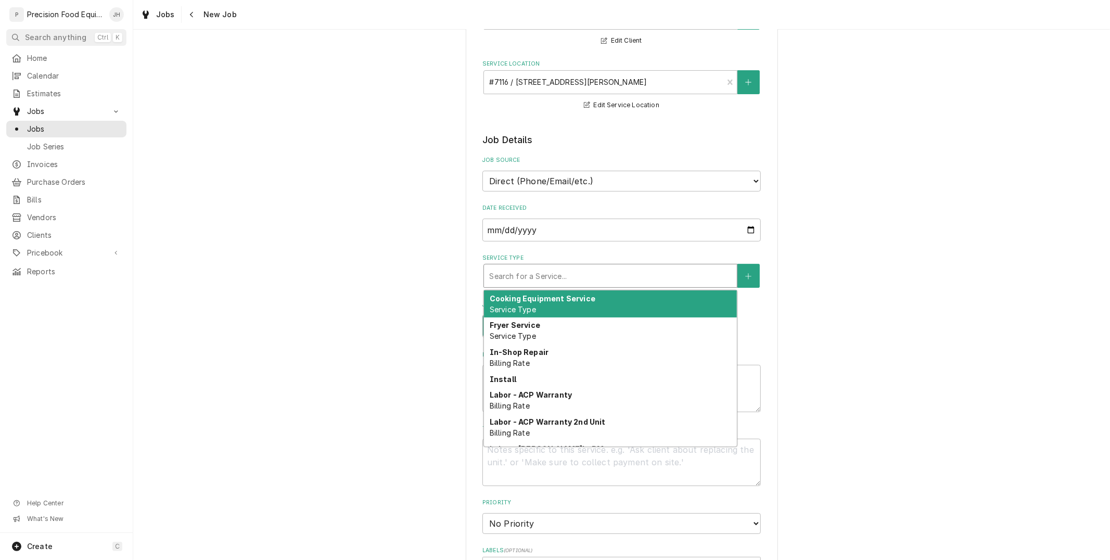
click at [562, 274] on div "Service Type" at bounding box center [610, 275] width 242 height 19
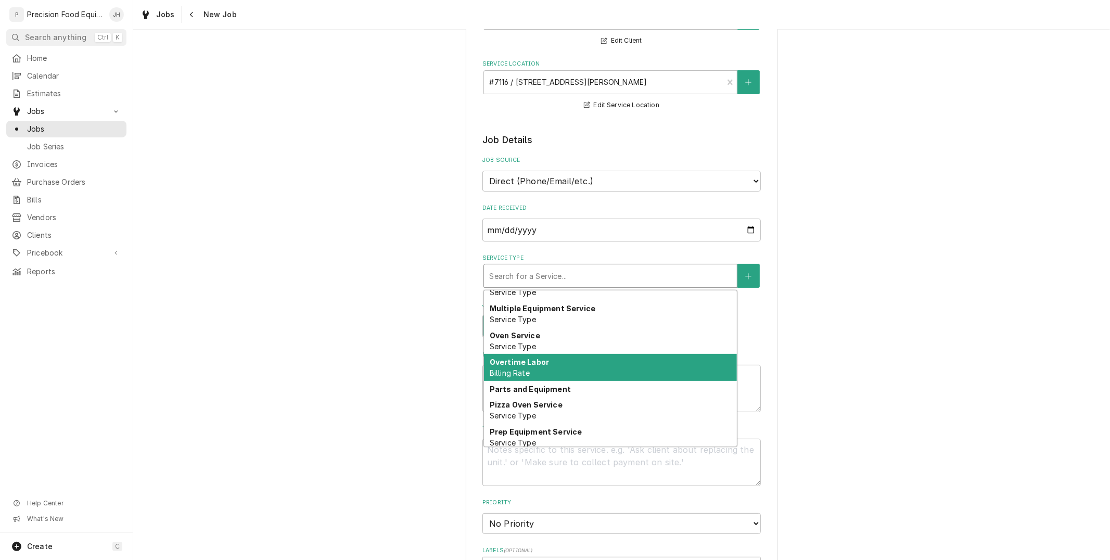
scroll to position [616, 0]
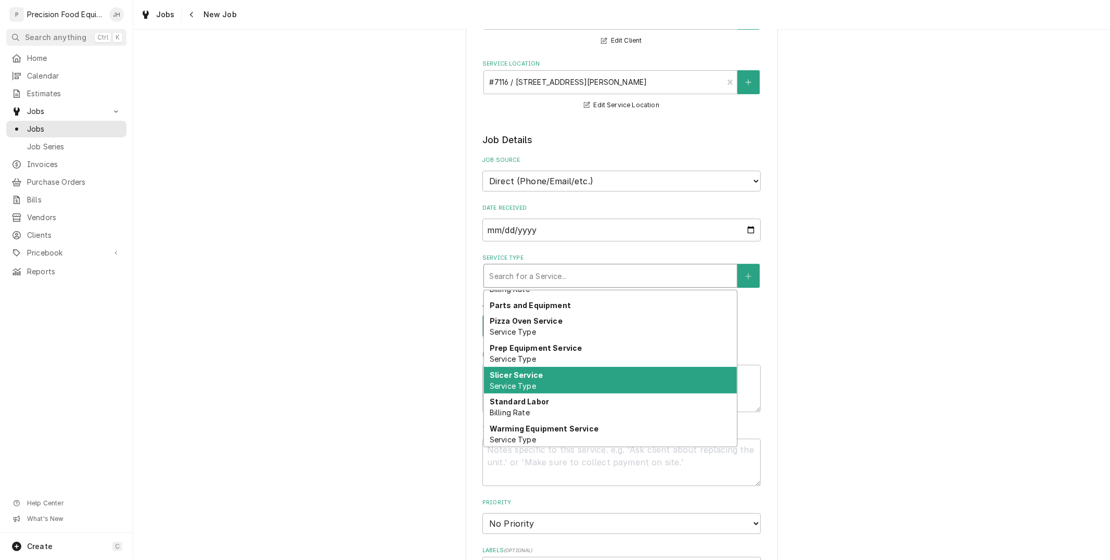
click at [606, 374] on div "Slicer Service Service Type" at bounding box center [610, 380] width 253 height 27
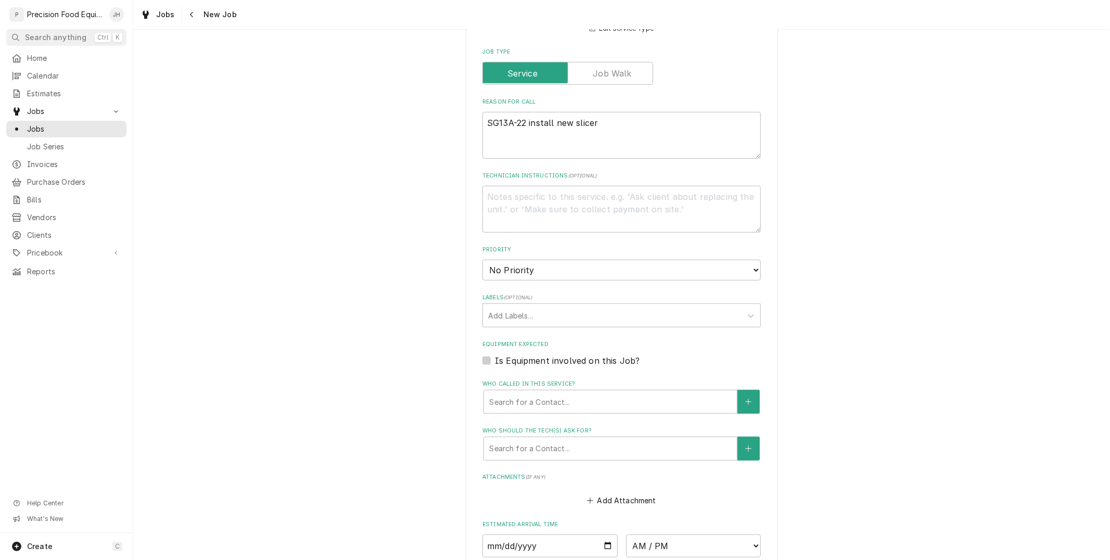
scroll to position [404, 0]
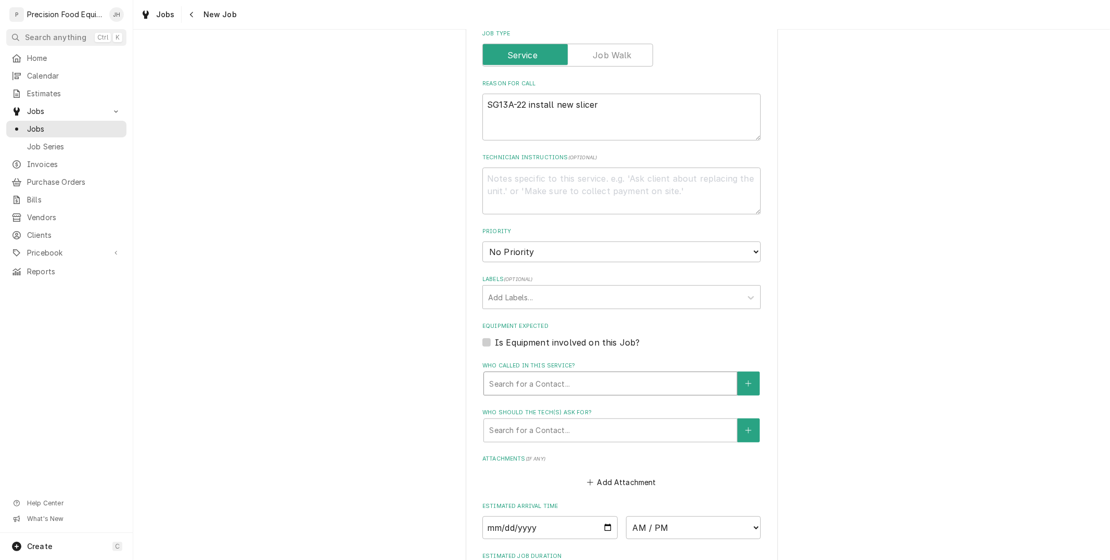
click at [617, 378] on div "Who called in this service?" at bounding box center [610, 383] width 242 height 19
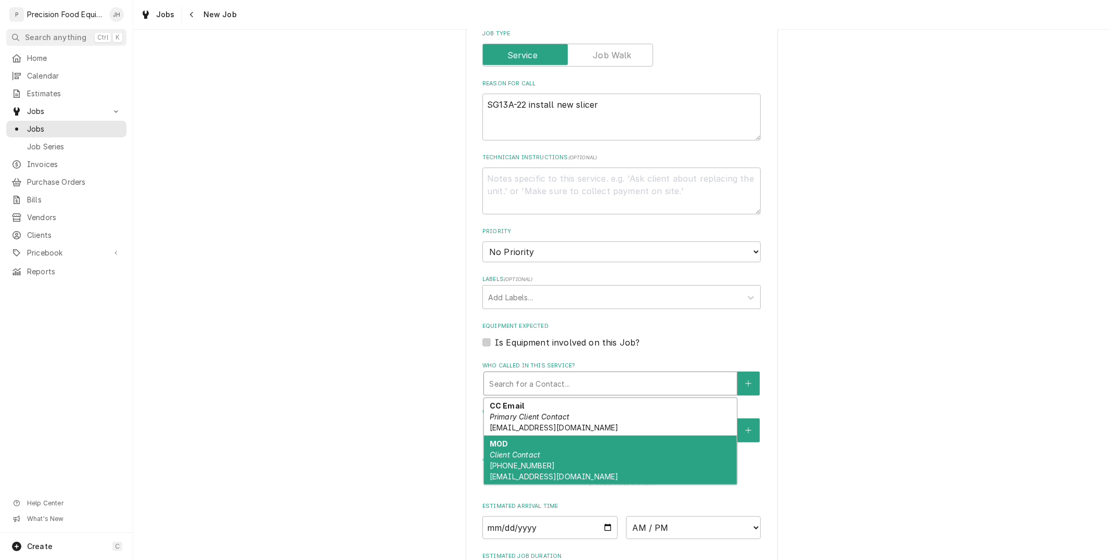
click at [608, 451] on div "MOD Client Contact (480) 218-5097 ar77116@kbpstores.com" at bounding box center [610, 459] width 253 height 49
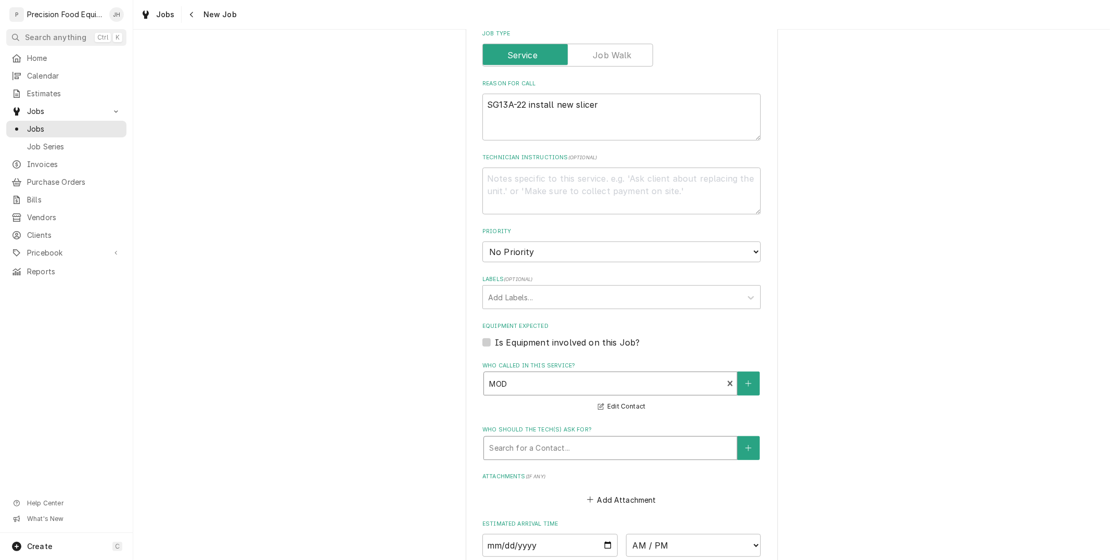
click at [609, 439] on div "Who should the tech(s) ask for?" at bounding box center [610, 448] width 242 height 19
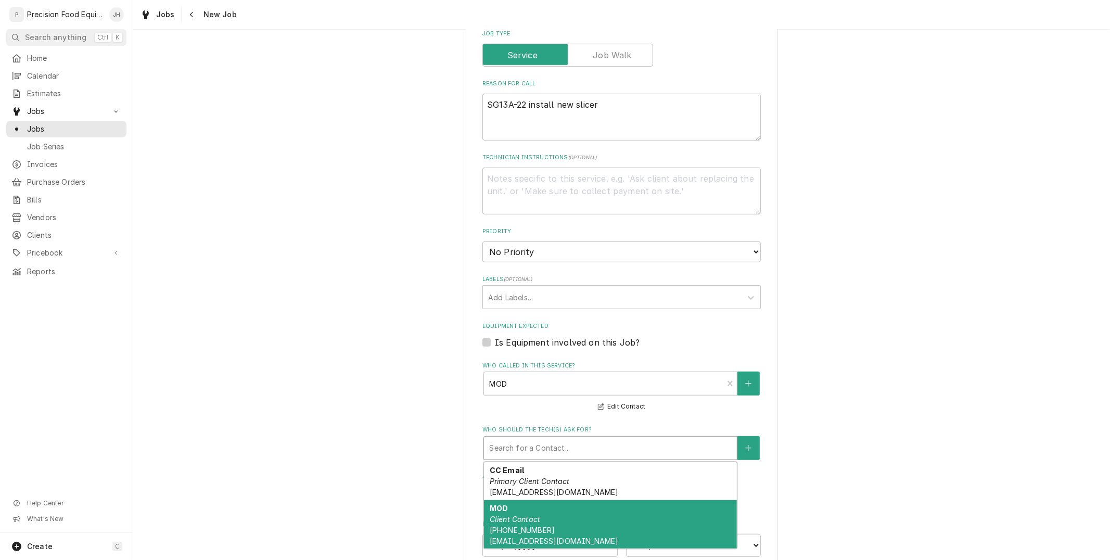
click at [595, 506] on div "MOD Client Contact (480) 218-5097 ar77116@kbpstores.com" at bounding box center [610, 524] width 253 height 49
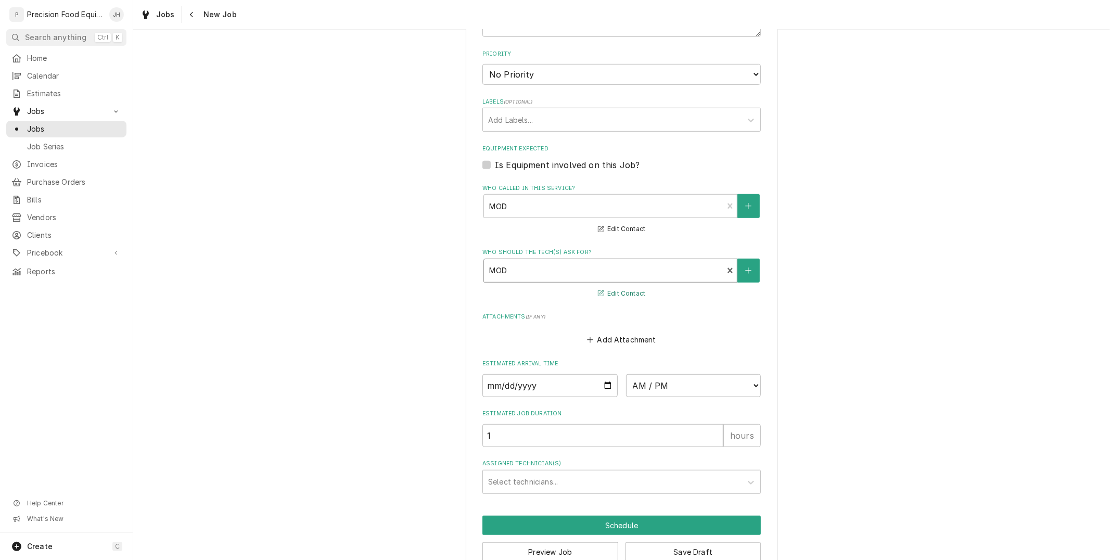
scroll to position [602, 0]
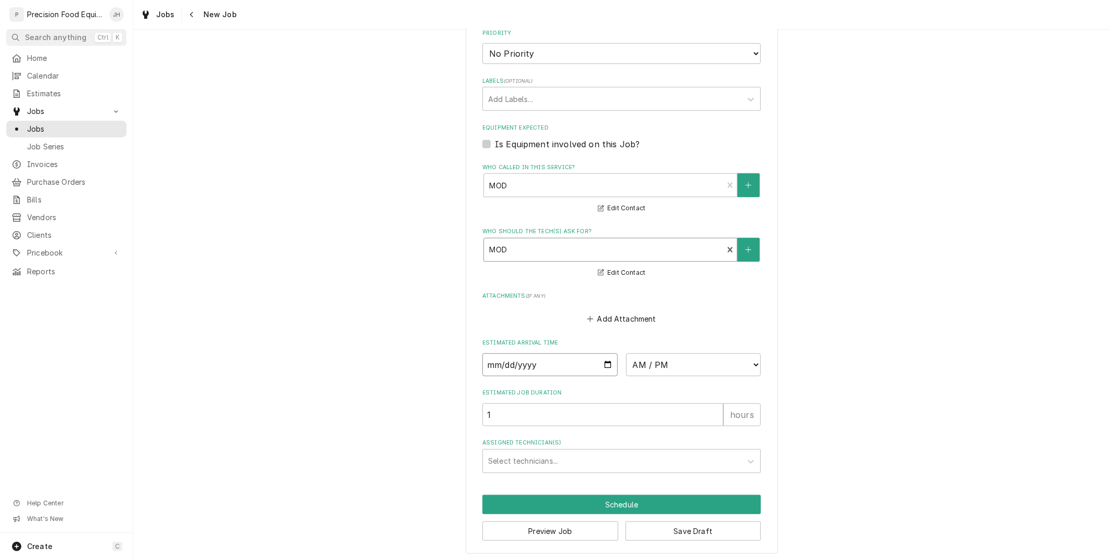
click at [602, 361] on input "Date" at bounding box center [549, 364] width 135 height 23
type textarea "x"
type input "2025-08-18"
click at [703, 361] on select "AM / PM 6:00 AM 6:15 AM 6:30 AM 6:45 AM 7:00 AM 7:15 AM 7:30 AM 7:45 AM 8:00 AM…" at bounding box center [693, 364] width 135 height 23
type textarea "x"
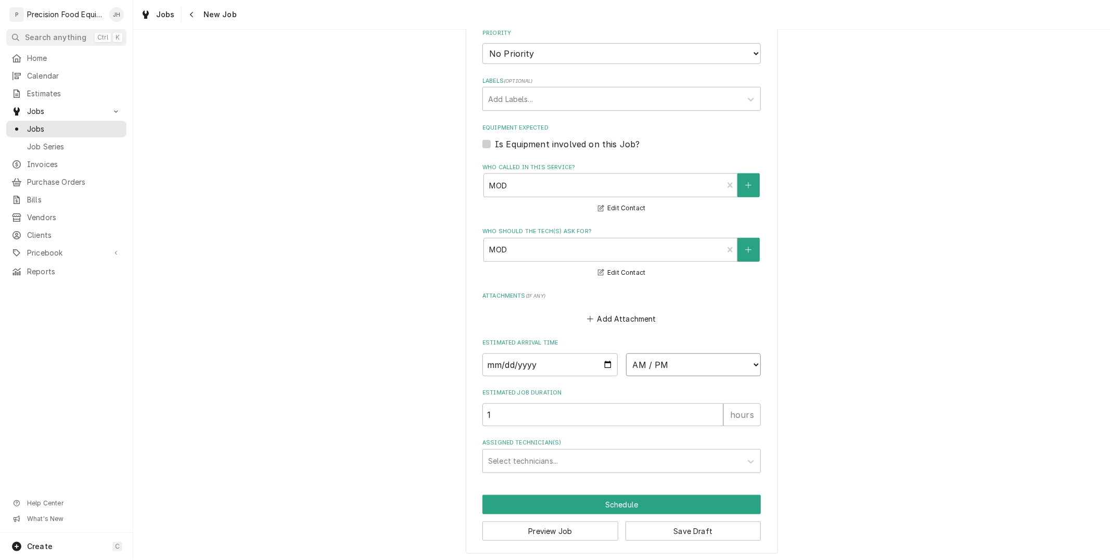
select select "08:00:00"
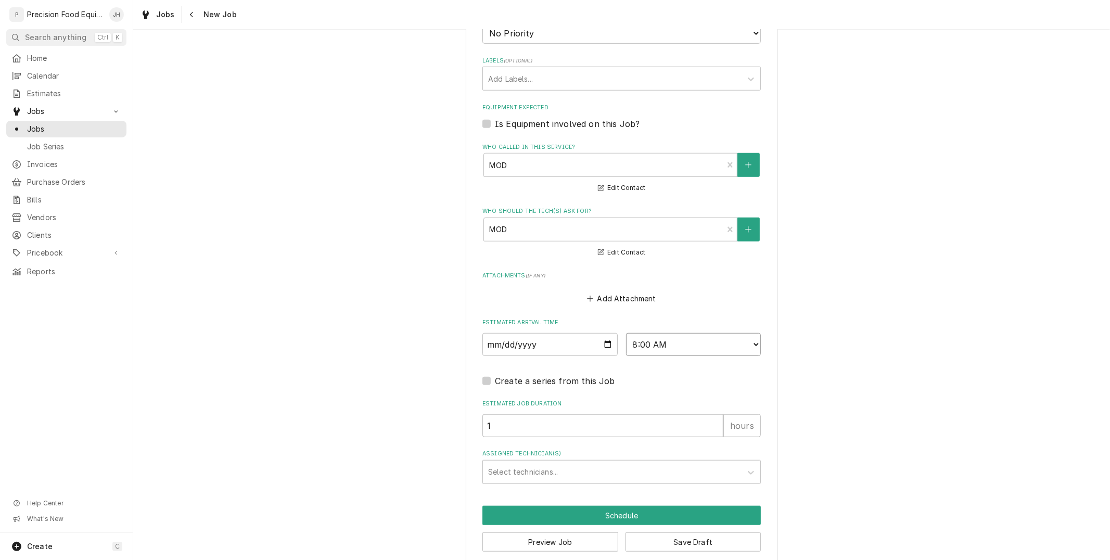
scroll to position [634, 0]
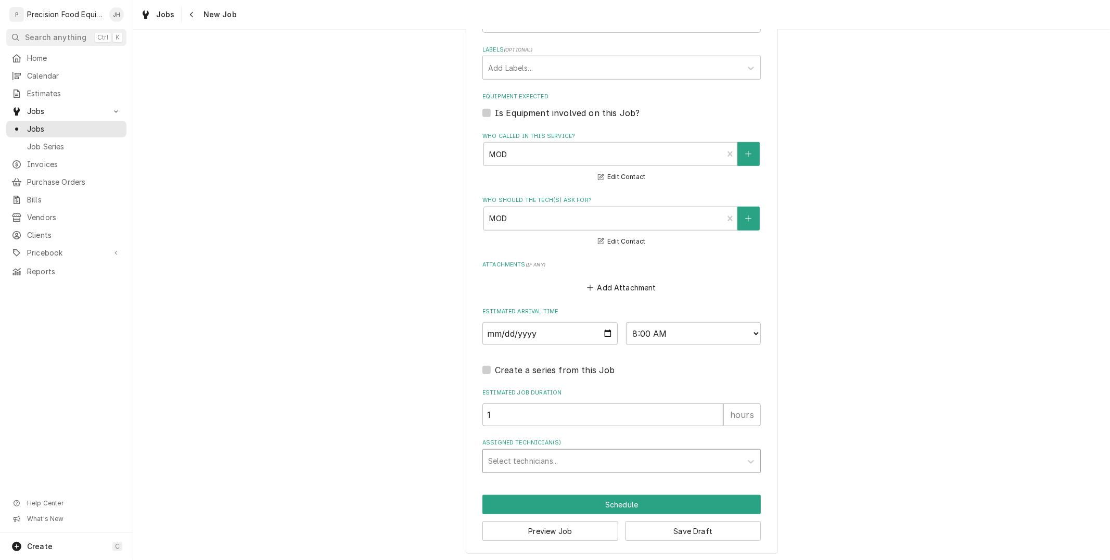
click at [667, 455] on div "Assigned Technician(s)" at bounding box center [612, 461] width 248 height 19
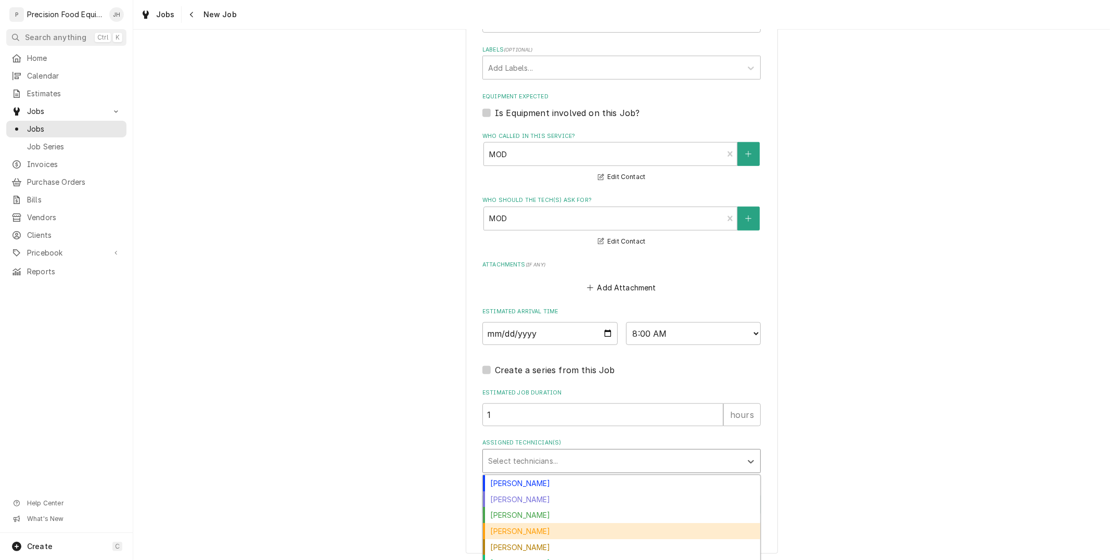
scroll to position [24, 0]
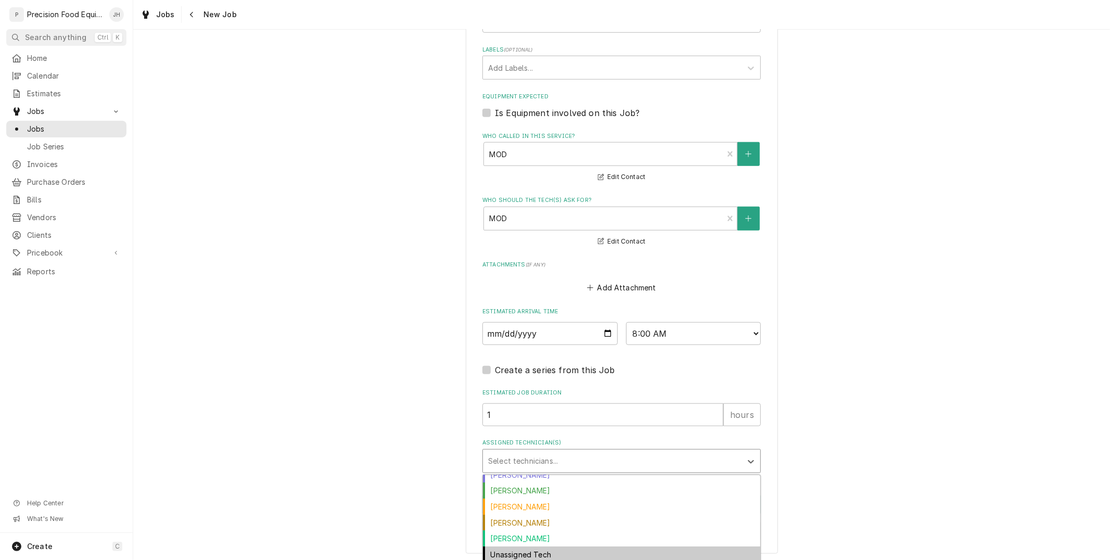
click at [536, 553] on div "Unassigned Tech" at bounding box center [621, 554] width 277 height 16
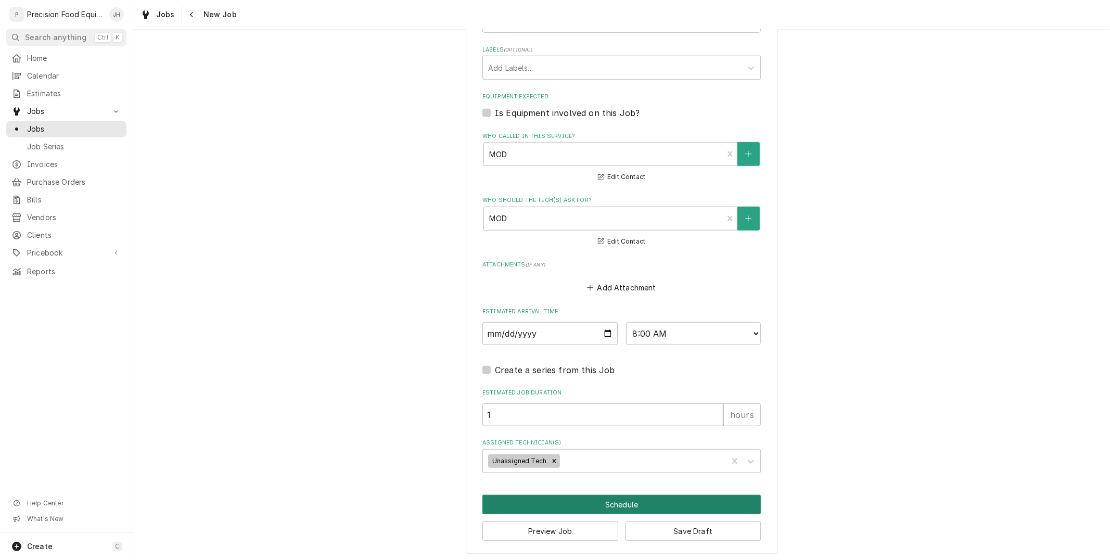
click at [656, 500] on button "Schedule" at bounding box center [621, 504] width 278 height 19
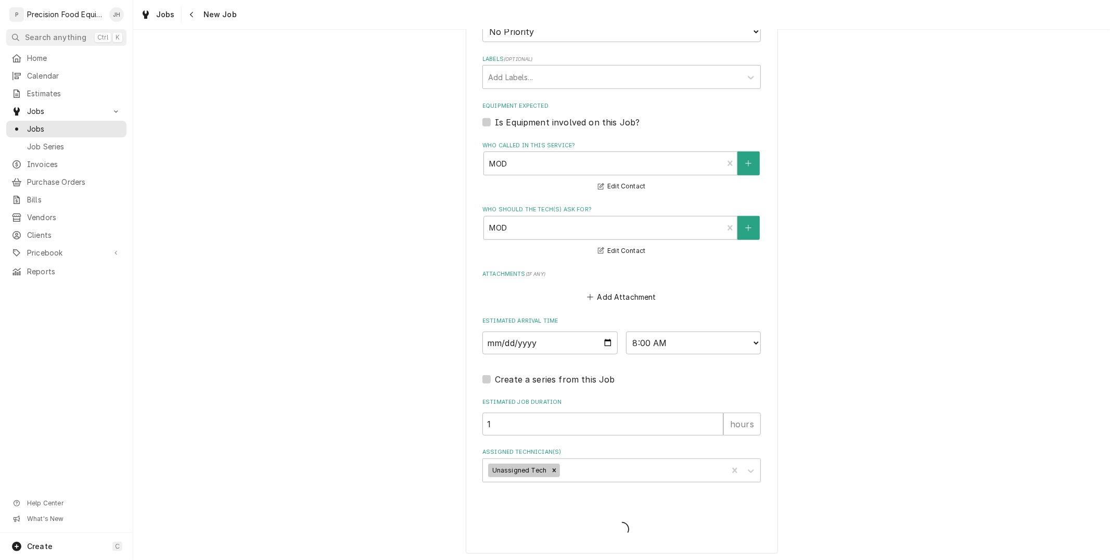
type textarea "x"
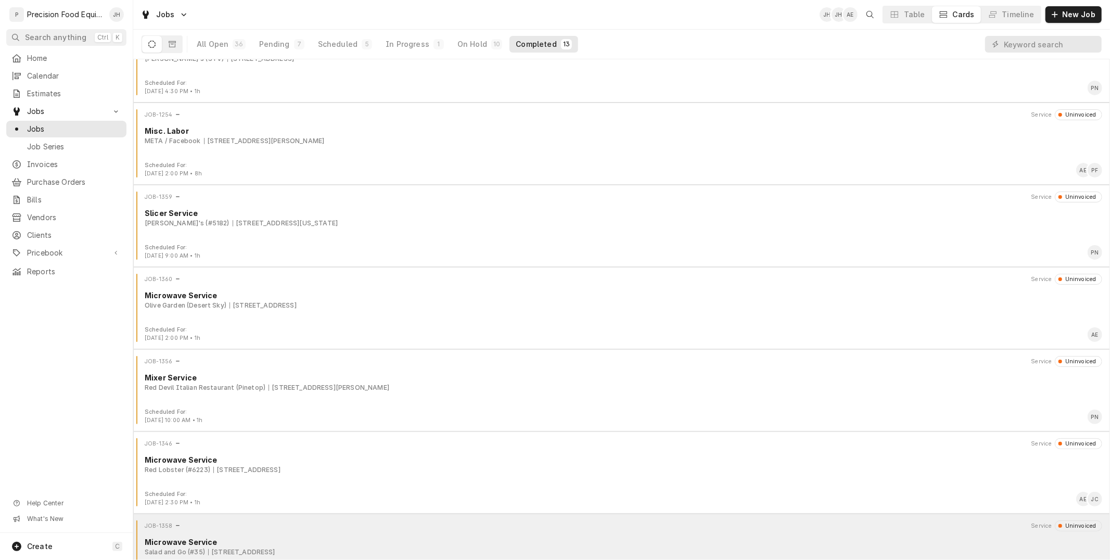
scroll to position [58, 0]
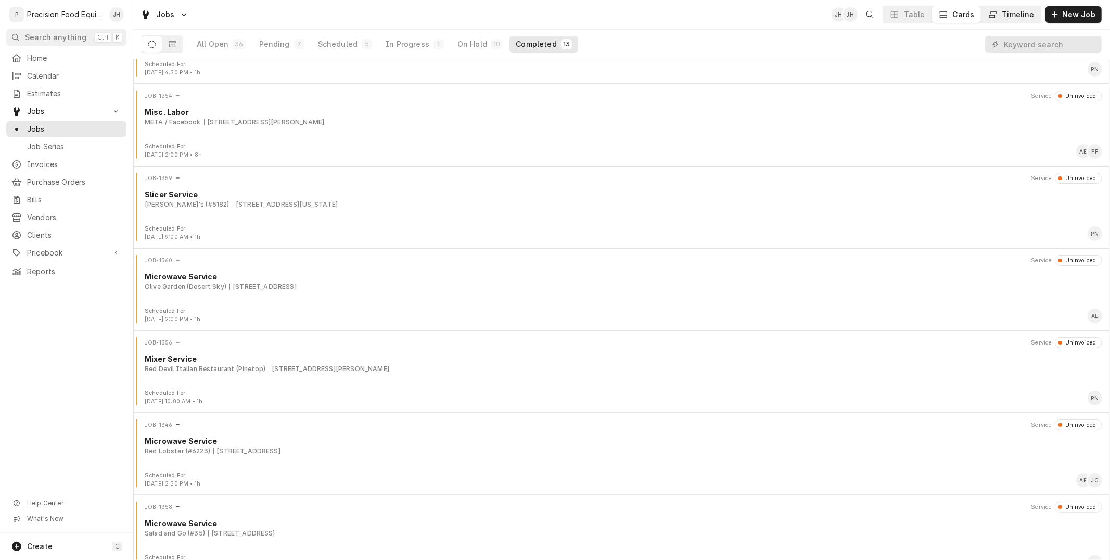
click at [1016, 19] on div "Timeline" at bounding box center [1018, 14] width 32 height 10
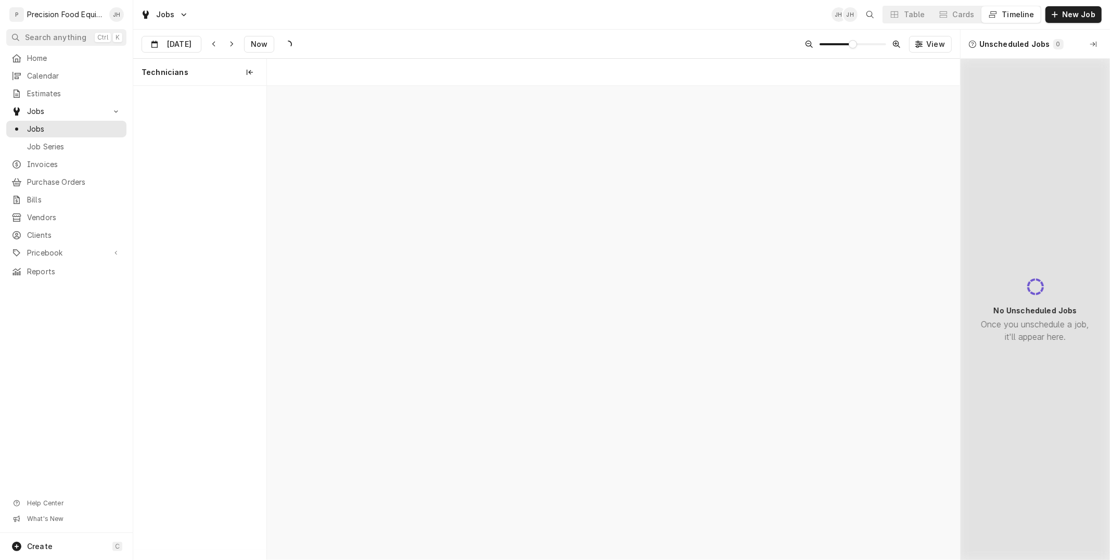
click at [1021, 11] on div "Timeline" at bounding box center [1018, 14] width 32 height 10
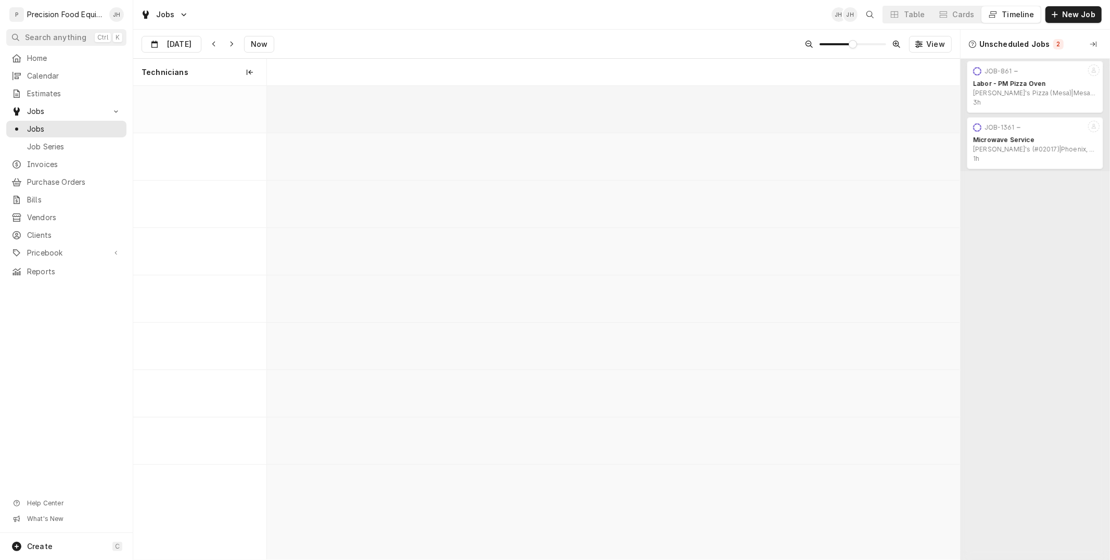
click at [1020, 8] on button "Timeline" at bounding box center [1010, 14] width 59 height 17
click at [1017, 14] on div "Timeline" at bounding box center [1018, 14] width 32 height 10
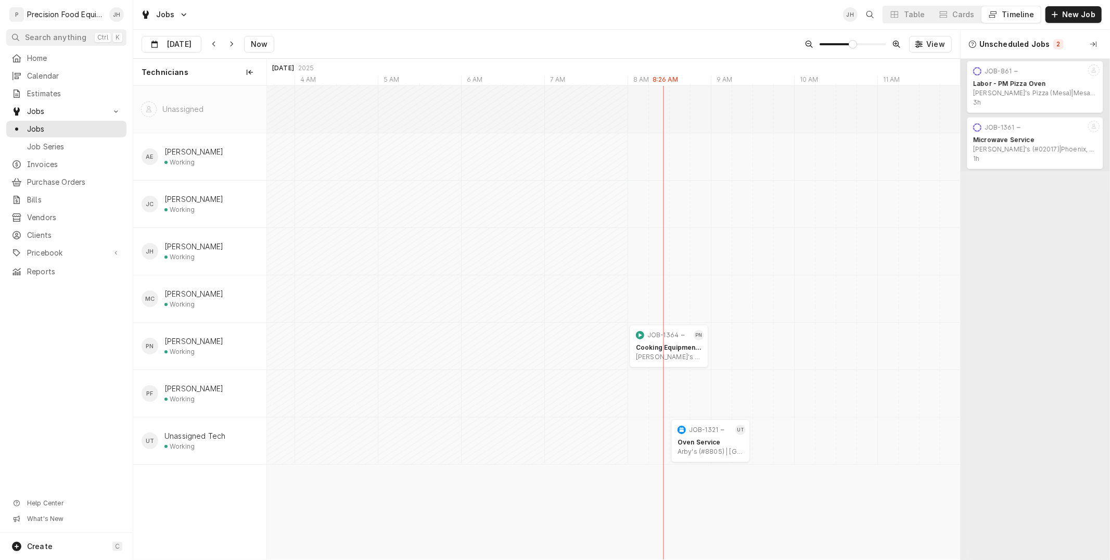
click at [1015, 13] on div "Timeline" at bounding box center [1018, 14] width 32 height 10
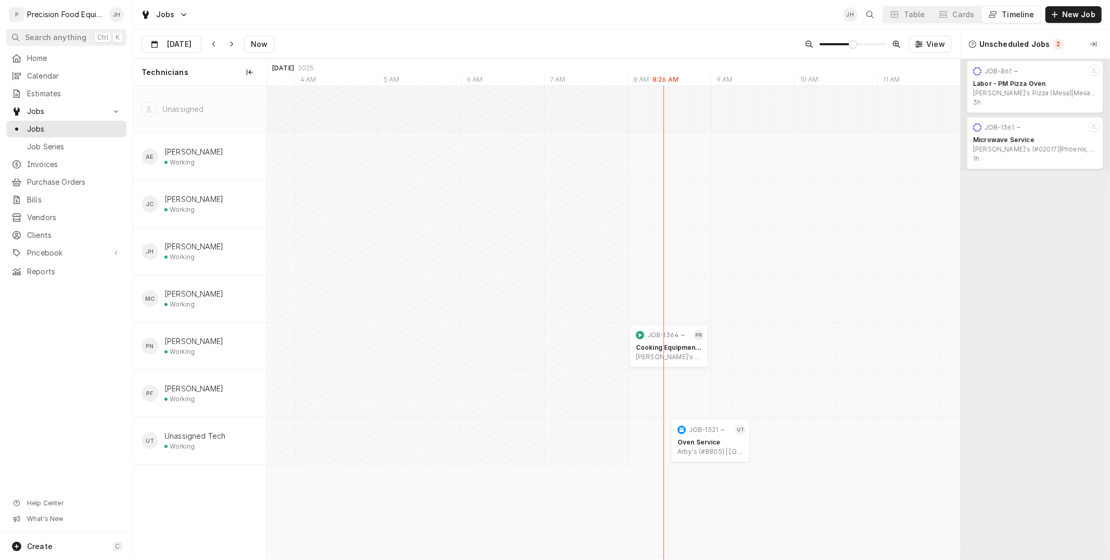
click at [1015, 13] on div "Timeline" at bounding box center [1018, 14] width 32 height 10
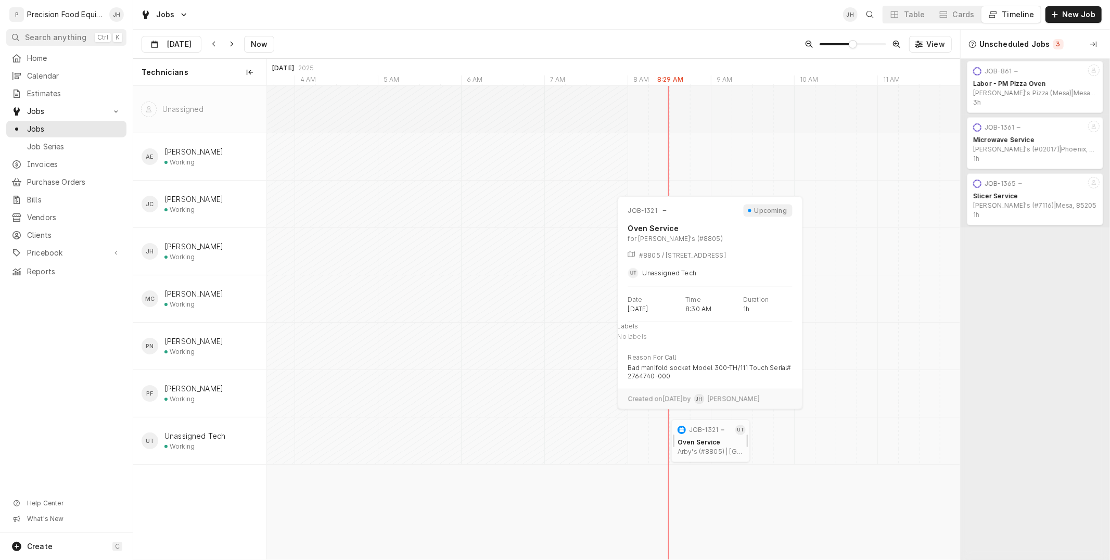
click at [700, 434] on div "JOB-1321" at bounding box center [703, 430] width 29 height 8
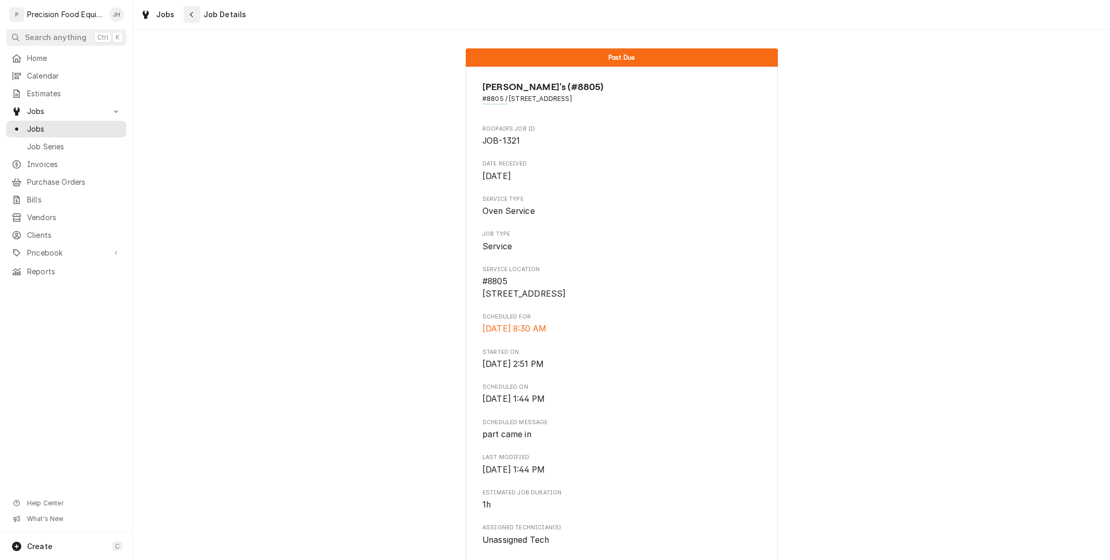
click at [194, 11] on div "Navigate back" at bounding box center [192, 14] width 10 height 10
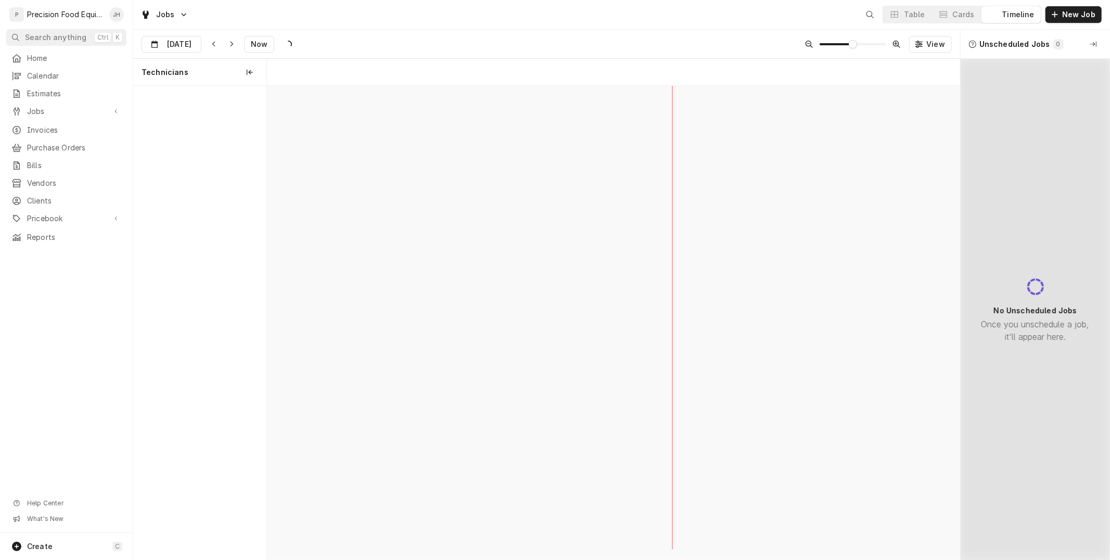
scroll to position [0, 13749]
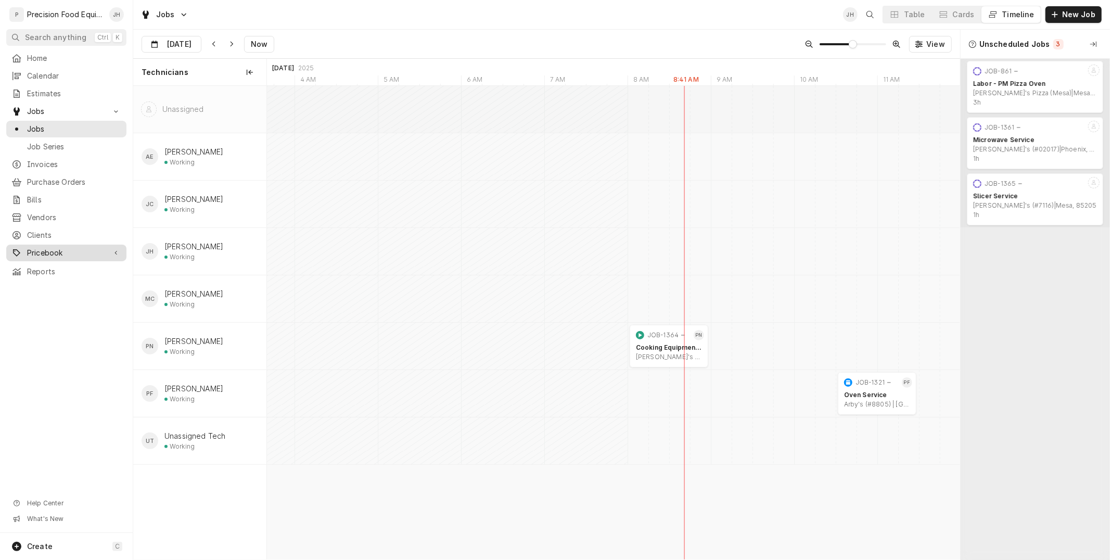
click at [52, 251] on span "Pricebook" at bounding box center [66, 253] width 79 height 10
click at [45, 289] on span "Parts & Materials" at bounding box center [74, 288] width 94 height 10
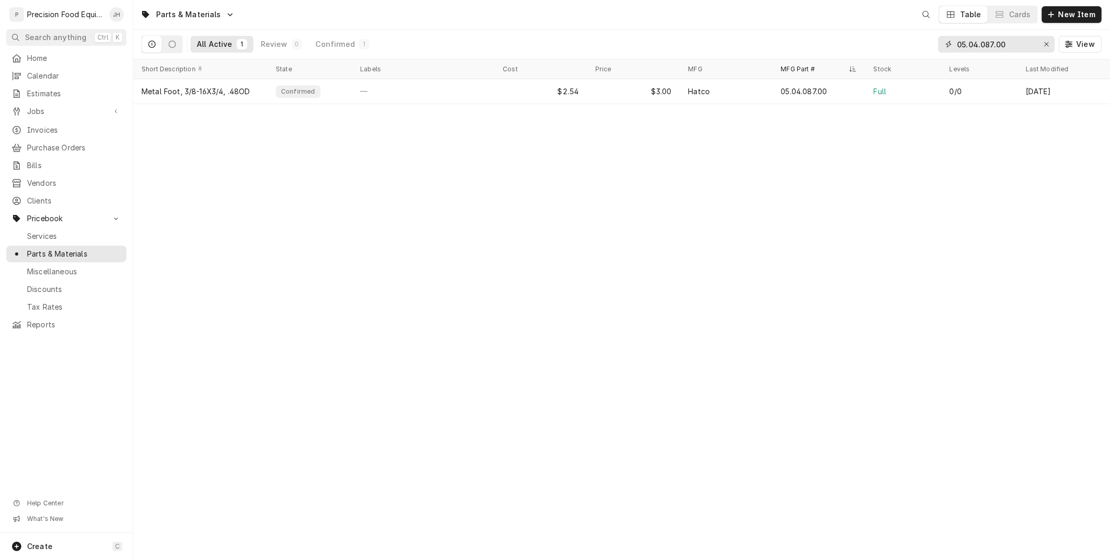
drag, startPoint x: 974, startPoint y: 51, endPoint x: 910, endPoint y: 55, distance: 63.6
click at [910, 55] on div "All Active 1 Review 0 Confirmed 1 05.04.087.00 View" at bounding box center [622, 44] width 960 height 29
click at [1011, 39] on input "05.04.087.00" at bounding box center [996, 44] width 78 height 17
drag, startPoint x: 1007, startPoint y: 45, endPoint x: 898, endPoint y: 48, distance: 108.8
click at [898, 48] on div "All Active 1 Review 0 Confirmed 1 05.04.087.00 View" at bounding box center [622, 44] width 960 height 29
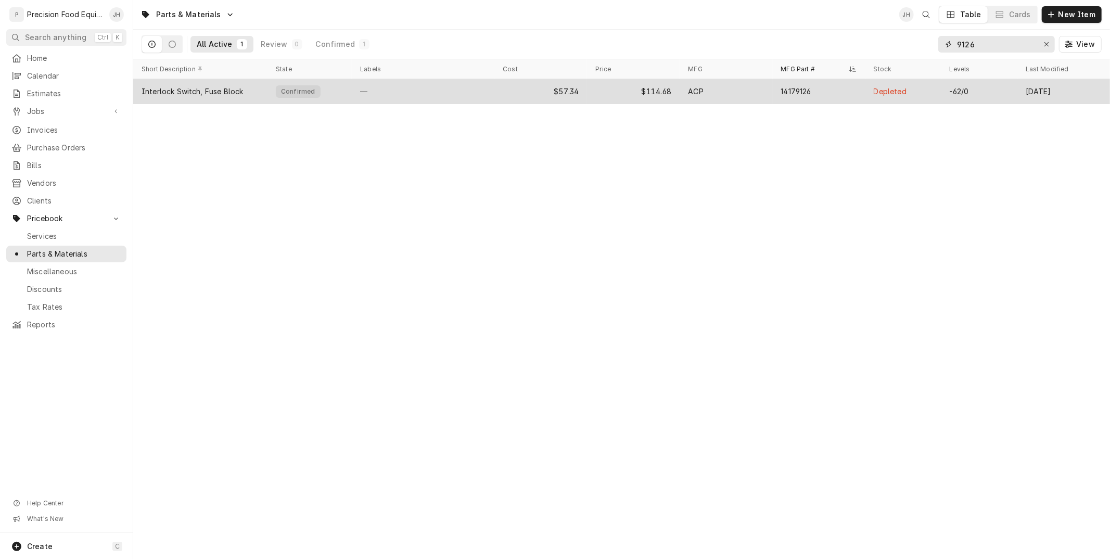
type input "9126"
click at [379, 83] on div "—" at bounding box center [423, 91] width 143 height 25
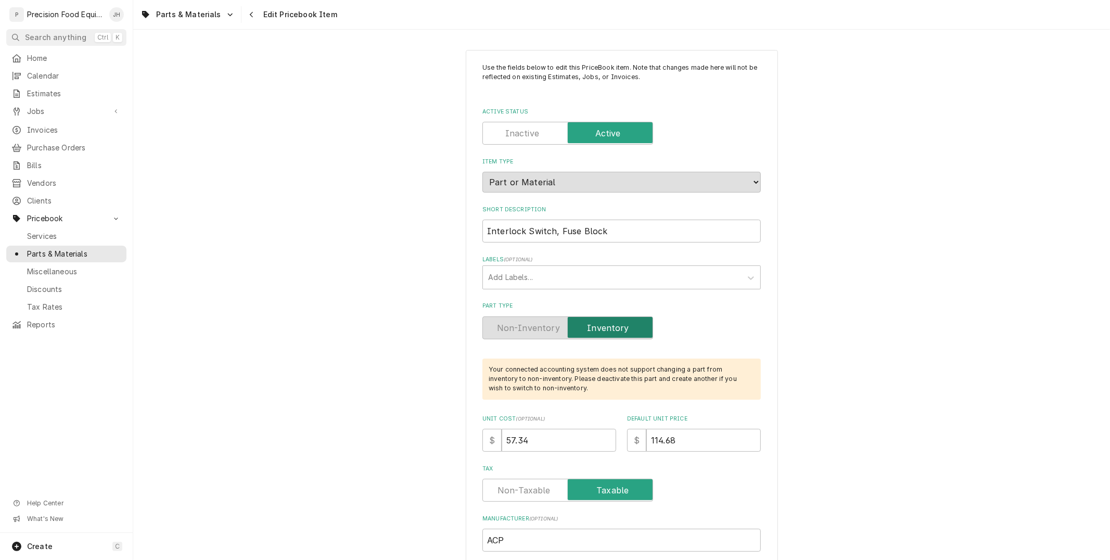
type textarea "x"
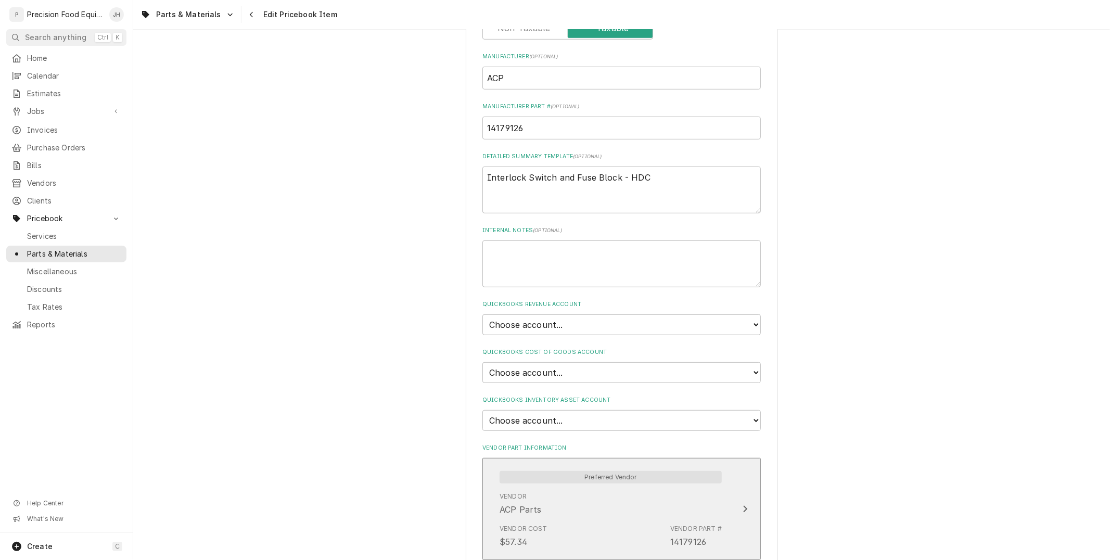
scroll to position [578, 0]
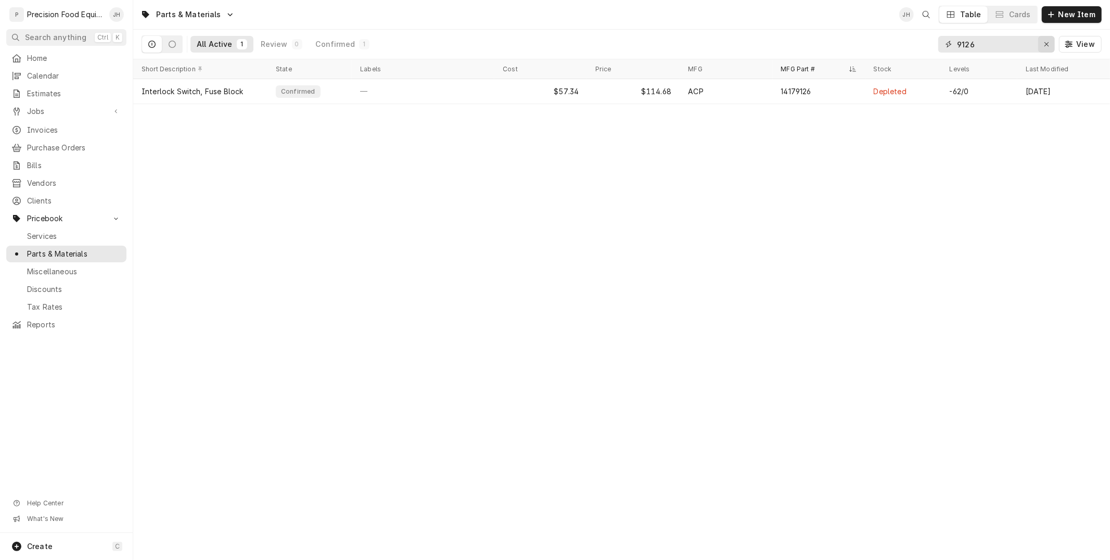
click at [1046, 48] on div "Erase input" at bounding box center [1046, 44] width 10 height 10
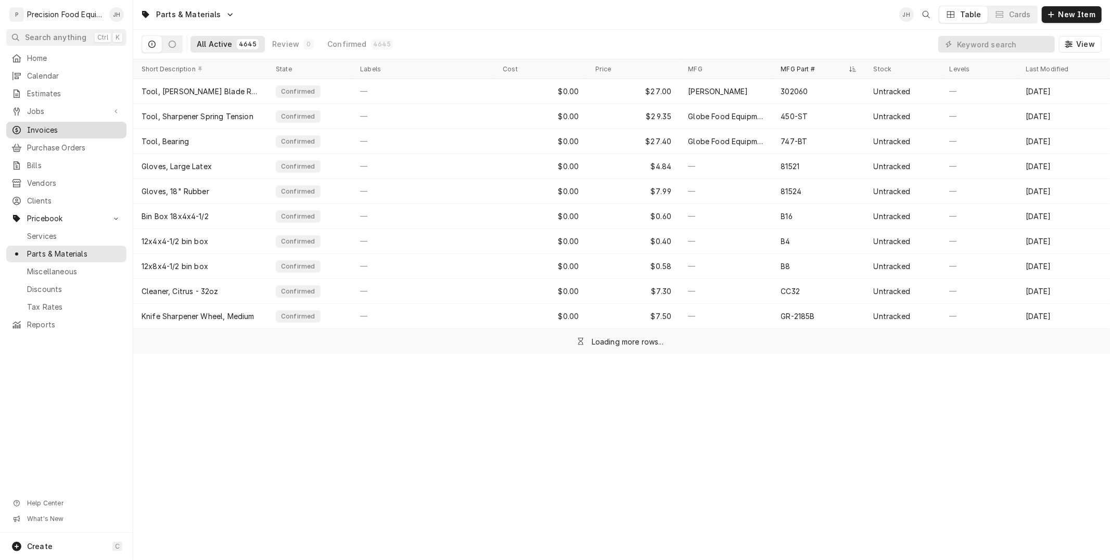
click at [54, 131] on span "Invoices" at bounding box center [74, 130] width 94 height 10
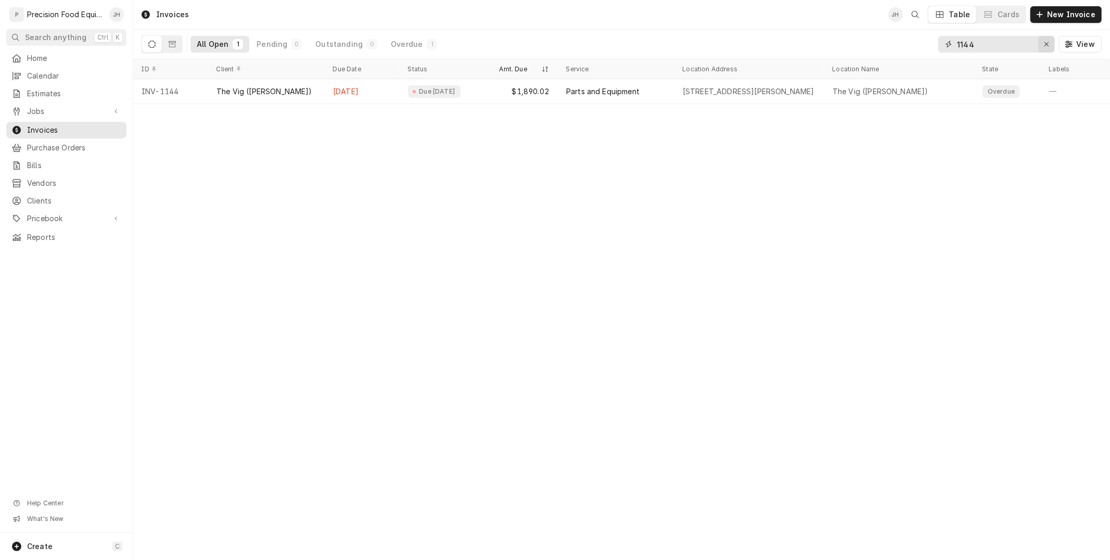
click at [1050, 44] on div "Erase input" at bounding box center [1046, 44] width 10 height 10
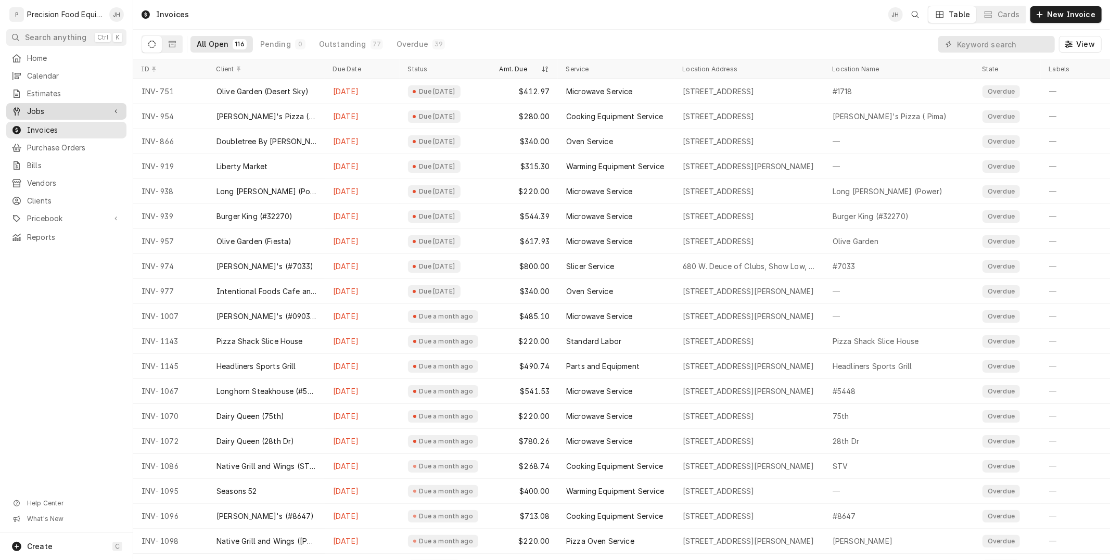
click at [40, 105] on div "Jobs" at bounding box center [66, 111] width 116 height 12
click at [39, 129] on span "Jobs" at bounding box center [74, 129] width 94 height 10
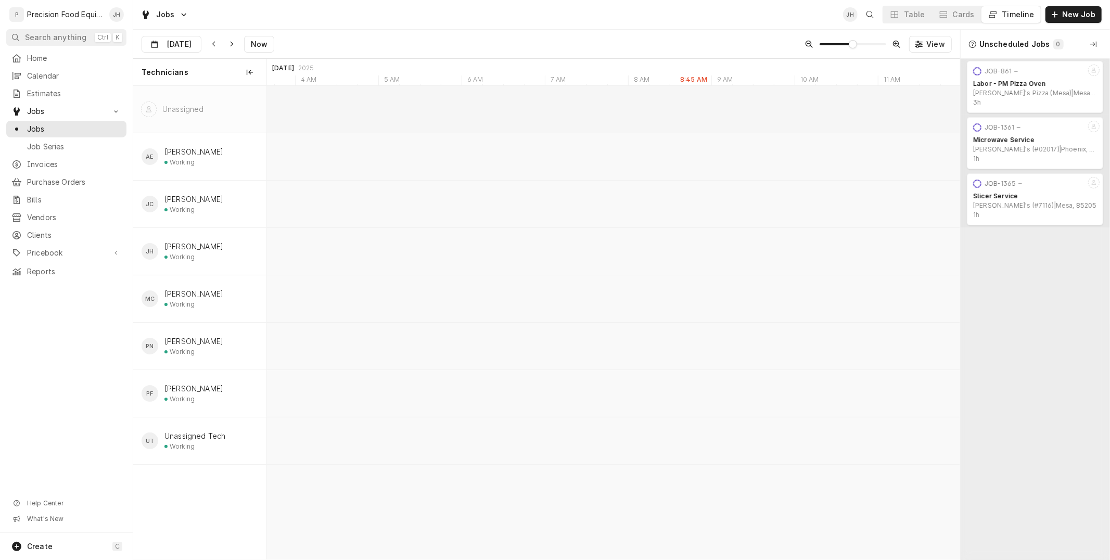
scroll to position [0, 13748]
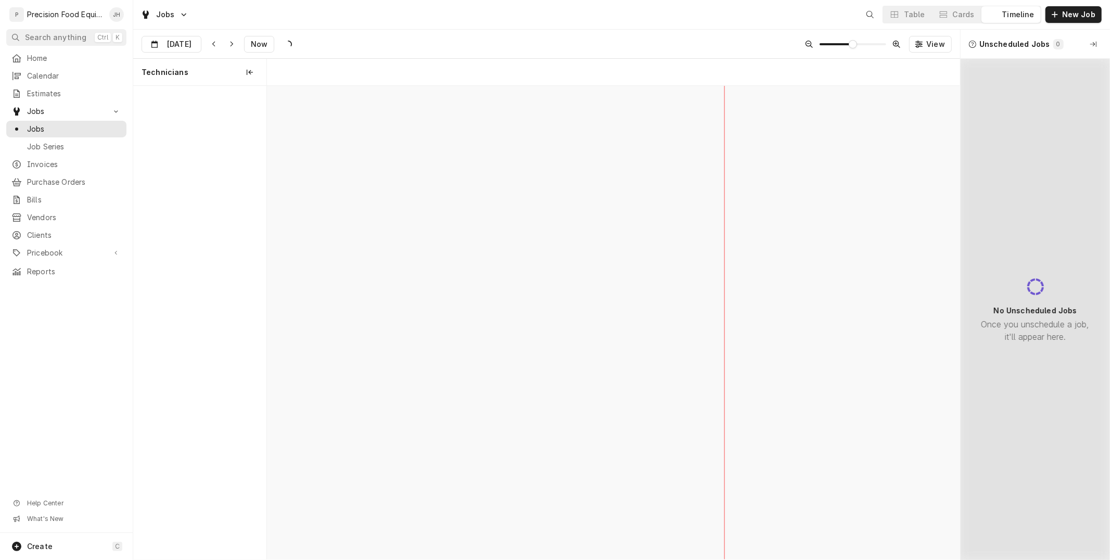
scroll to position [0, 13749]
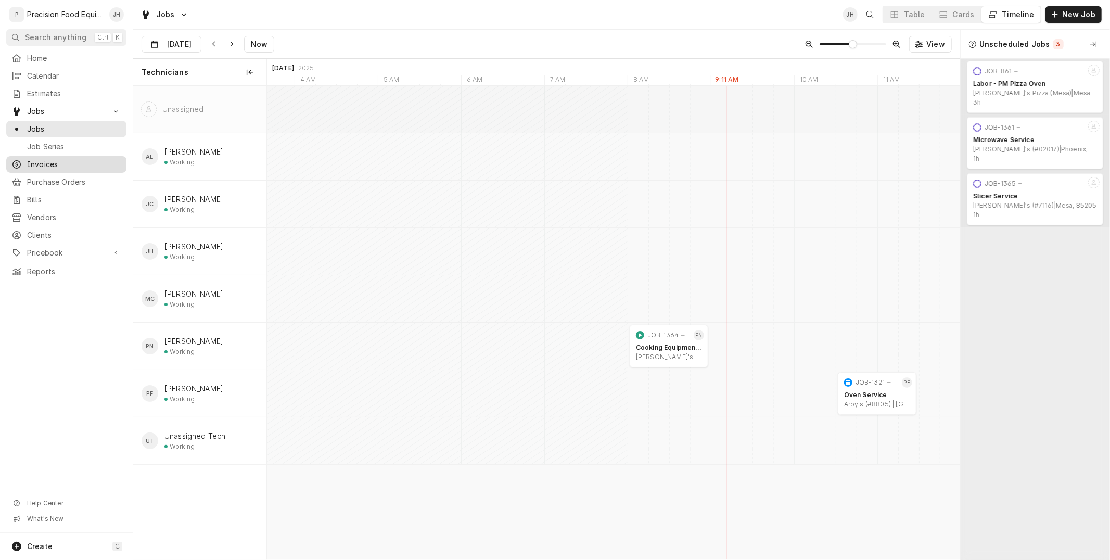
click at [48, 164] on span "Invoices" at bounding box center [74, 164] width 94 height 10
